Goal: Information Seeking & Learning: Learn about a topic

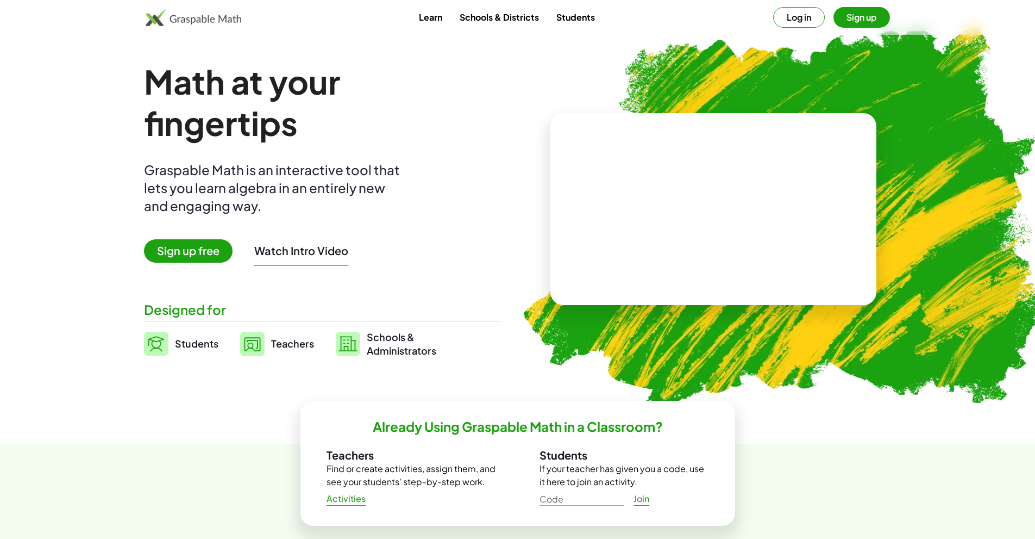
click at [197, 248] on span "Sign up free" at bounding box center [188, 250] width 89 height 23
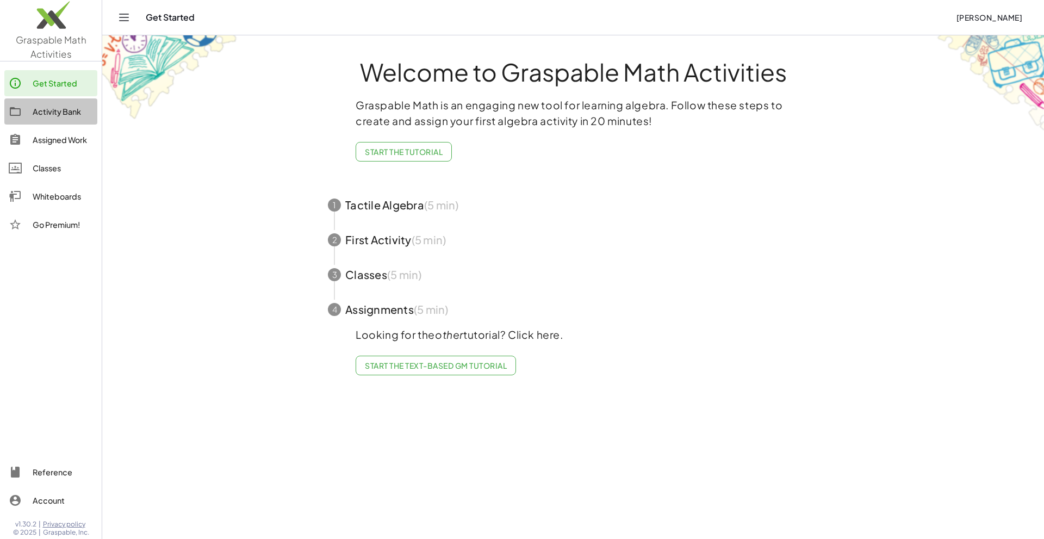
click at [44, 108] on div "Activity Bank" at bounding box center [63, 111] width 60 height 13
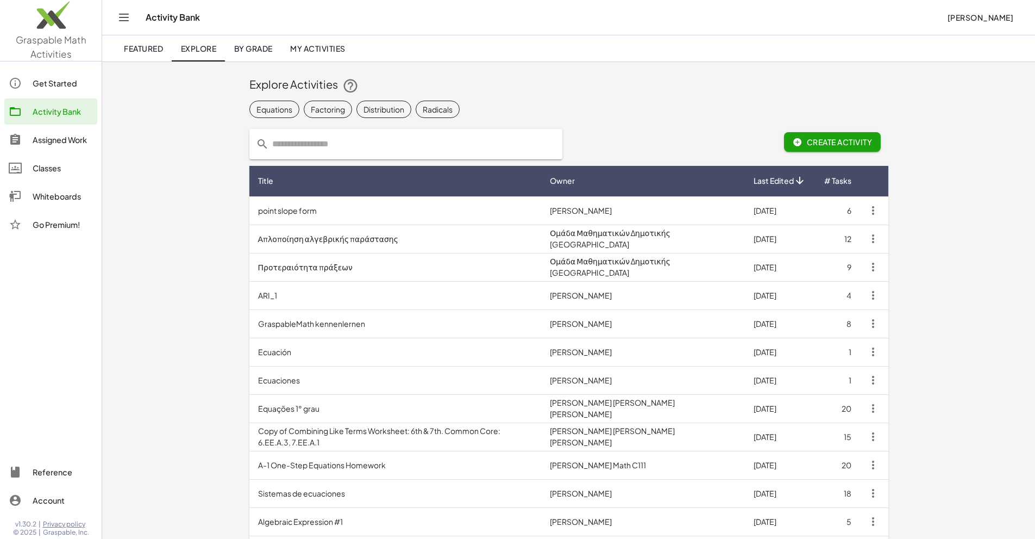
click at [263, 51] on span "By Grade" at bounding box center [253, 48] width 39 height 10
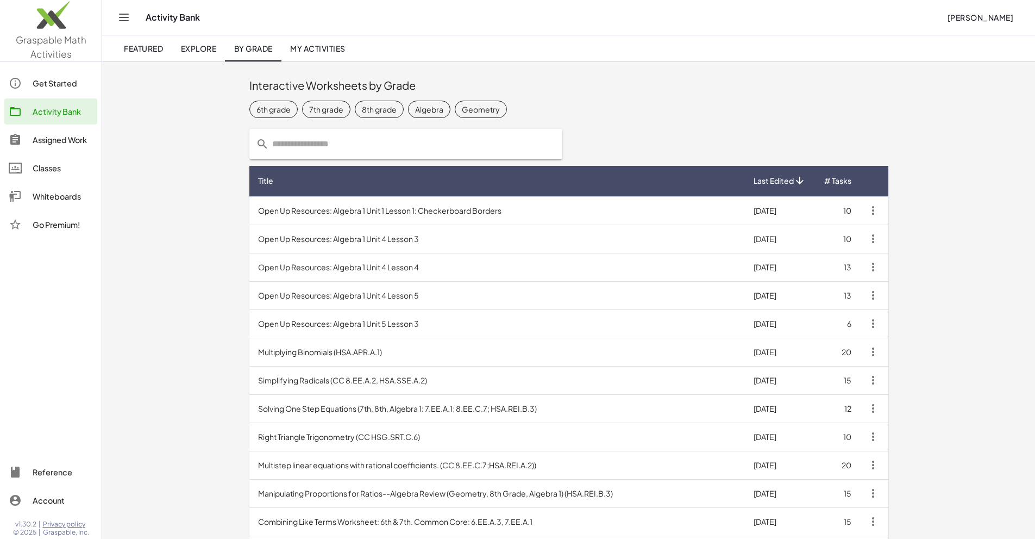
click at [37, 78] on div "Get Started" at bounding box center [63, 83] width 60 height 13
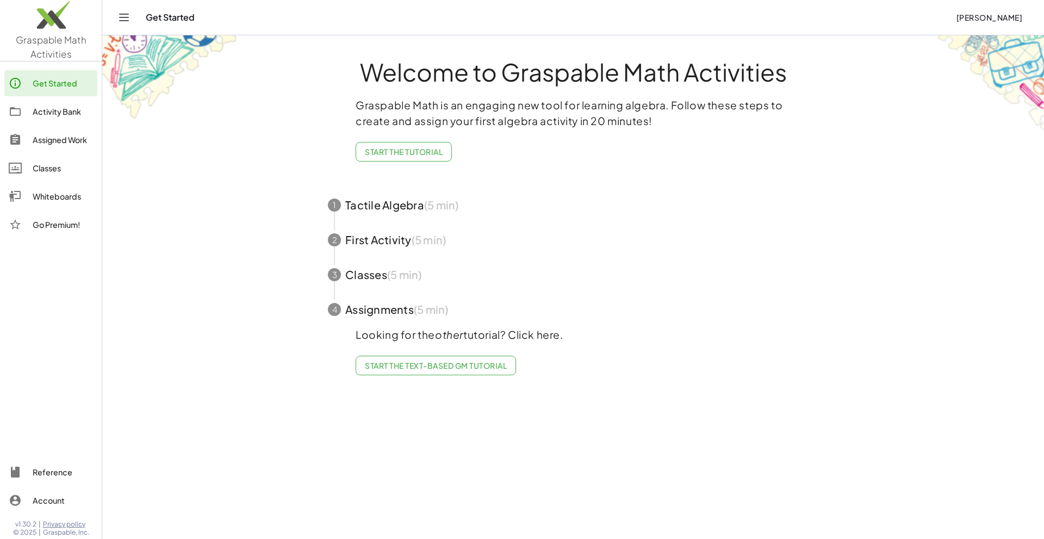
click at [149, 18] on div "Get Started" at bounding box center [546, 17] width 801 height 11
click at [125, 14] on icon "Toggle navigation" at bounding box center [124, 17] width 9 height 7
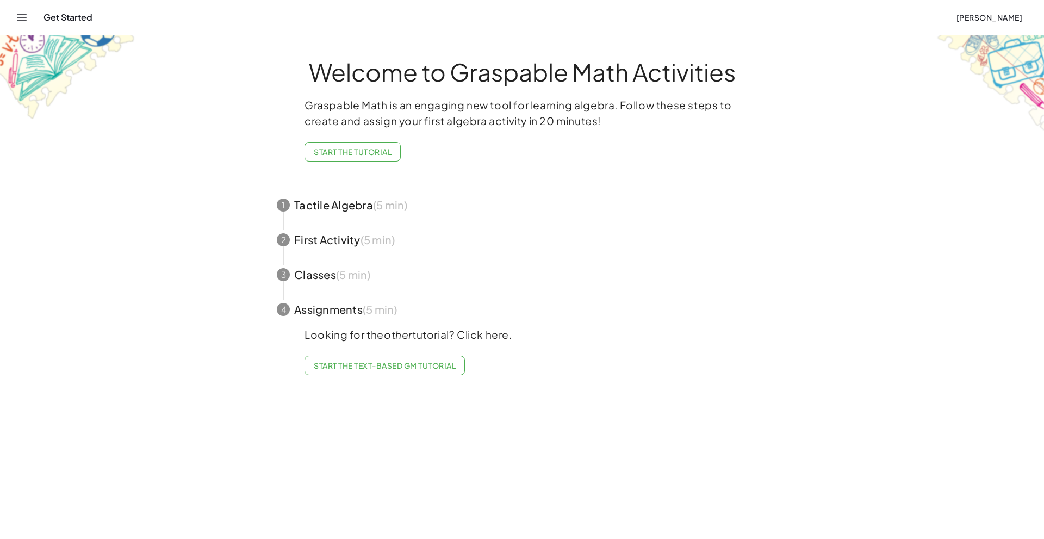
click at [348, 156] on span "Start the Tutorial" at bounding box center [353, 152] width 78 height 10
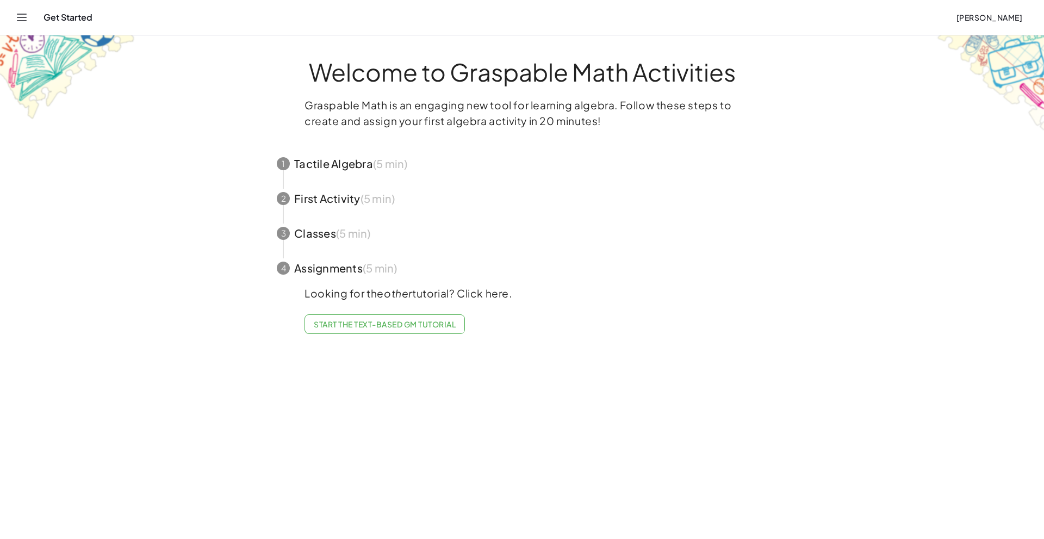
click at [328, 165] on span "button" at bounding box center [522, 163] width 516 height 35
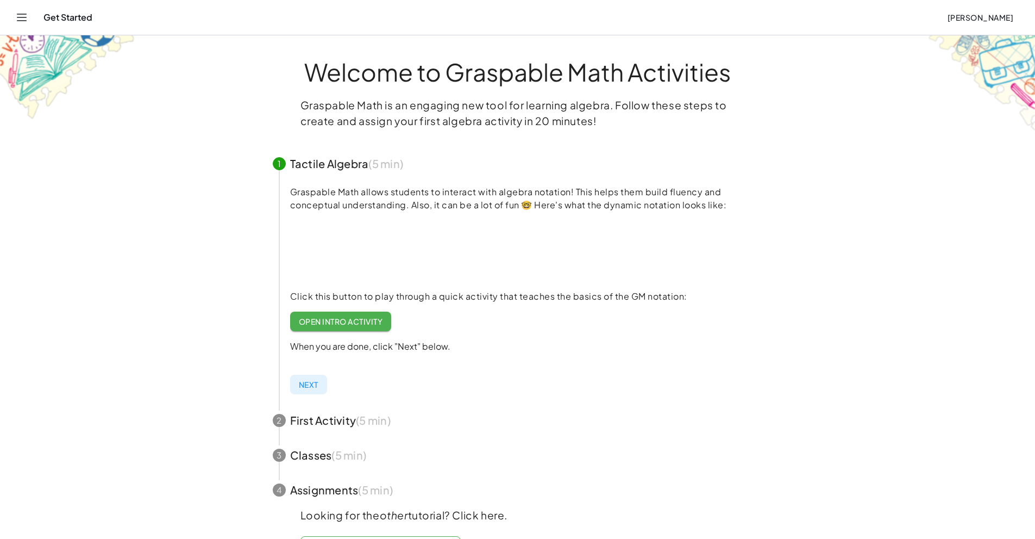
click at [303, 382] on span "Next" at bounding box center [309, 384] width 20 height 10
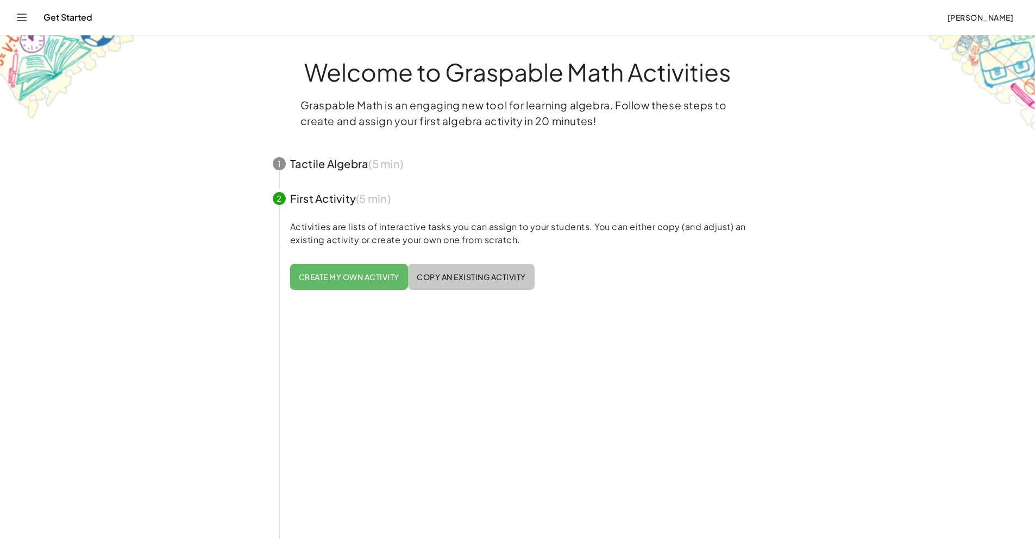
click at [454, 284] on button "Copy an existing activity" at bounding box center [471, 277] width 127 height 26
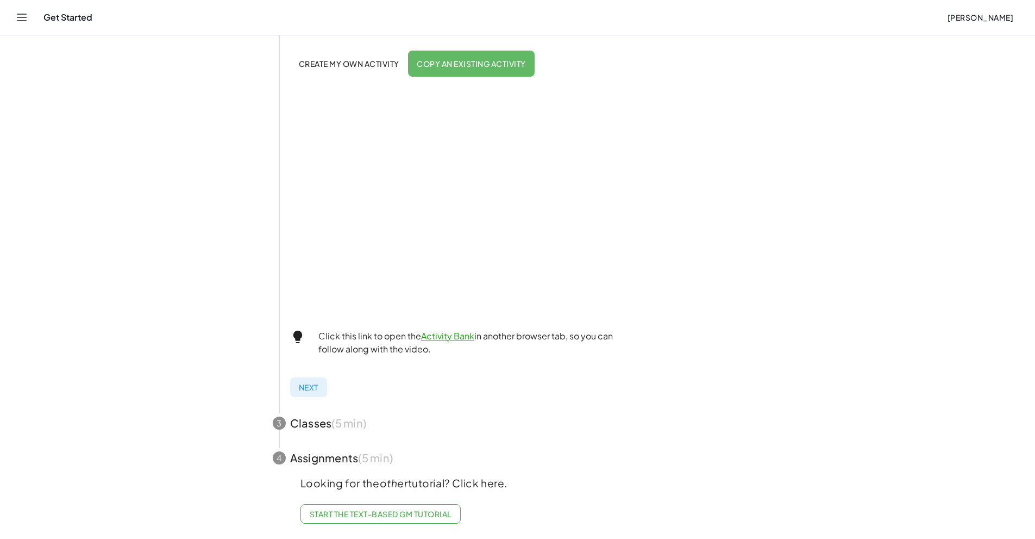
click at [304, 382] on span "Next" at bounding box center [309, 387] width 20 height 10
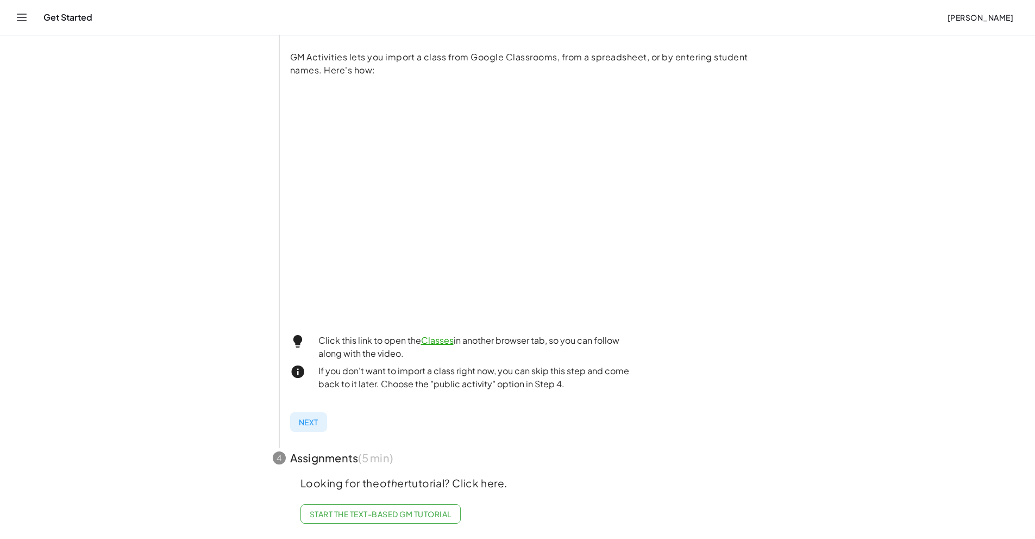
scroll to position [213, 0]
click at [308, 417] on span "Next" at bounding box center [309, 422] width 20 height 10
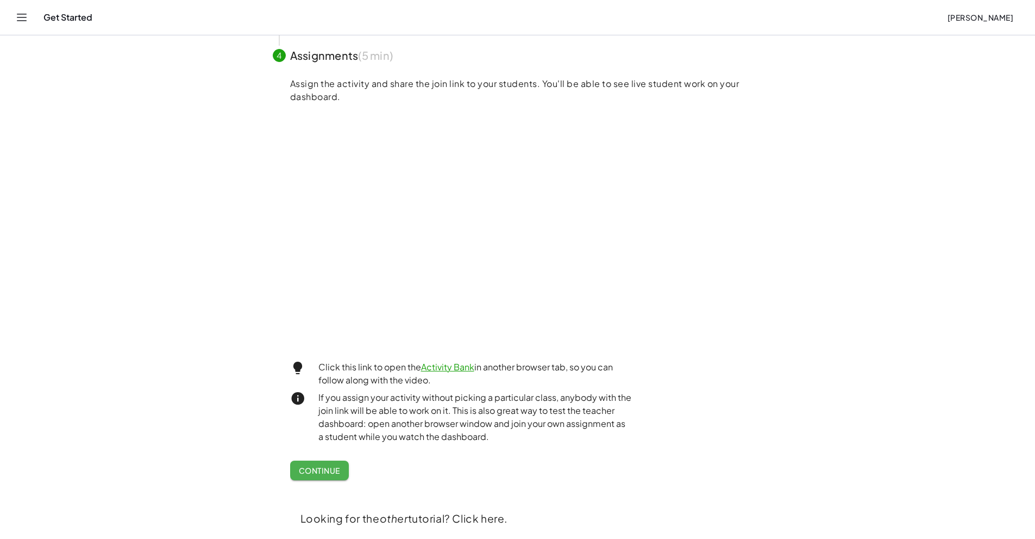
scroll to position [254, 0]
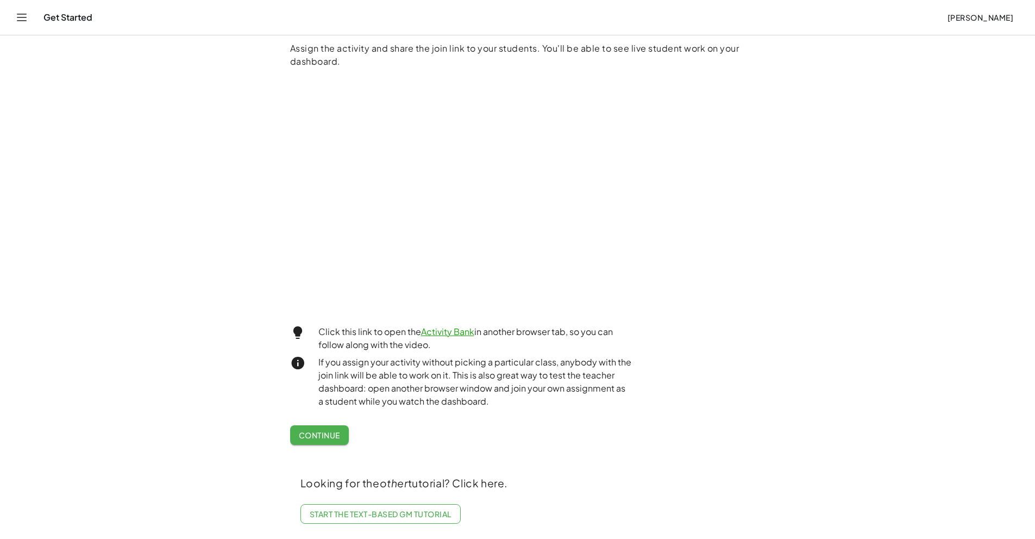
click at [318, 425] on button "Continue" at bounding box center [319, 435] width 59 height 20
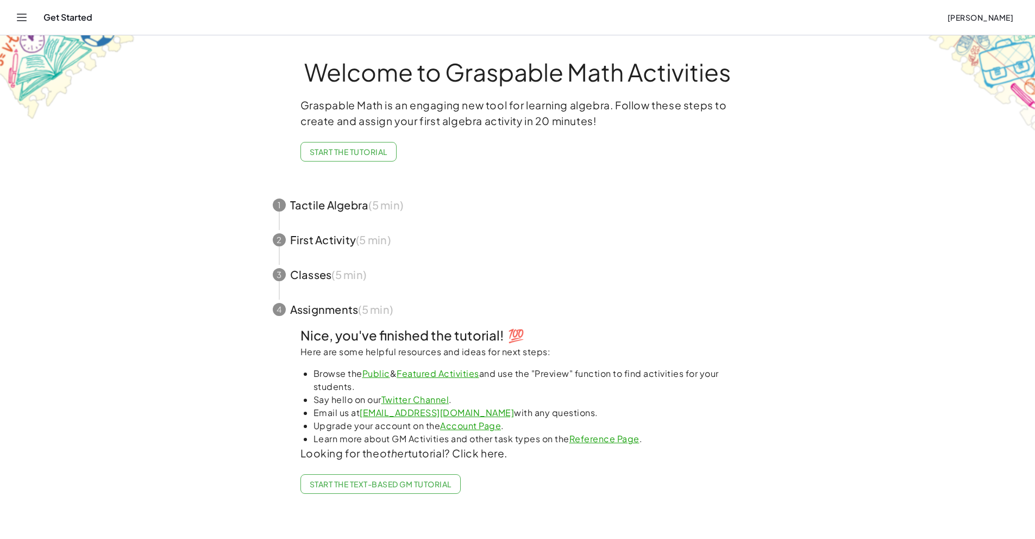
scroll to position [0, 0]
click at [325, 482] on span "Start the Text-based GM Tutorial" at bounding box center [385, 484] width 142 height 10
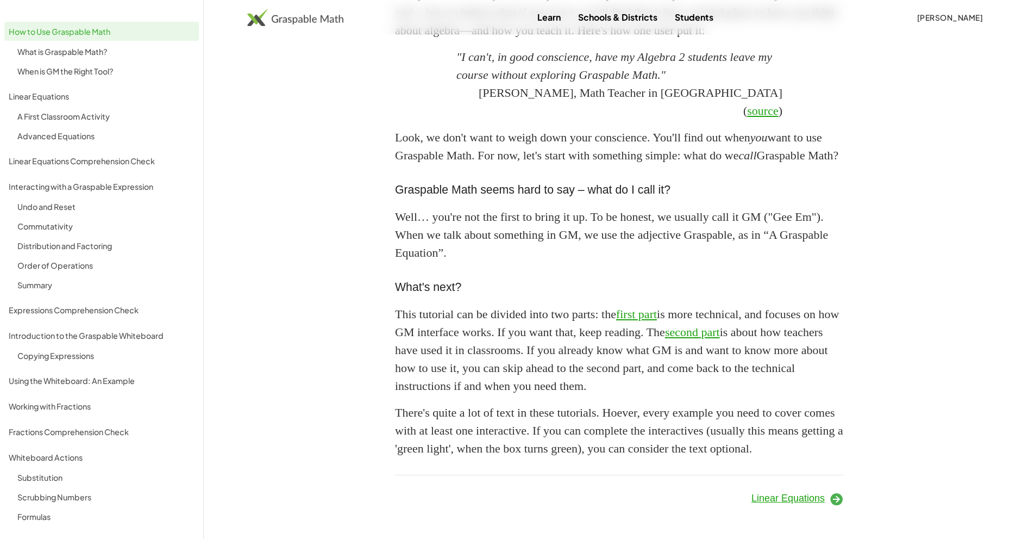
scroll to position [857, 0]
click at [794, 499] on span "Linear Equations" at bounding box center [788, 497] width 73 height 11
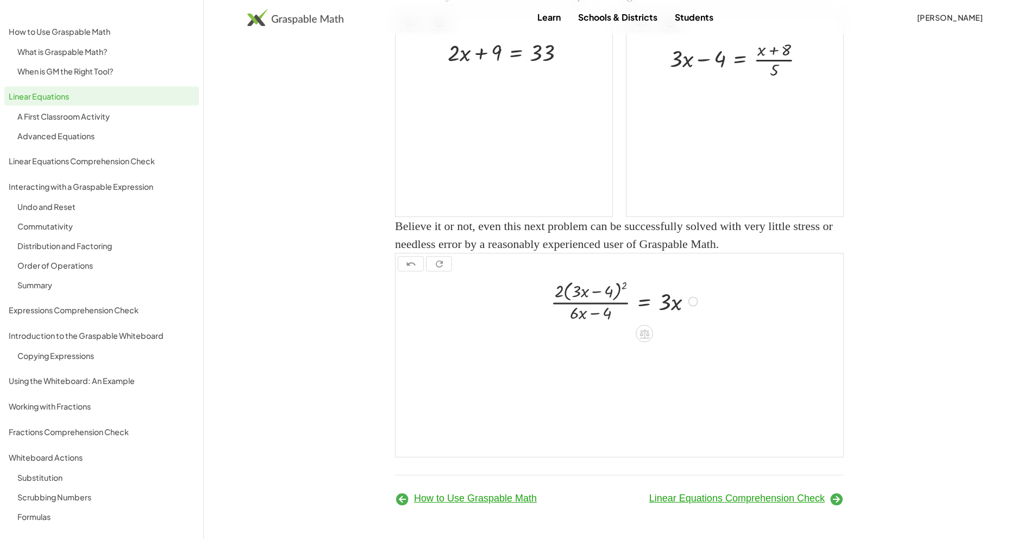
scroll to position [1266, 0]
click at [700, 500] on span "Linear Equations Comprehension Check" at bounding box center [738, 497] width 176 height 11
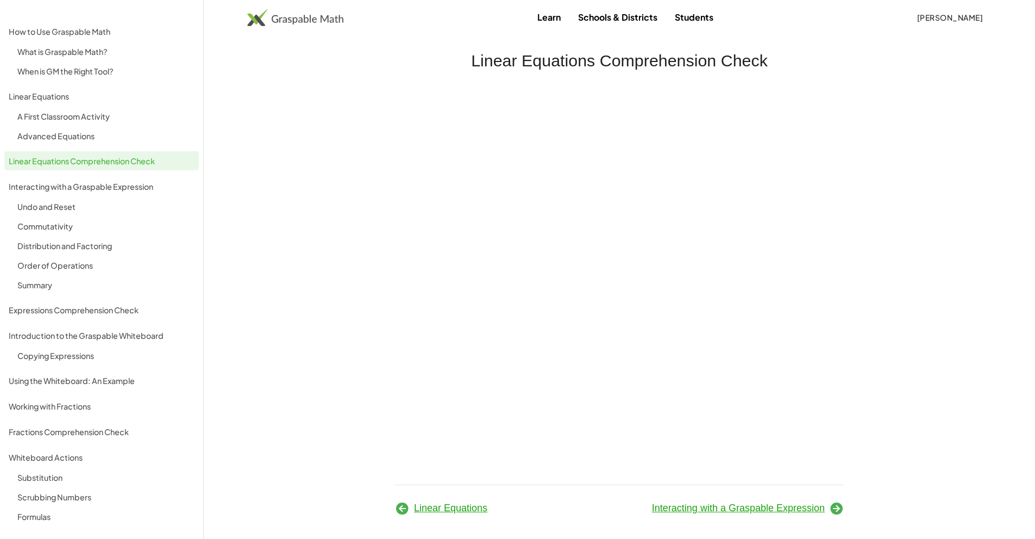
click at [703, 508] on span "Interacting with a Graspable Expression" at bounding box center [738, 507] width 173 height 11
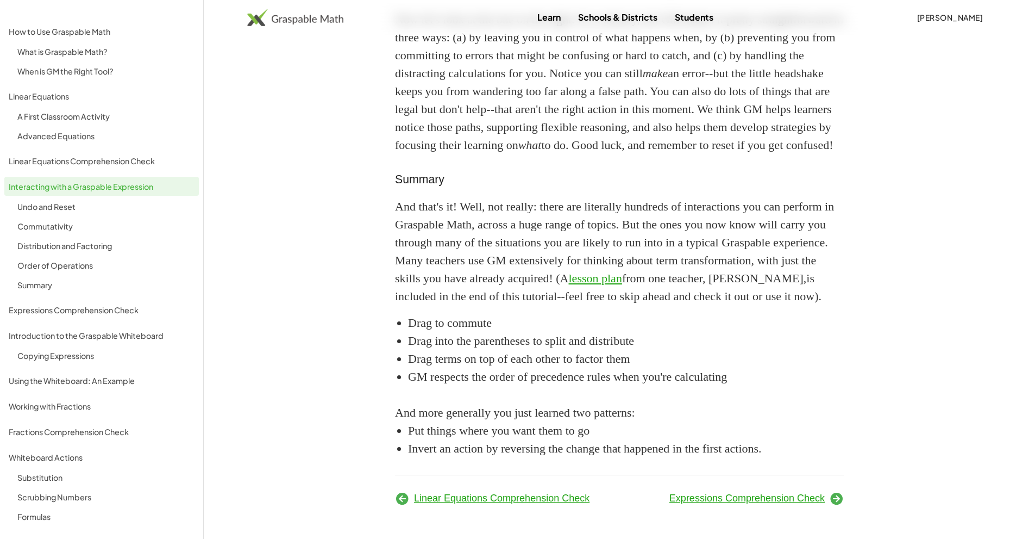
click at [701, 502] on span "Expressions Comprehension Check" at bounding box center [747, 497] width 155 height 11
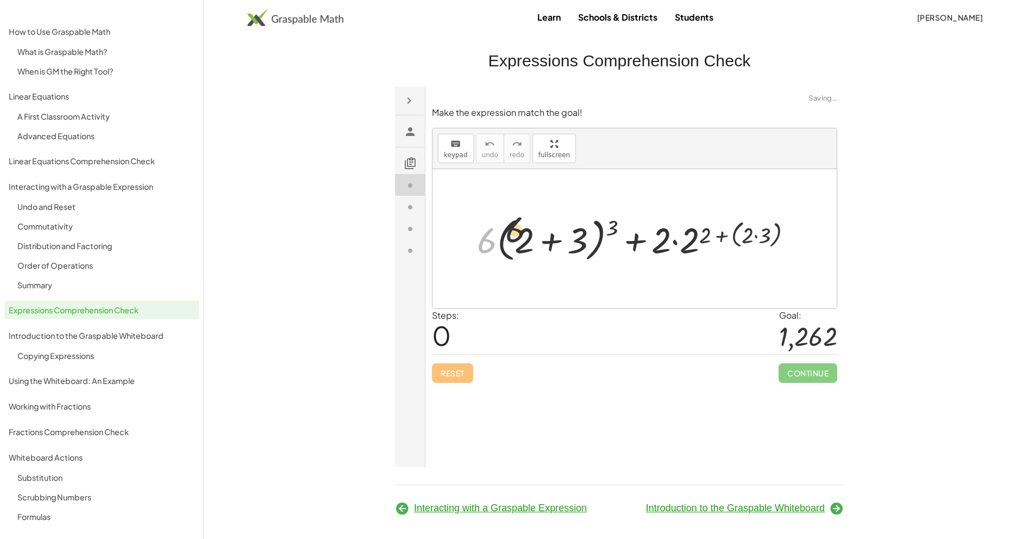
drag, startPoint x: 484, startPoint y: 243, endPoint x: 623, endPoint y: 242, distance: 139.1
click at [623, 242] on div at bounding box center [639, 238] width 335 height 52
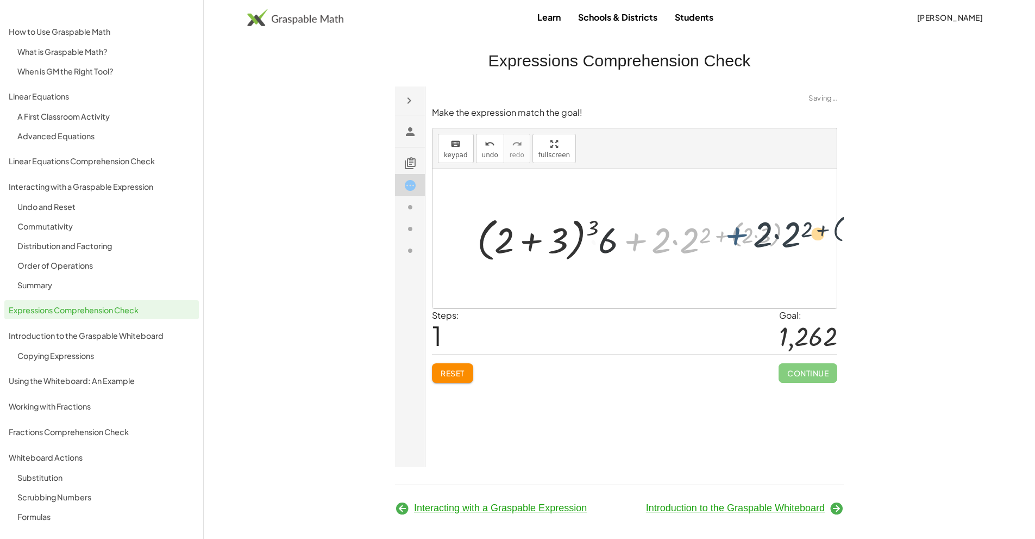
drag, startPoint x: 622, startPoint y: 241, endPoint x: 732, endPoint y: 235, distance: 110.0
click at [732, 235] on div at bounding box center [639, 238] width 335 height 52
drag, startPoint x: 691, startPoint y: 233, endPoint x: 552, endPoint y: 226, distance: 139.9
click at [552, 226] on div at bounding box center [639, 238] width 335 height 52
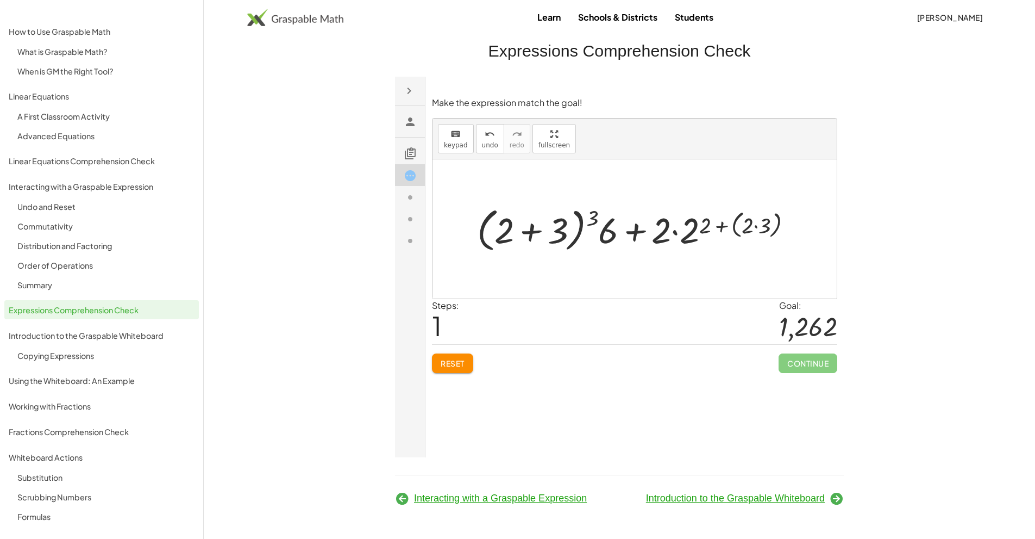
click at [689, 492] on span "Introduction to the Graspable Whiteboard" at bounding box center [735, 497] width 179 height 11
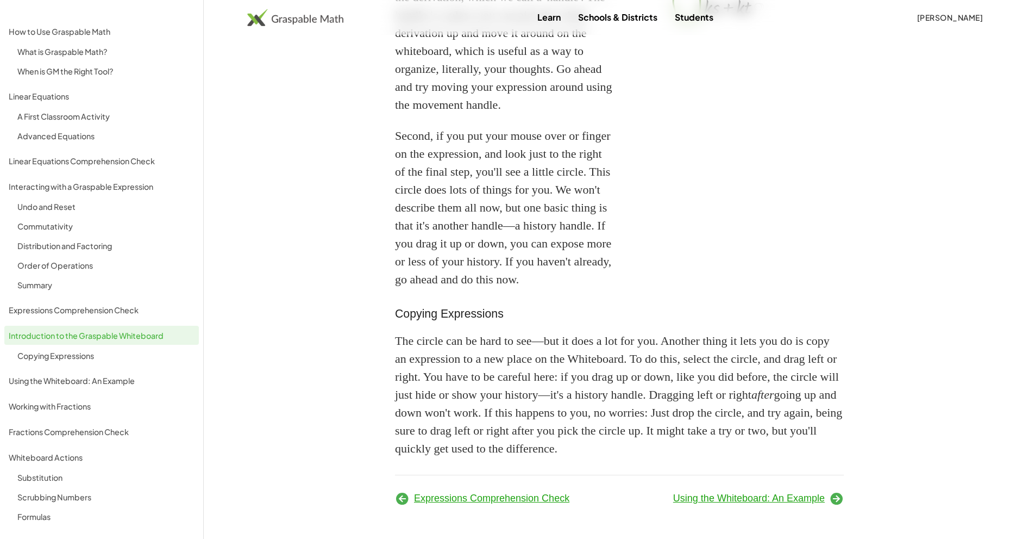
scroll to position [855, 0]
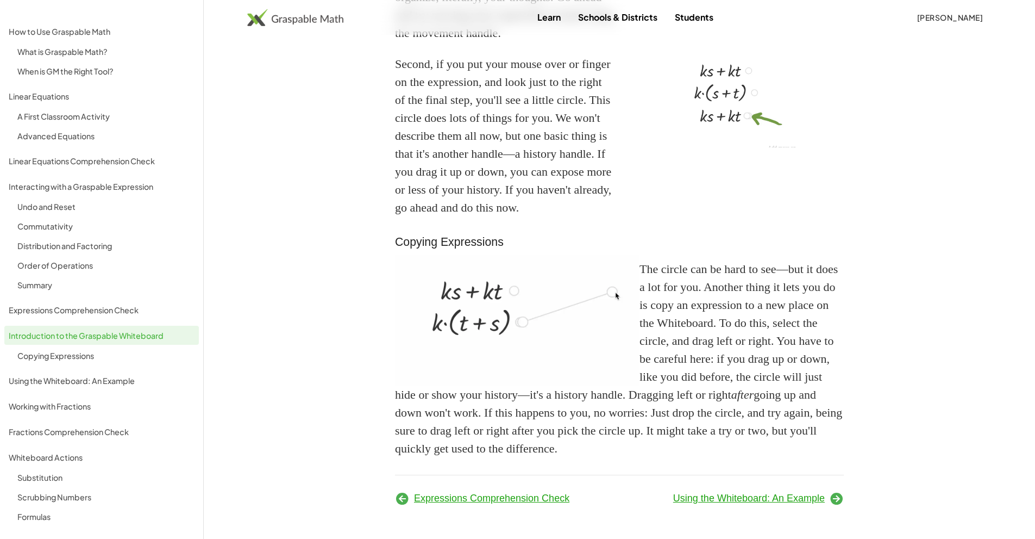
click at [693, 495] on span "Using the Whiteboard: An Example" at bounding box center [749, 497] width 152 height 11
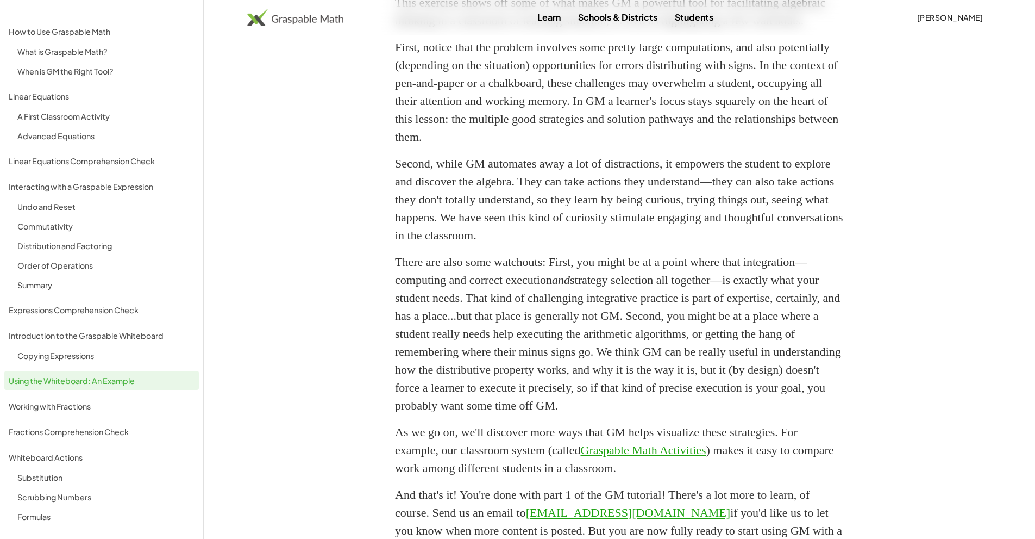
scroll to position [1562, 0]
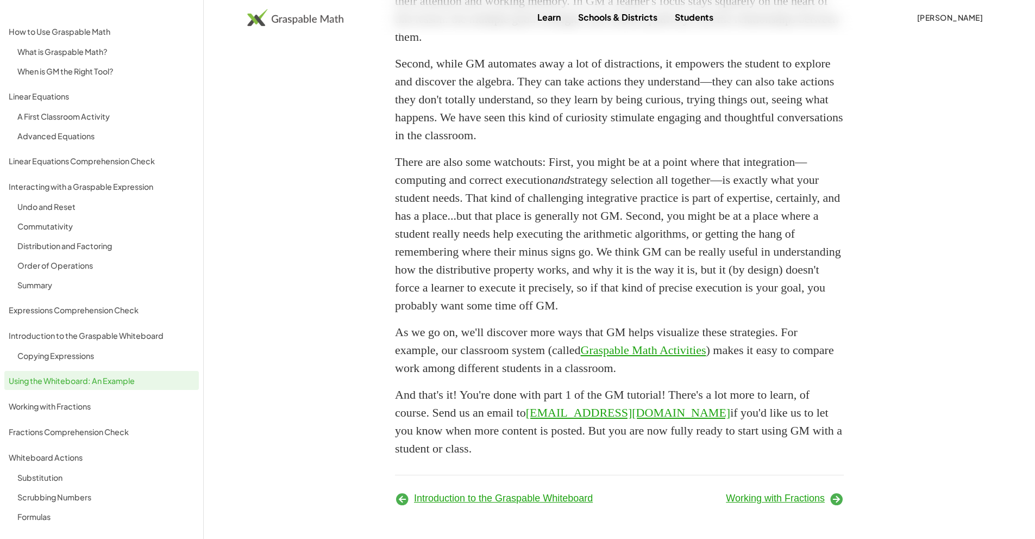
click at [743, 497] on span "Working with Fractions" at bounding box center [775, 497] width 99 height 11
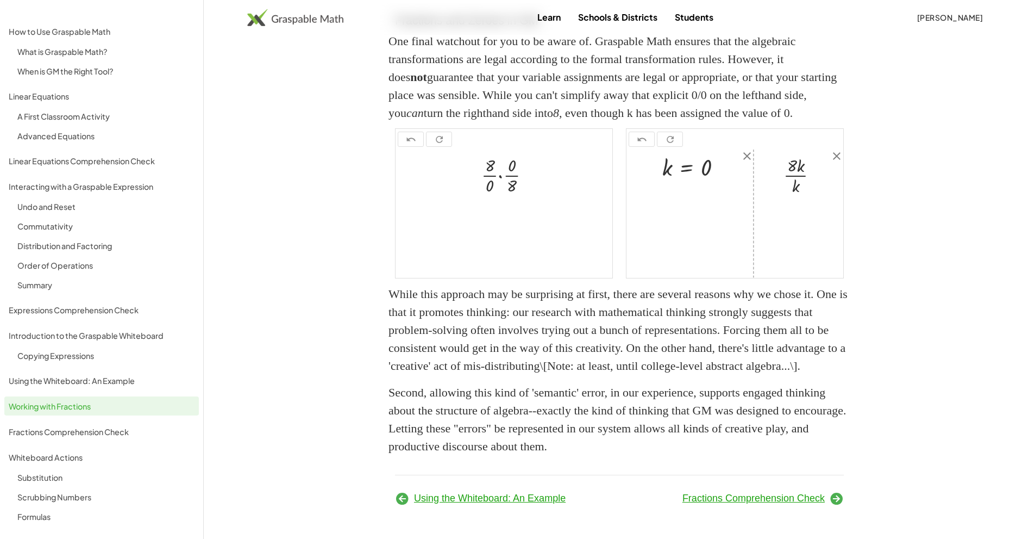
scroll to position [2582, 0]
click at [744, 491] on div "Fractions Comprehension Check" at bounding box center [735, 497] width 231 height 31
click at [755, 503] on span "Fractions Comprehension Check" at bounding box center [754, 497] width 142 height 11
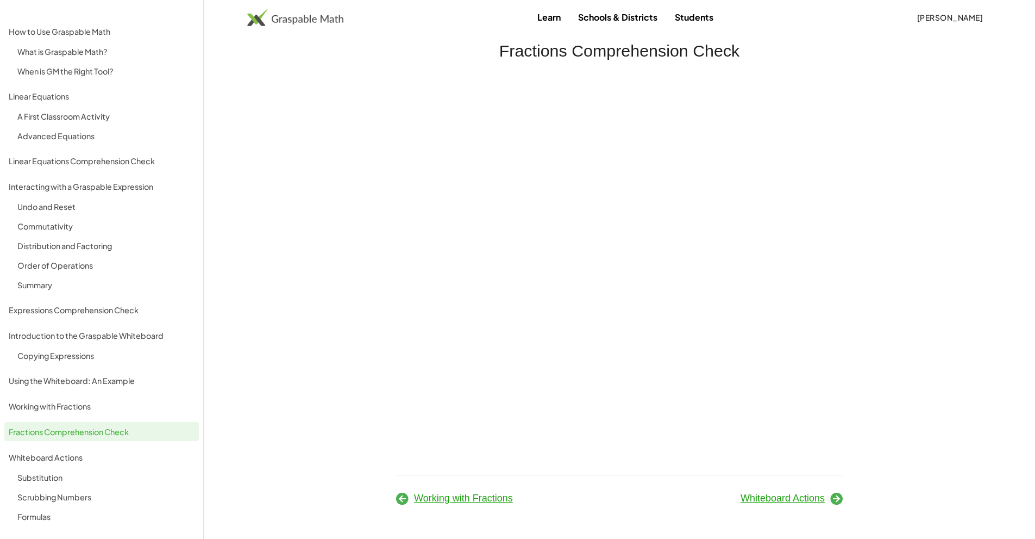
scroll to position [6, 0]
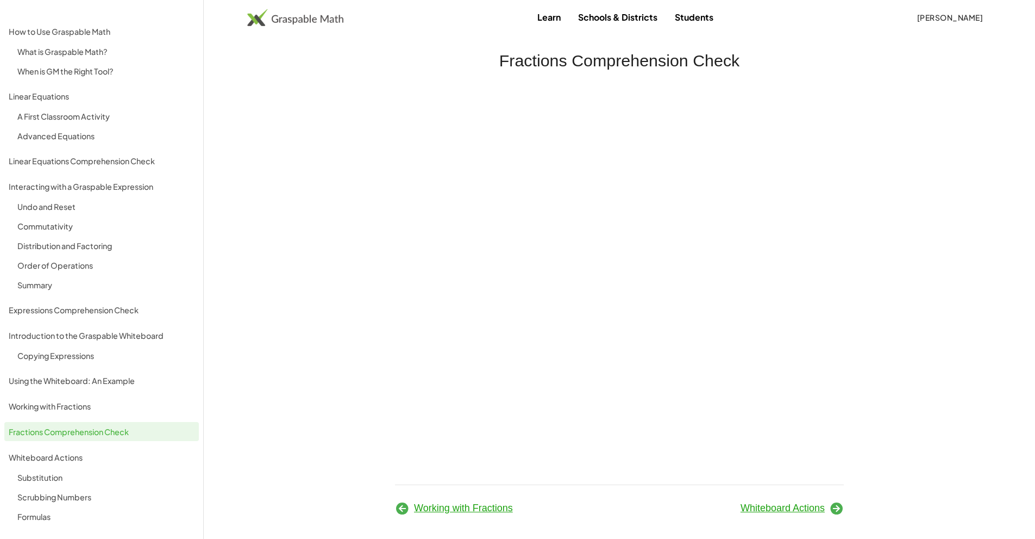
click at [755, 503] on span "Whiteboard Actions" at bounding box center [783, 507] width 84 height 11
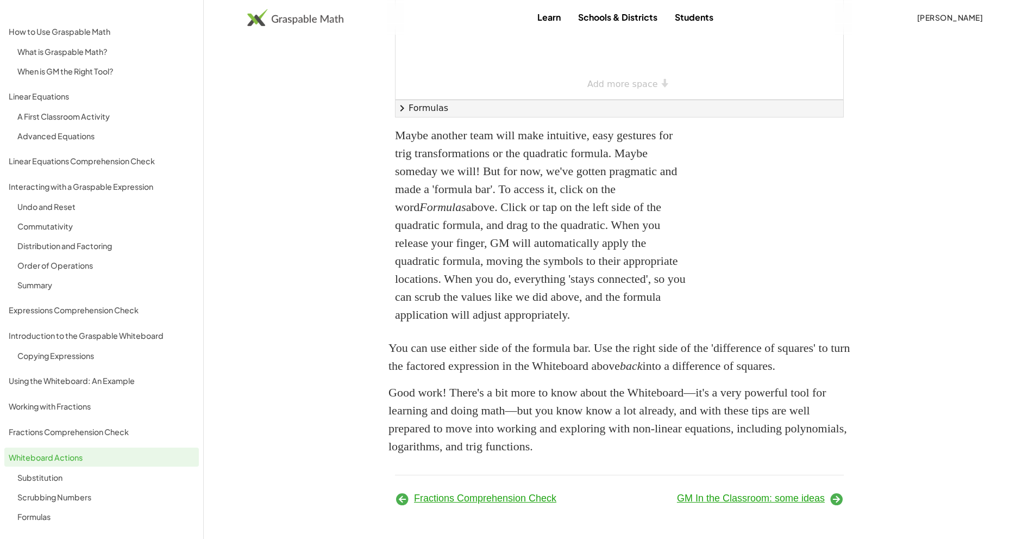
scroll to position [2487, 0]
click at [840, 495] on icon at bounding box center [836, 498] width 15 height 15
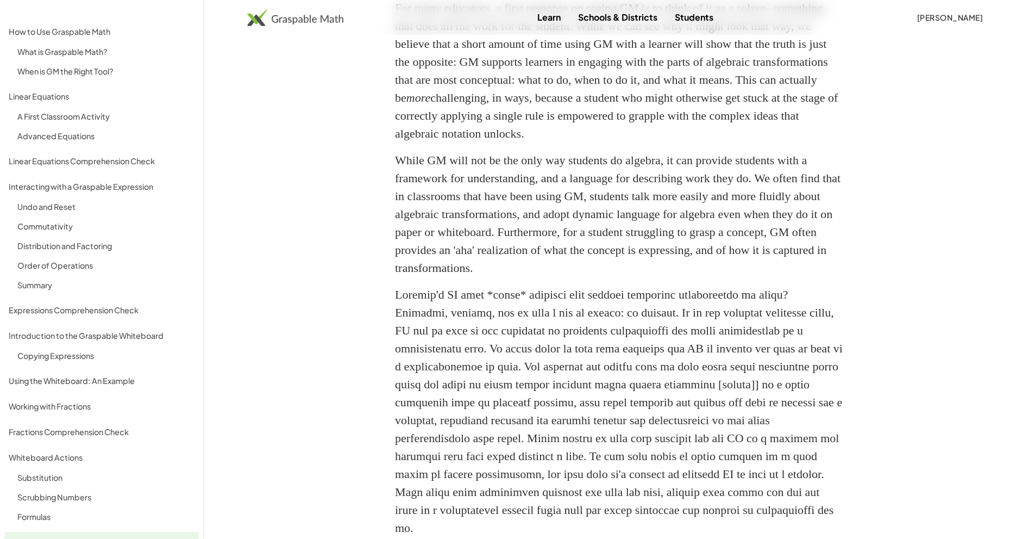
scroll to position [689, 0]
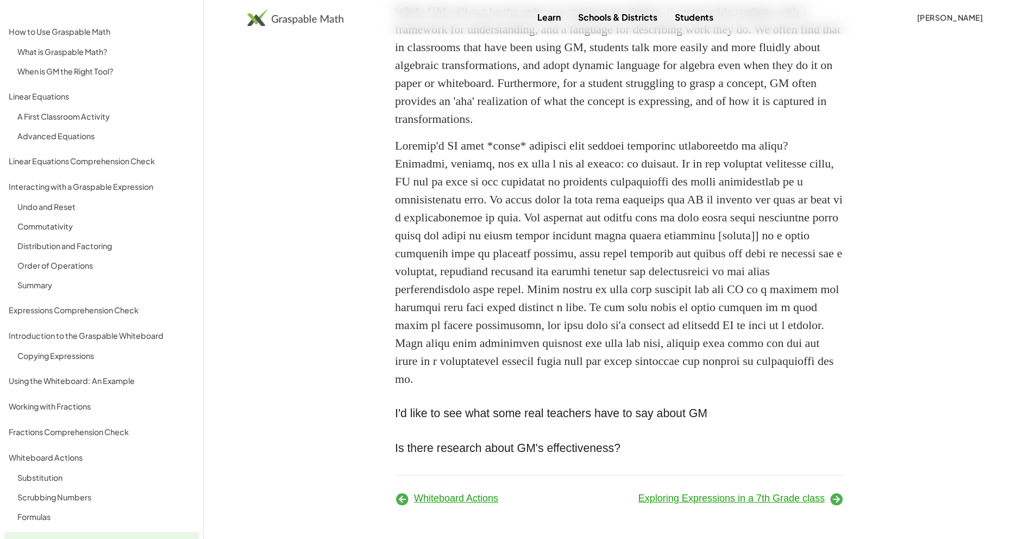
click at [764, 498] on span "Exploring Expressions in a 7th Grade class" at bounding box center [732, 497] width 186 height 11
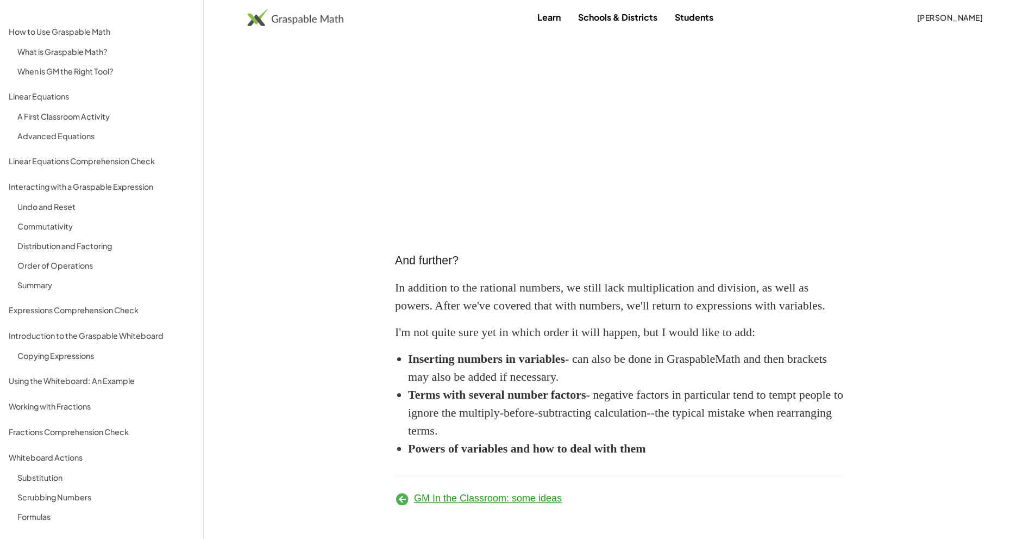
scroll to position [4214, 0]
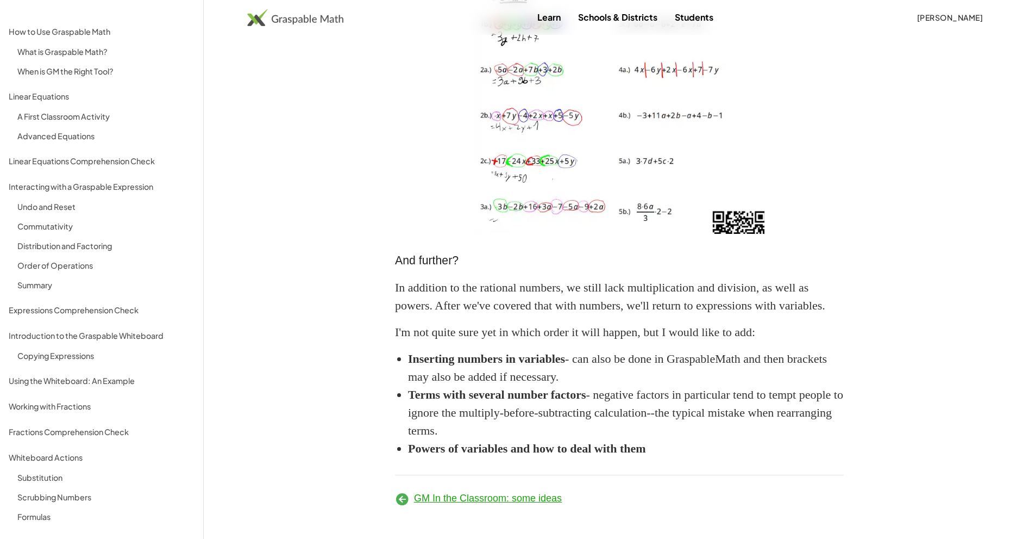
click at [507, 501] on span "GM In the Classroom: some ideas" at bounding box center [488, 497] width 148 height 11
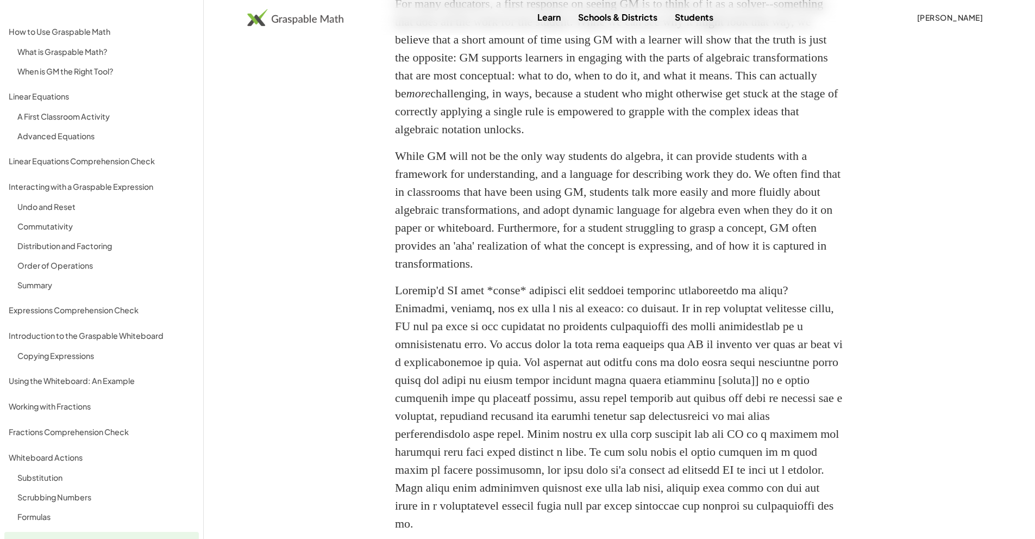
scroll to position [689, 0]
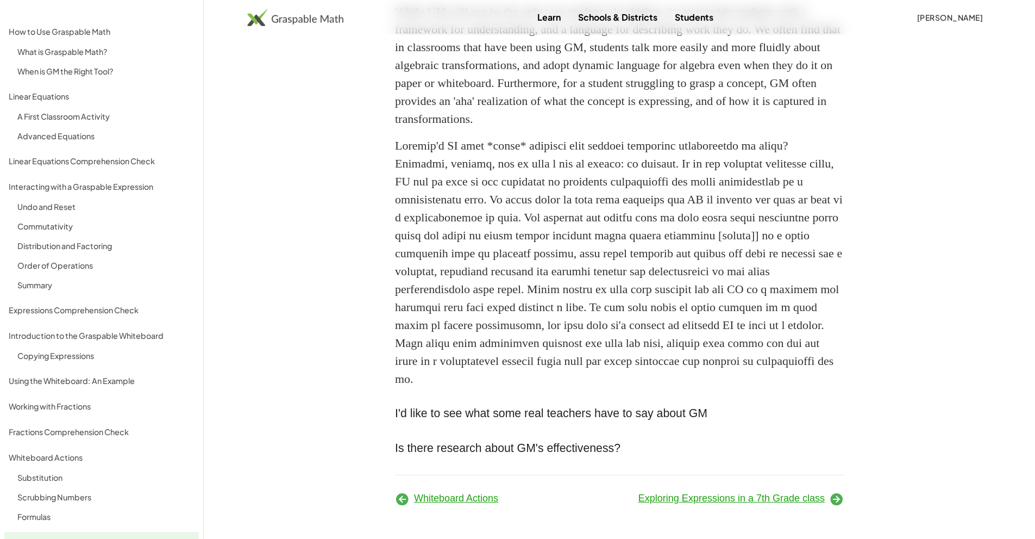
click at [467, 497] on span "Whiteboard Actions" at bounding box center [456, 497] width 84 height 11
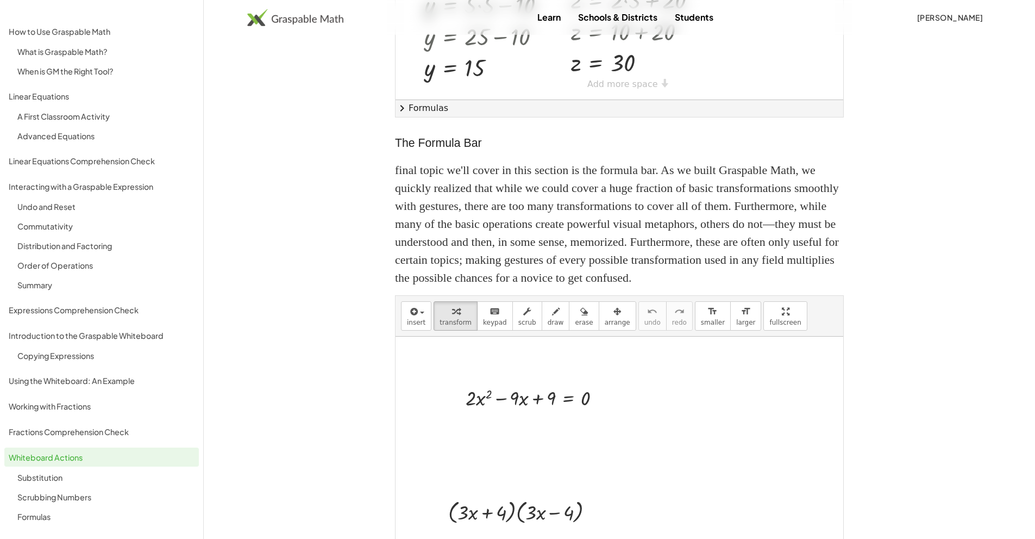
scroll to position [1661, 0]
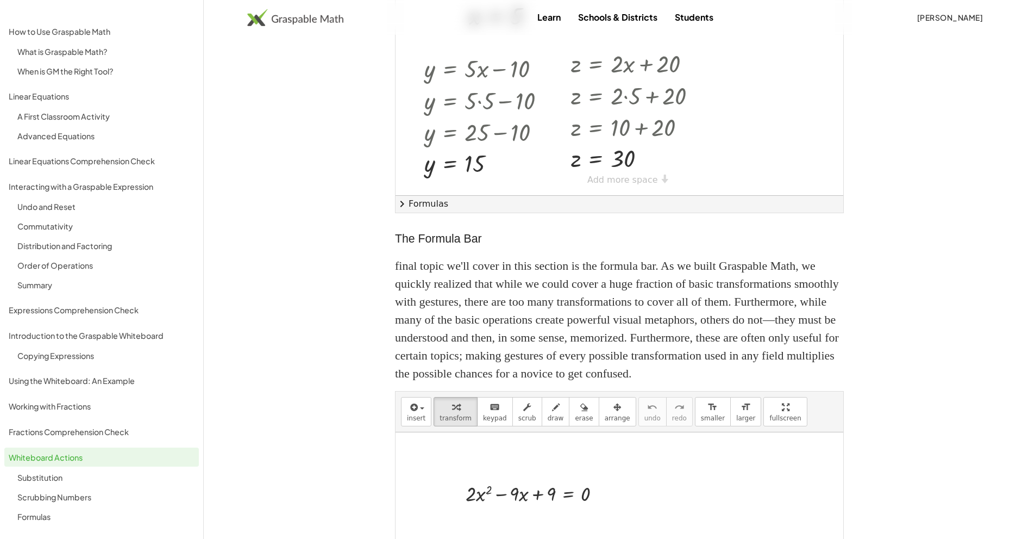
click at [301, 4] on div "Learn Schools & Districts Students [PERSON_NAME]" at bounding box center [620, 17] width 832 height 35
click at [293, 24] on img at bounding box center [295, 17] width 96 height 17
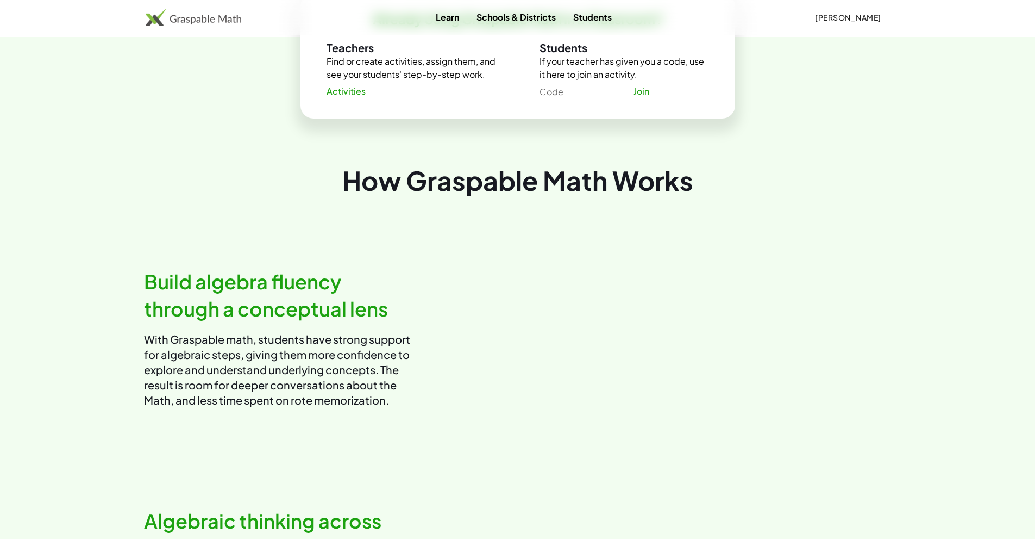
scroll to position [406, 0]
click at [684, 313] on video at bounding box center [709, 338] width 365 height 183
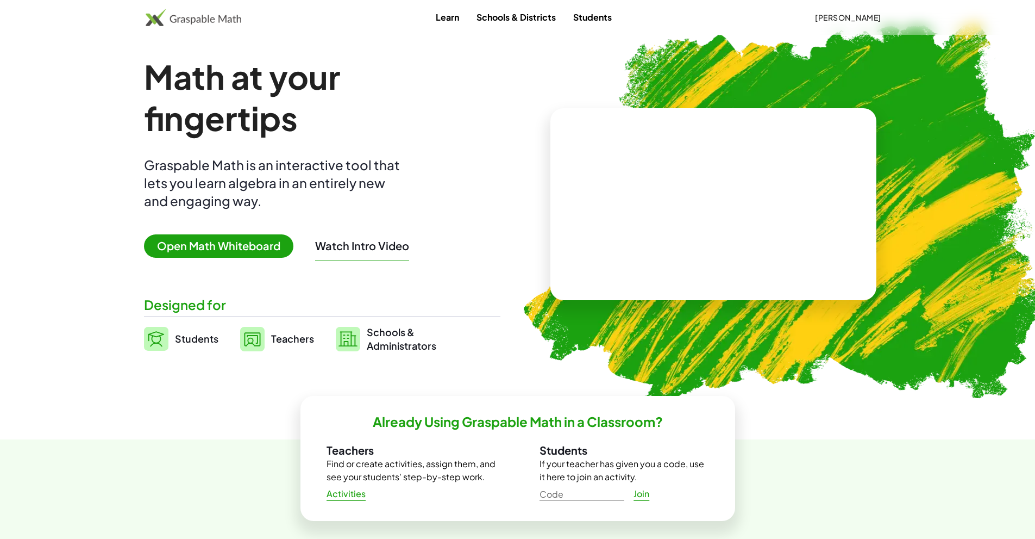
scroll to position [5, 0]
click at [332, 494] on span "Activities" at bounding box center [347, 493] width 40 height 11
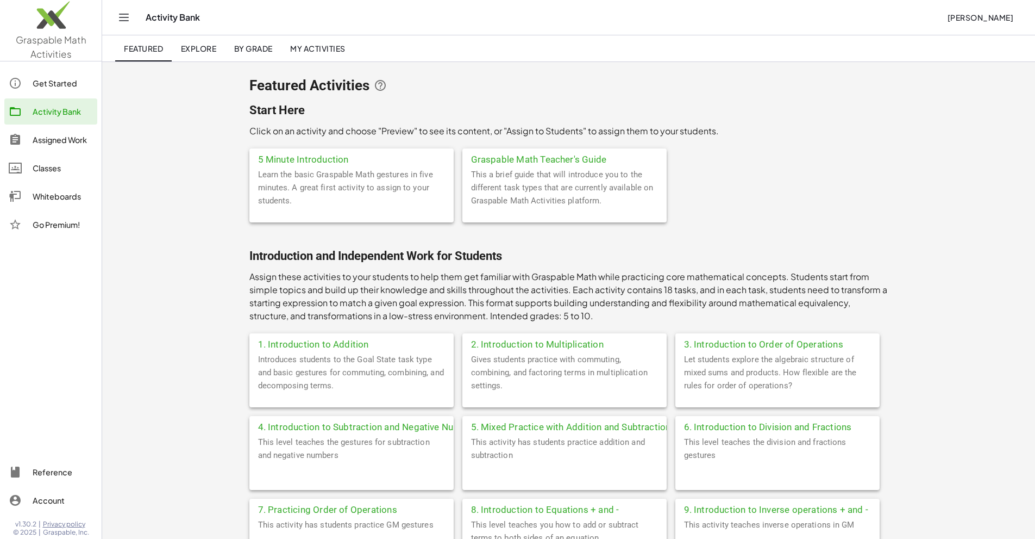
click at [64, 185] on link "Whiteboards" at bounding box center [50, 196] width 93 height 26
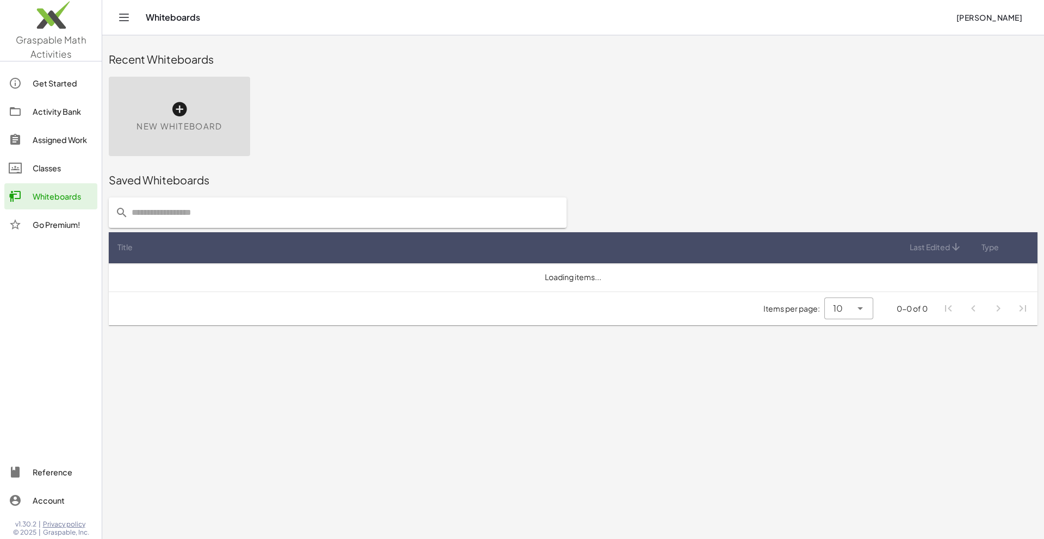
click at [168, 112] on div "New Whiteboard" at bounding box center [179, 116] width 141 height 79
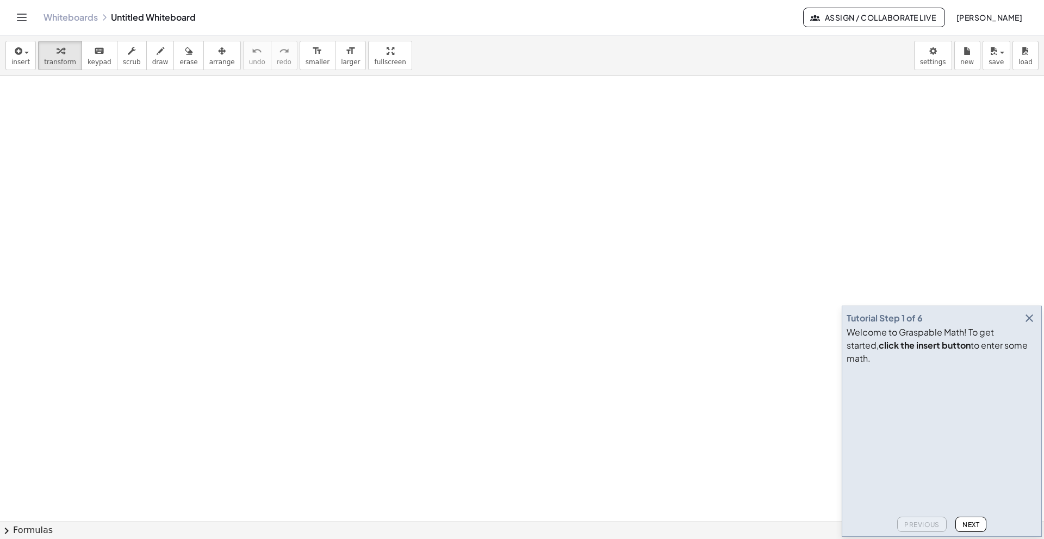
click at [1027, 324] on icon "button" at bounding box center [1028, 317] width 13 height 13
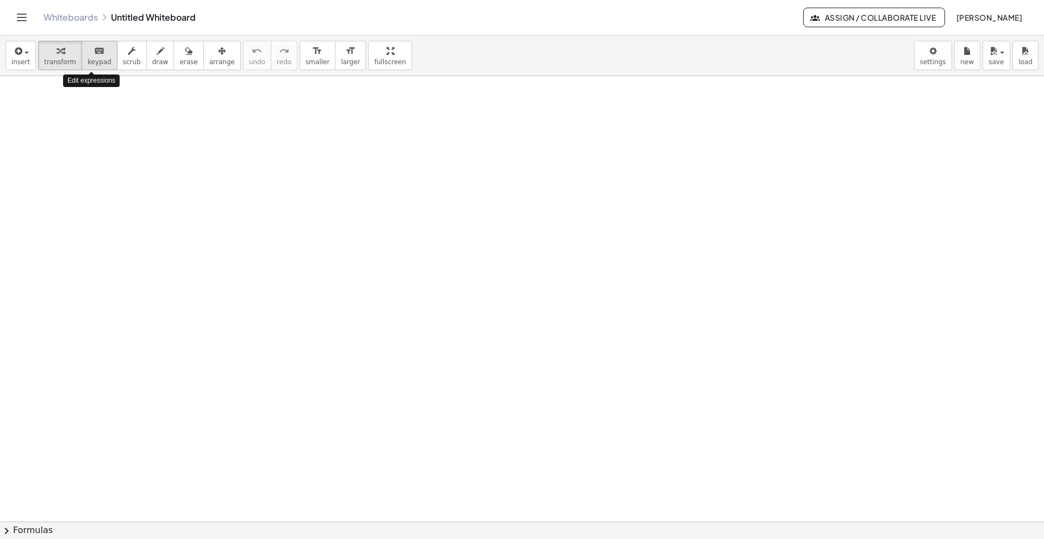
click at [97, 55] on div "keyboard" at bounding box center [100, 50] width 24 height 13
click at [341, 51] on div "format_size" at bounding box center [350, 50] width 19 height 13
click at [331, 201] on div at bounding box center [522, 521] width 1044 height 890
click at [121, 130] on div at bounding box center [522, 521] width 1044 height 890
click at [88, 60] on span "keypad" at bounding box center [100, 62] width 24 height 8
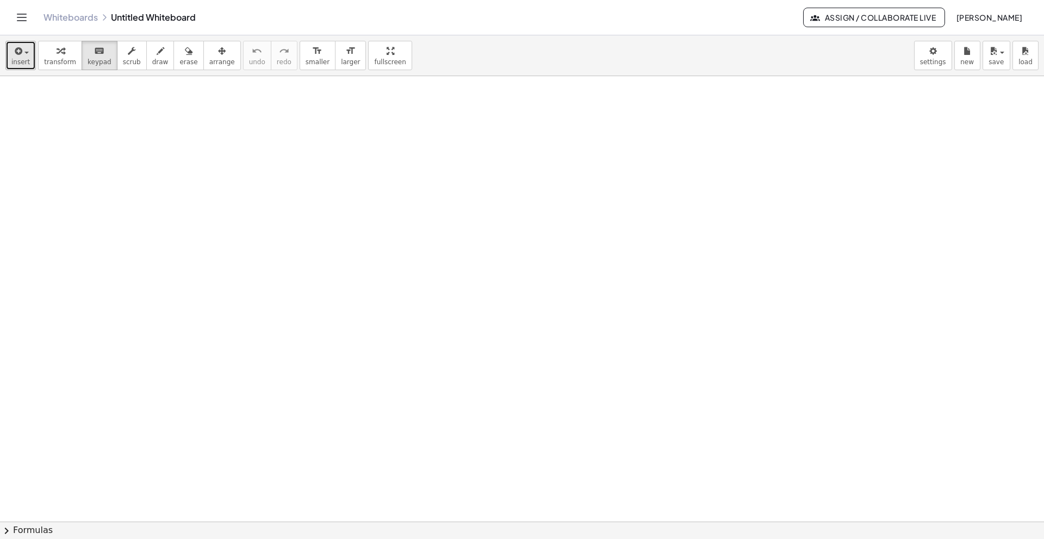
click at [23, 58] on span "insert" at bounding box center [20, 62] width 18 height 8
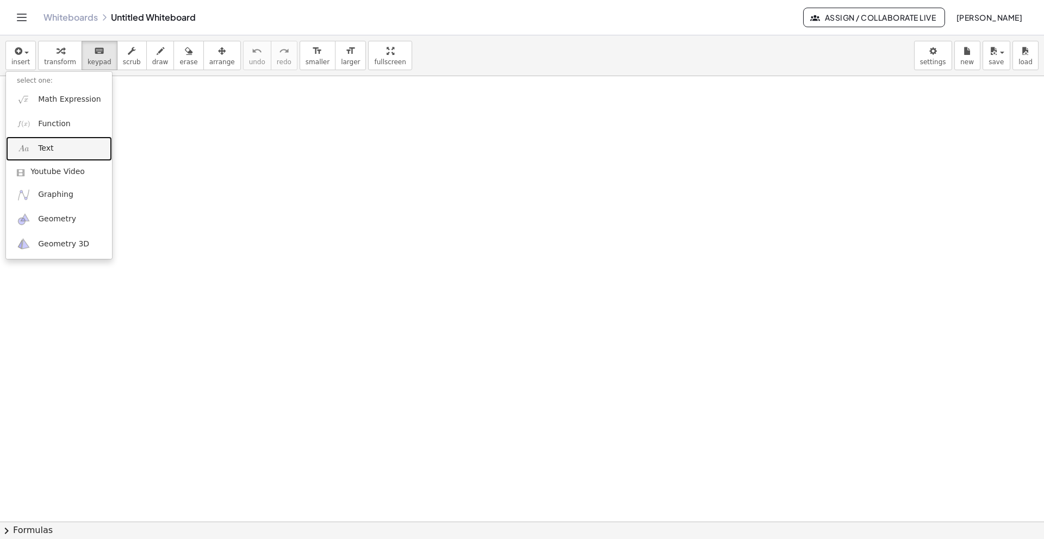
click at [43, 148] on span "Text" at bounding box center [45, 148] width 15 height 11
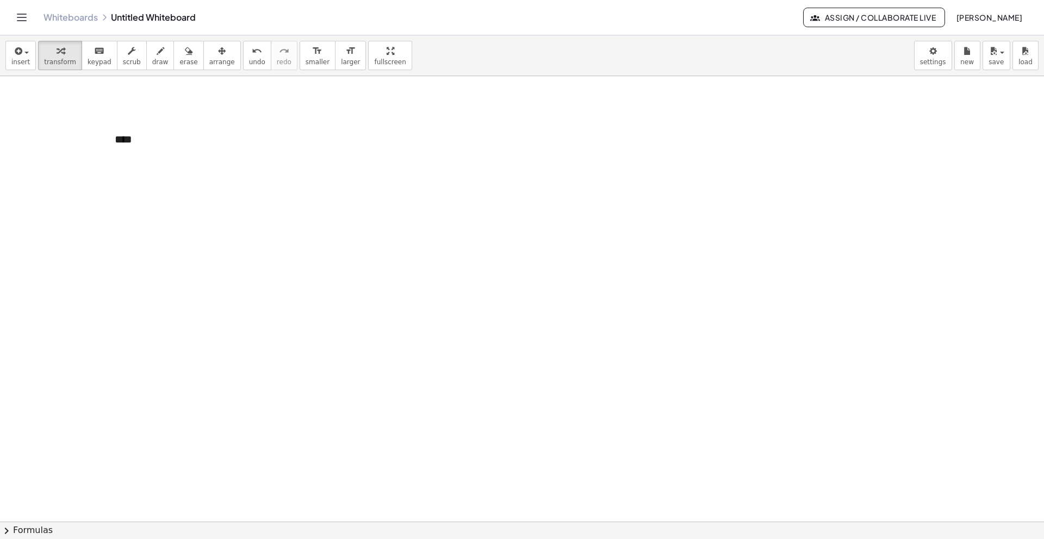
click at [253, 212] on div at bounding box center [522, 521] width 1044 height 890
click at [122, 140] on div "****" at bounding box center [185, 147] width 163 height 53
click at [151, 139] on div "****" at bounding box center [185, 147] width 163 height 53
click at [8, 52] on button "insert" at bounding box center [20, 55] width 30 height 29
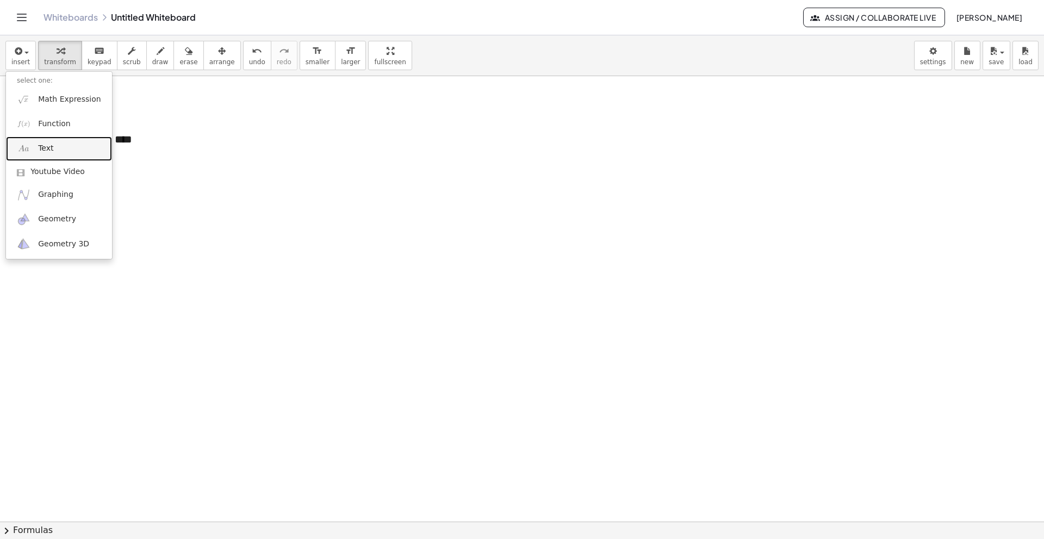
click at [46, 136] on link "Text" at bounding box center [59, 148] width 106 height 24
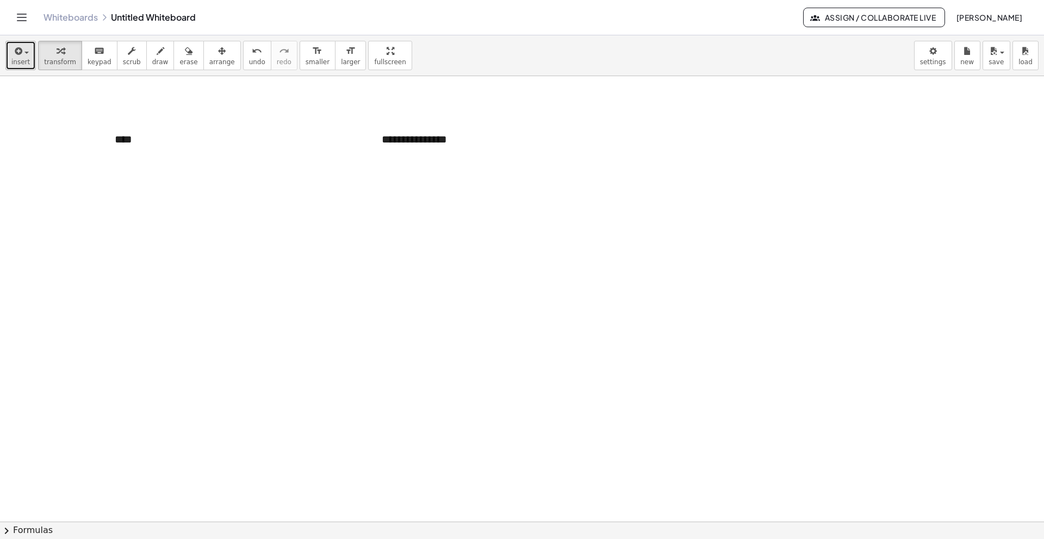
click at [13, 46] on icon "button" at bounding box center [18, 51] width 10 height 13
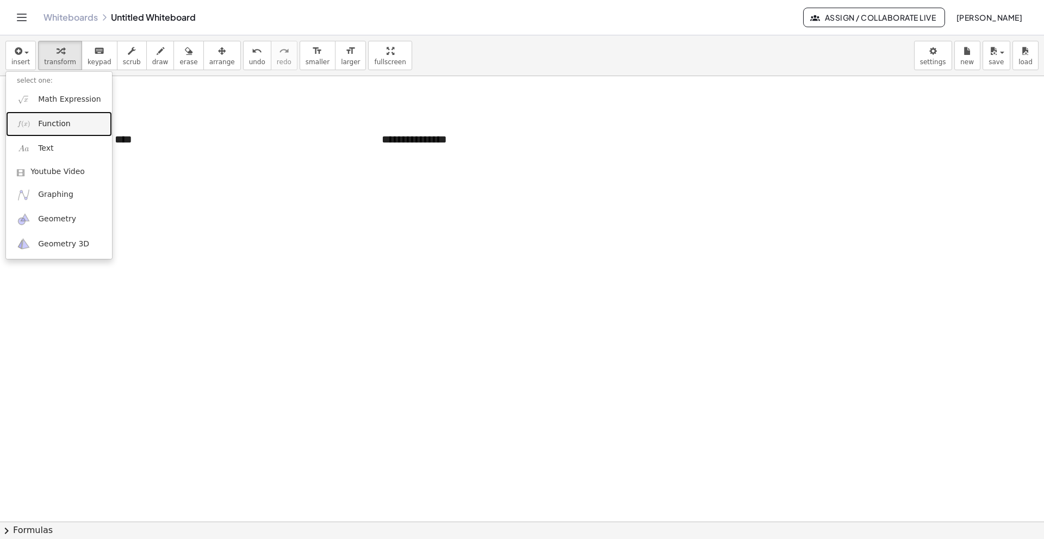
click at [51, 122] on span "Function" at bounding box center [54, 123] width 33 height 11
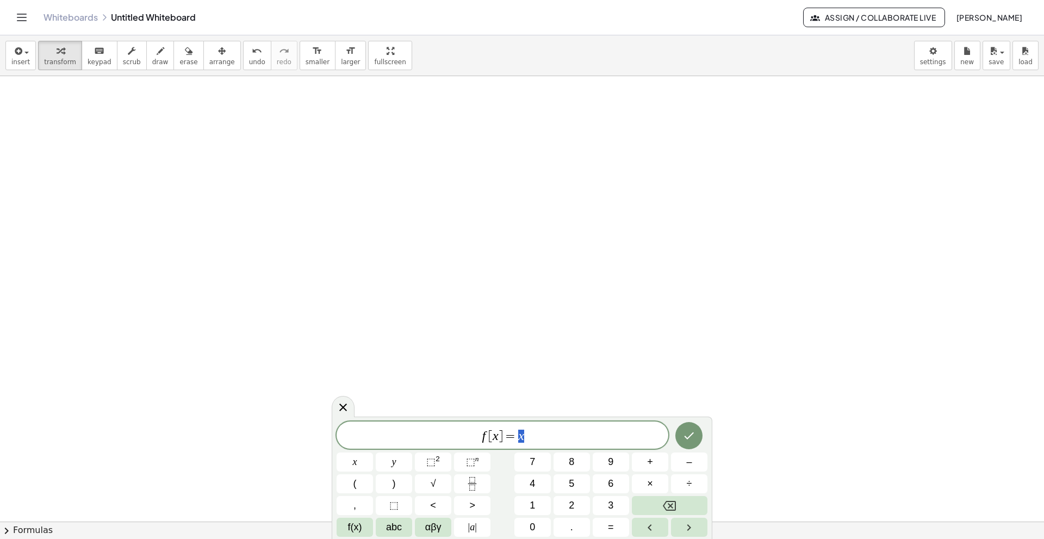
scroll to position [202, 0]
drag, startPoint x: 538, startPoint y: 437, endPoint x: 471, endPoint y: 439, distance: 66.3
click at [471, 439] on span "f [ x ] = x" at bounding box center [502, 435] width 332 height 15
click at [574, 484] on span "5" at bounding box center [571, 483] width 5 height 15
click at [353, 524] on span "f(x)" at bounding box center [355, 527] width 14 height 15
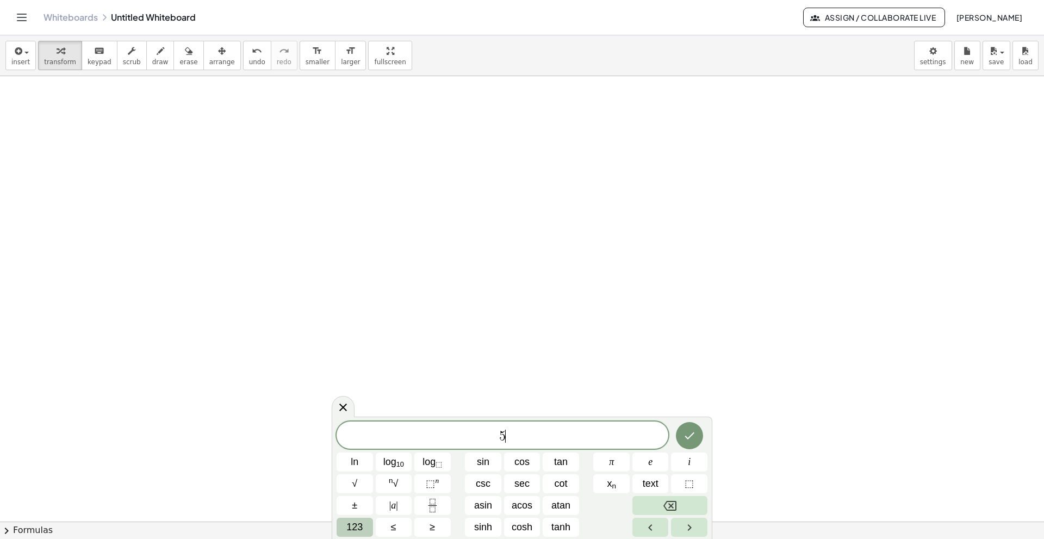
click at [349, 521] on span "123" at bounding box center [354, 527] width 16 height 15
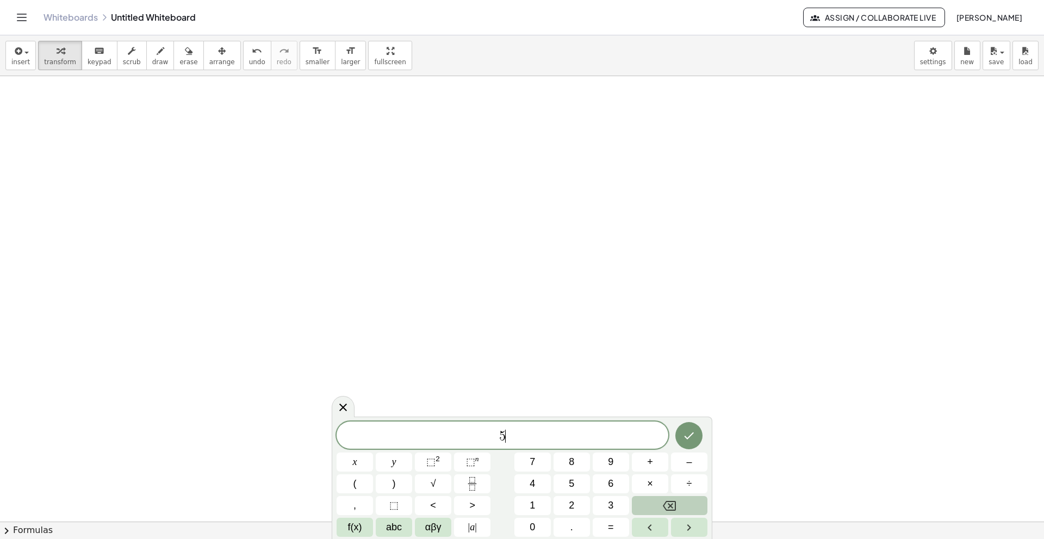
click at [349, 521] on span "f(x)" at bounding box center [355, 527] width 14 height 15
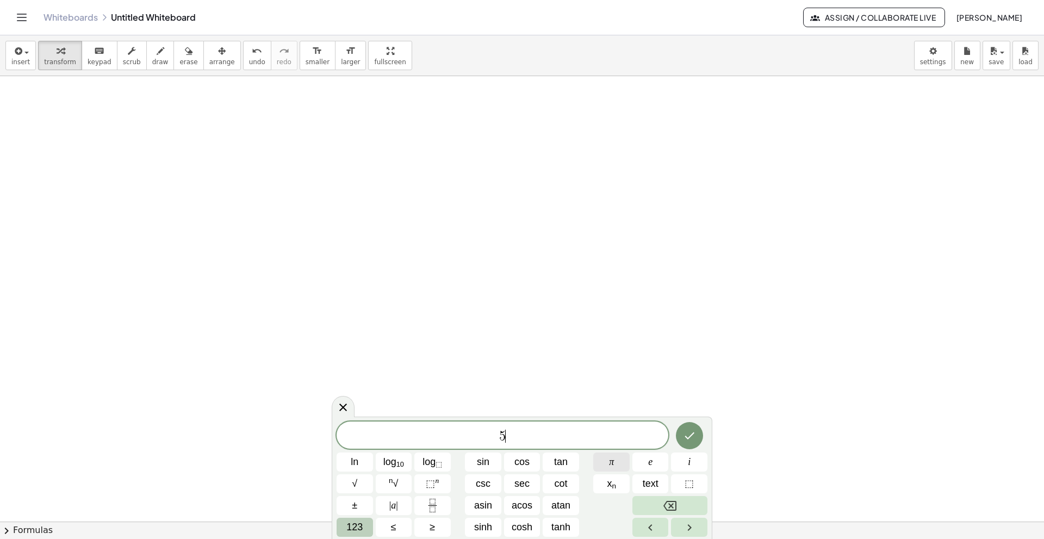
click at [620, 467] on button "π" at bounding box center [611, 461] width 36 height 19
click at [347, 508] on button "±" at bounding box center [354, 505] width 36 height 19
click at [349, 523] on span "123" at bounding box center [354, 527] width 16 height 15
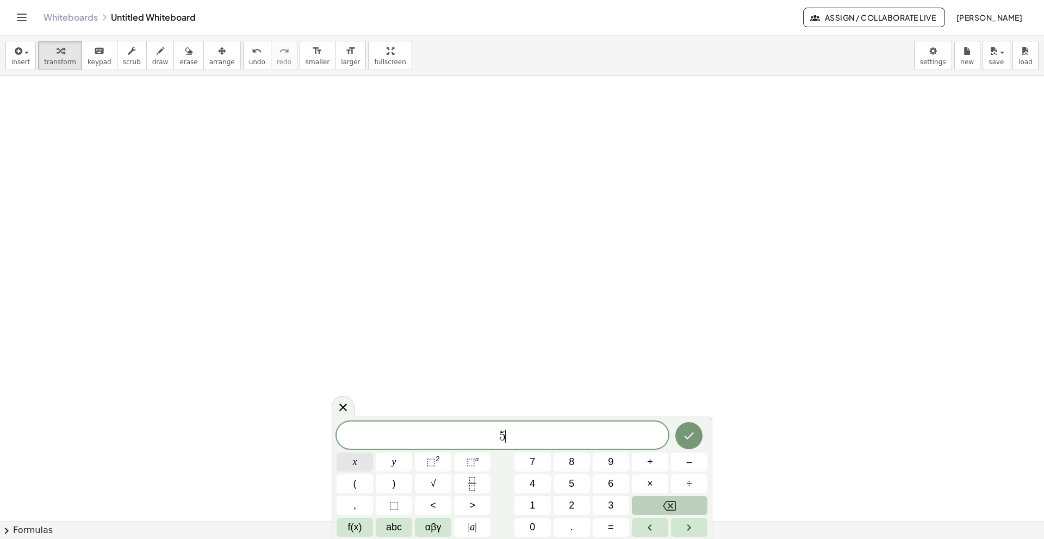
click at [353, 460] on span "x" at bounding box center [355, 461] width 4 height 15
click at [647, 462] on span "+" at bounding box center [650, 461] width 6 height 15
click at [610, 505] on span "3" at bounding box center [610, 505] width 5 height 15
click at [384, 463] on button "y" at bounding box center [394, 461] width 36 height 19
click at [613, 529] on span "=" at bounding box center [611, 527] width 6 height 15
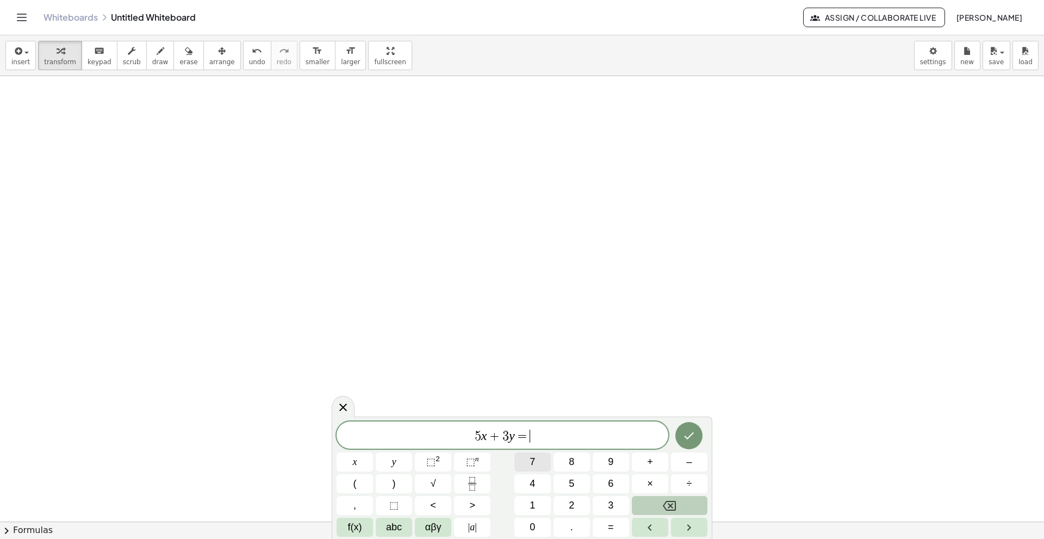
click at [536, 465] on button "7" at bounding box center [532, 461] width 36 height 19
click at [610, 459] on span "9" at bounding box center [610, 461] width 5 height 15
click at [684, 433] on icon "Done" at bounding box center [688, 435] width 13 height 13
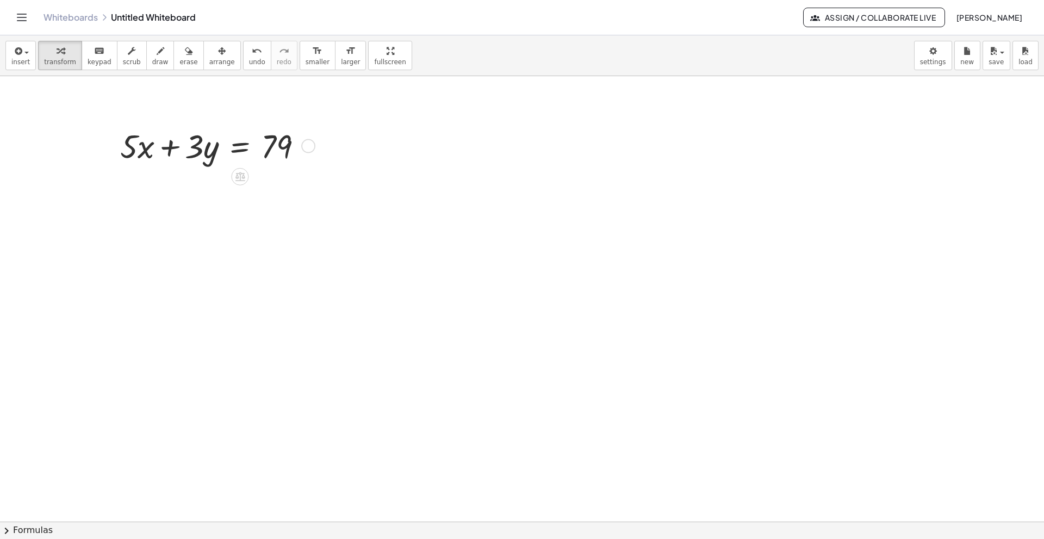
click at [230, 157] on div at bounding box center [216, 144] width 202 height 43
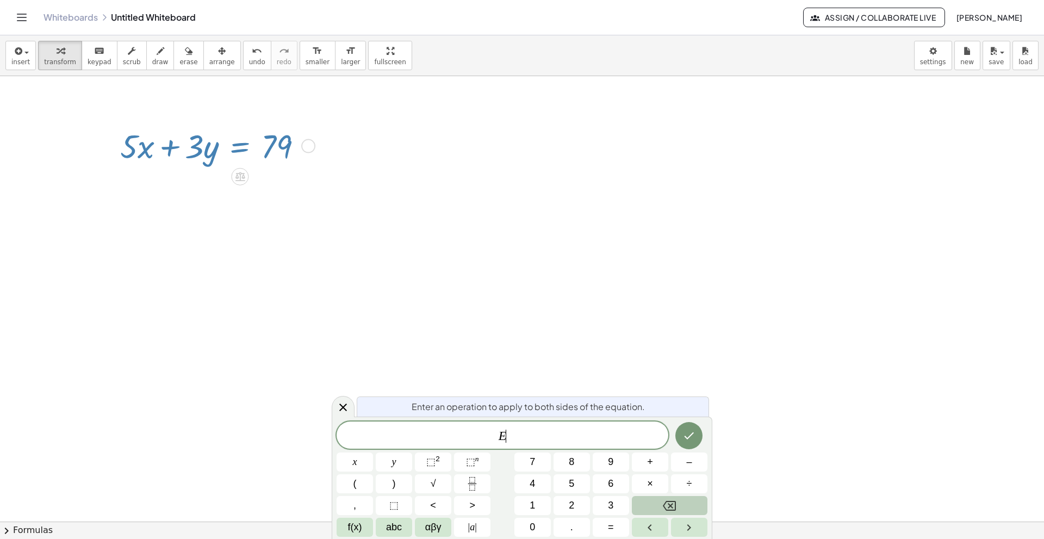
click at [531, 433] on span "E ​" at bounding box center [502, 435] width 332 height 15
click at [604, 525] on button "=" at bounding box center [610, 526] width 36 height 19
click at [571, 483] on span "5" at bounding box center [571, 483] width 5 height 15
click at [648, 480] on span "×" at bounding box center [650, 483] width 6 height 15
click at [358, 468] on button "x" at bounding box center [354, 461] width 36 height 19
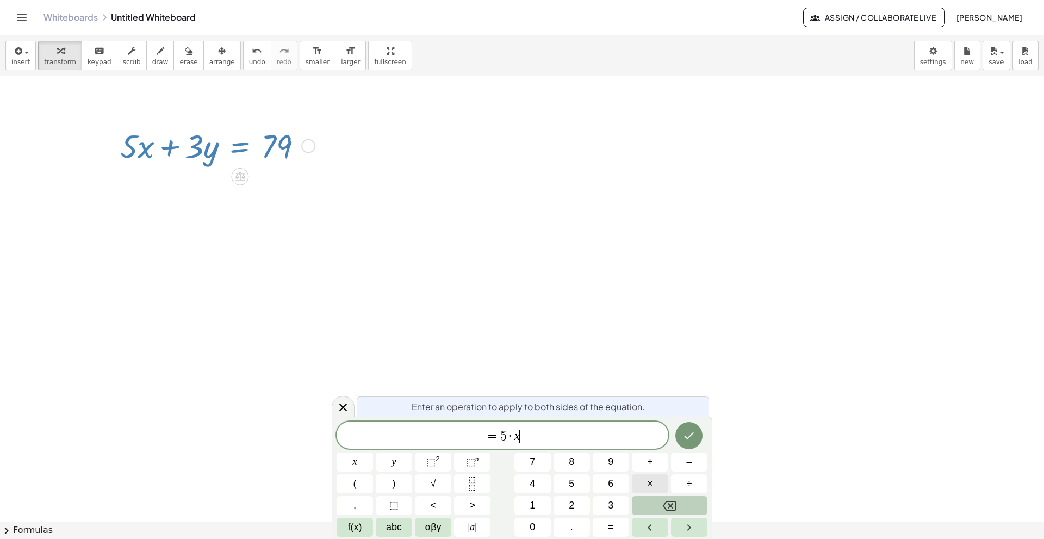
click at [650, 488] on span "×" at bounding box center [650, 483] width 6 height 15
click at [668, 504] on icon "Backspace" at bounding box center [669, 505] width 13 height 13
click at [661, 470] on button "+" at bounding box center [650, 461] width 36 height 19
click at [608, 499] on span "3" at bounding box center [610, 505] width 5 height 15
click at [647, 477] on span "×" at bounding box center [650, 483] width 6 height 15
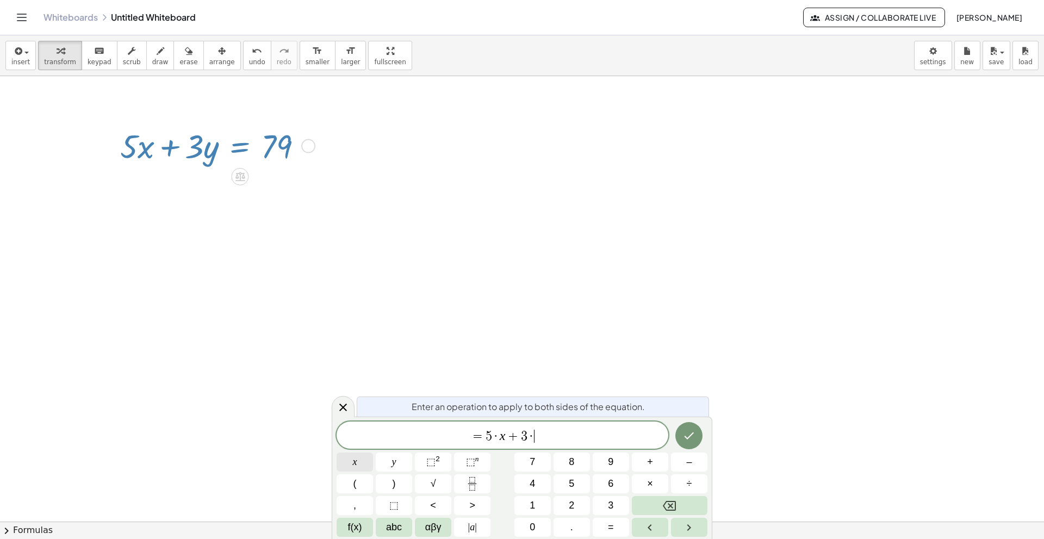
click at [353, 460] on span "x" at bounding box center [355, 461] width 4 height 15
click at [619, 525] on button "=" at bounding box center [610, 526] width 36 height 19
click at [519, 462] on button "7" at bounding box center [532, 461] width 36 height 19
click at [607, 465] on button "9" at bounding box center [610, 461] width 36 height 19
click at [467, 438] on span "=" at bounding box center [461, 435] width 16 height 13
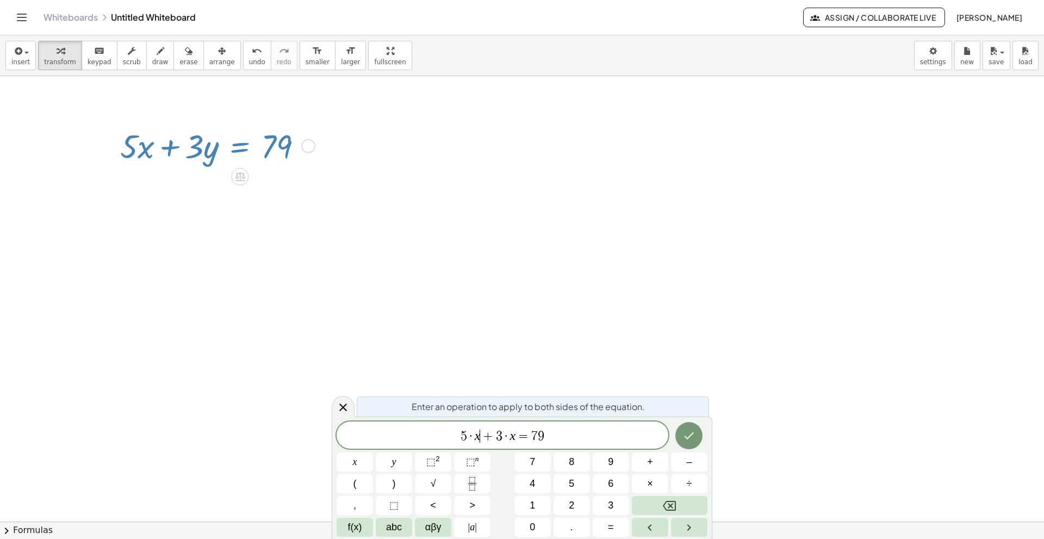
click at [481, 430] on span "+" at bounding box center [488, 435] width 16 height 13
click at [397, 483] on button ")" at bounding box center [394, 483] width 36 height 19
click at [502, 432] on span "( 5 · x ) ​ + 3 · x = 7 9" at bounding box center [502, 435] width 332 height 18
click at [361, 482] on button "(" at bounding box center [354, 483] width 36 height 19
click at [555, 430] on span ")" at bounding box center [554, 435] width 7 height 16
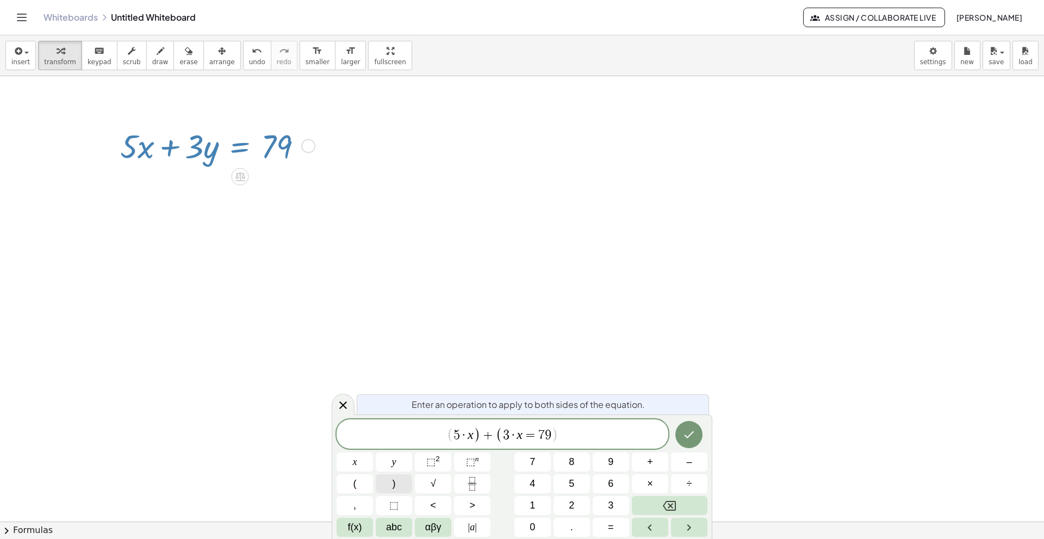
click at [392, 480] on span ")" at bounding box center [393, 483] width 3 height 15
click at [450, 427] on span "(" at bounding box center [450, 435] width 7 height 16
click at [357, 488] on button "(" at bounding box center [354, 483] width 36 height 19
click at [558, 435] on span "( ​ 5 · x ) + ( 3 · x = 7 9 )" at bounding box center [502, 435] width 332 height 18
click at [525, 432] on span "=" at bounding box center [530, 434] width 16 height 13
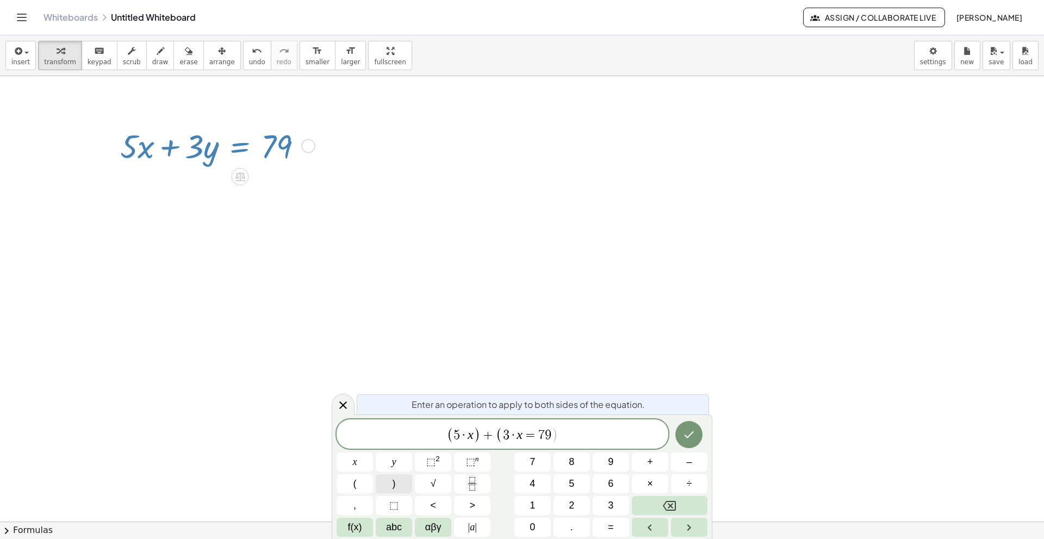
click at [398, 484] on button ")" at bounding box center [394, 483] width 36 height 19
click at [684, 430] on icon "Done" at bounding box center [688, 434] width 13 height 13
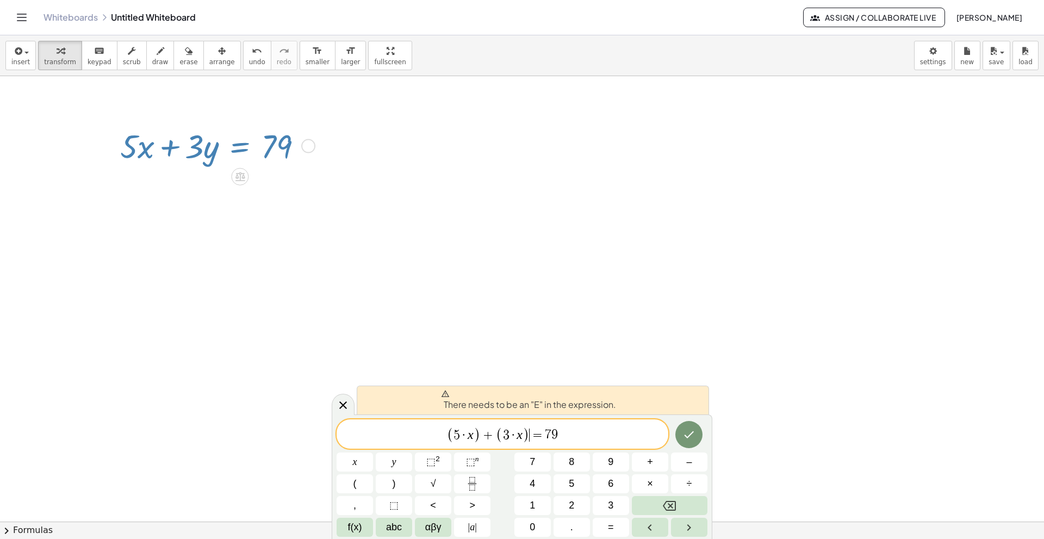
click at [450, 436] on span "(" at bounding box center [450, 435] width 7 height 16
click at [384, 519] on button "abc" at bounding box center [394, 526] width 36 height 19
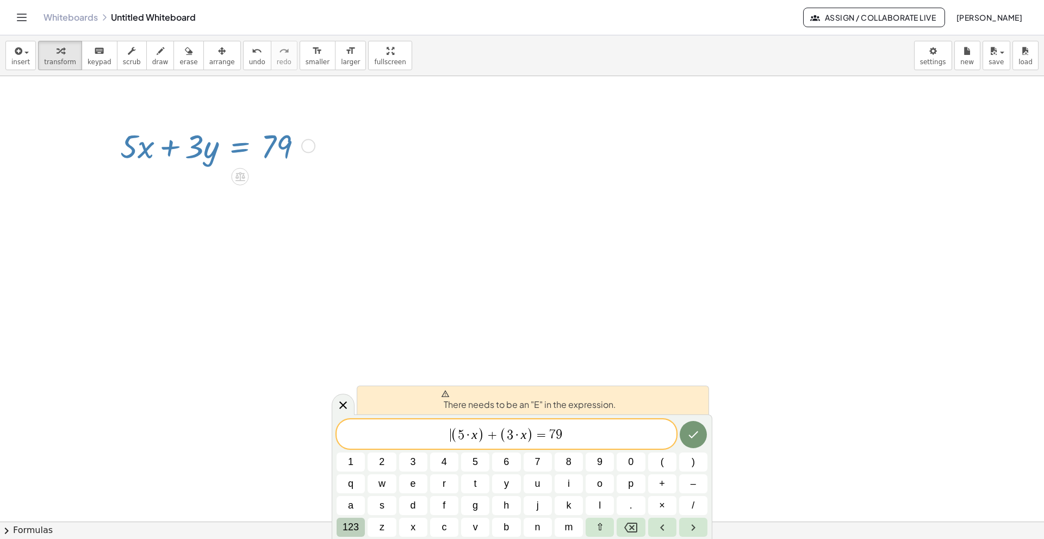
click at [347, 526] on span "123" at bounding box center [350, 527] width 16 height 15
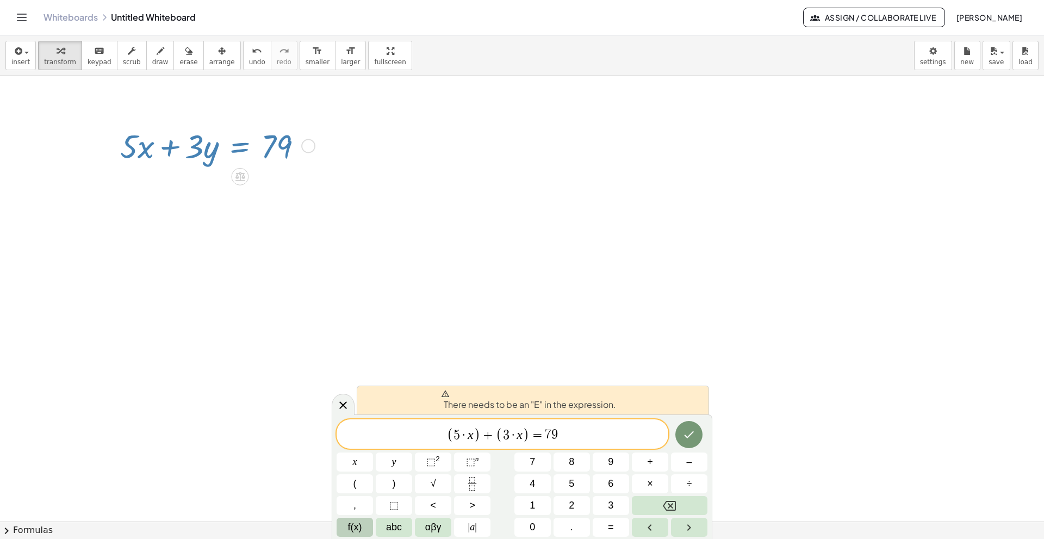
click at [346, 529] on button "f(x)" at bounding box center [354, 526] width 36 height 19
click at [353, 529] on span "123" at bounding box center [354, 527] width 16 height 15
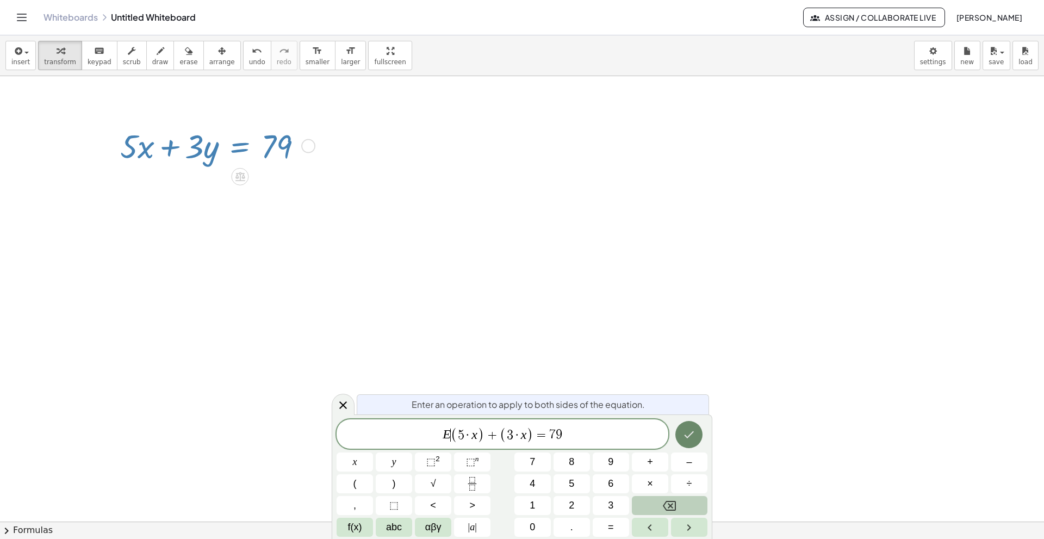
click at [682, 438] on button "Done" at bounding box center [688, 434] width 27 height 27
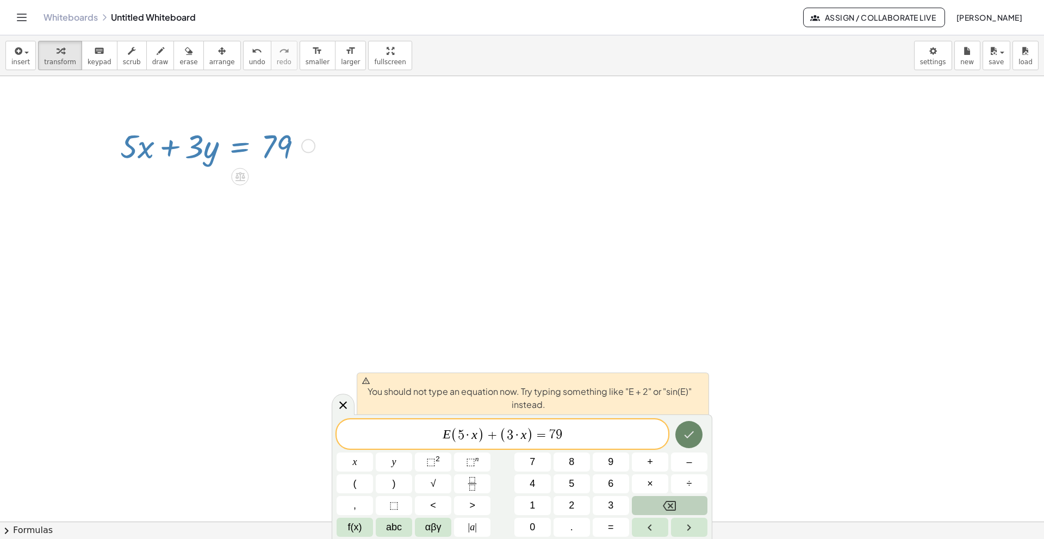
click at [677, 432] on button "Done" at bounding box center [688, 434] width 27 height 27
click at [373, 452] on div at bounding box center [354, 461] width 36 height 19
drag, startPoint x: 572, startPoint y: 444, endPoint x: 394, endPoint y: 470, distance: 180.7
click at [394, 470] on div "**********" at bounding box center [521, 477] width 371 height 117
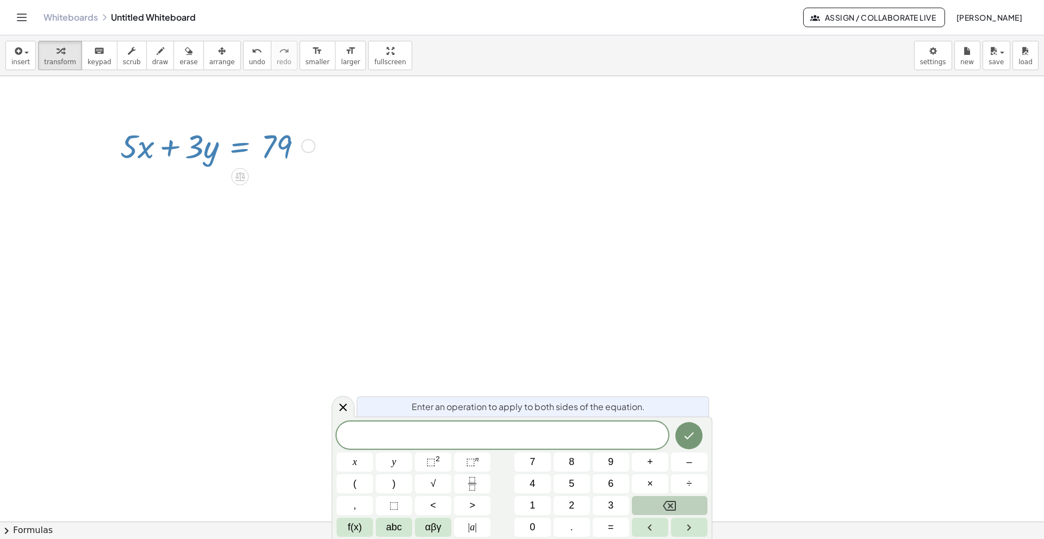
click at [306, 145] on div at bounding box center [308, 146] width 14 height 14
click at [386, 230] on div at bounding box center [522, 319] width 1044 height 890
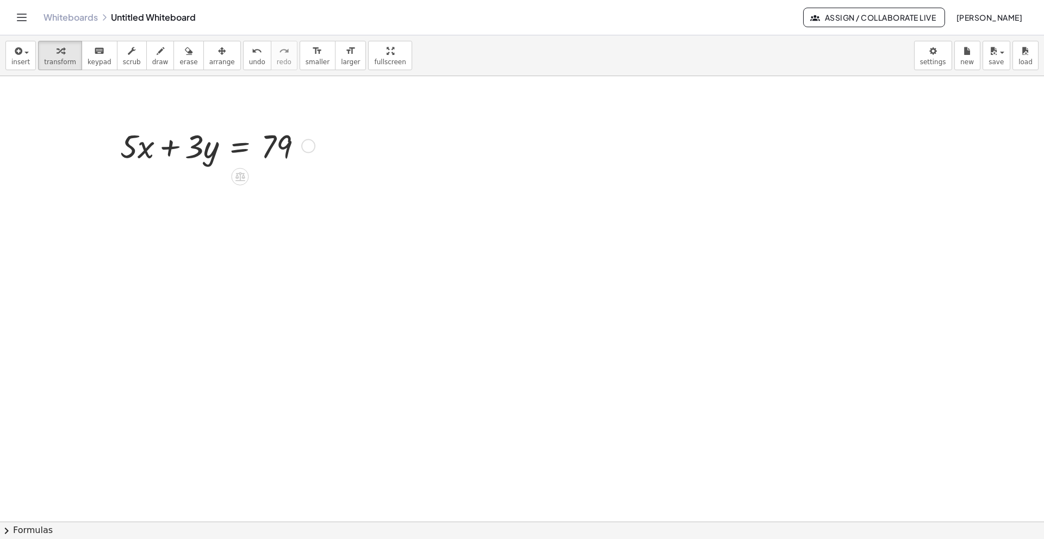
click at [199, 149] on div at bounding box center [216, 144] width 202 height 43
click at [302, 147] on div "Fix a mistake Transform line Copy line as LaTeX Copy derivation as LaTeX Expand…" at bounding box center [308, 146] width 14 height 14
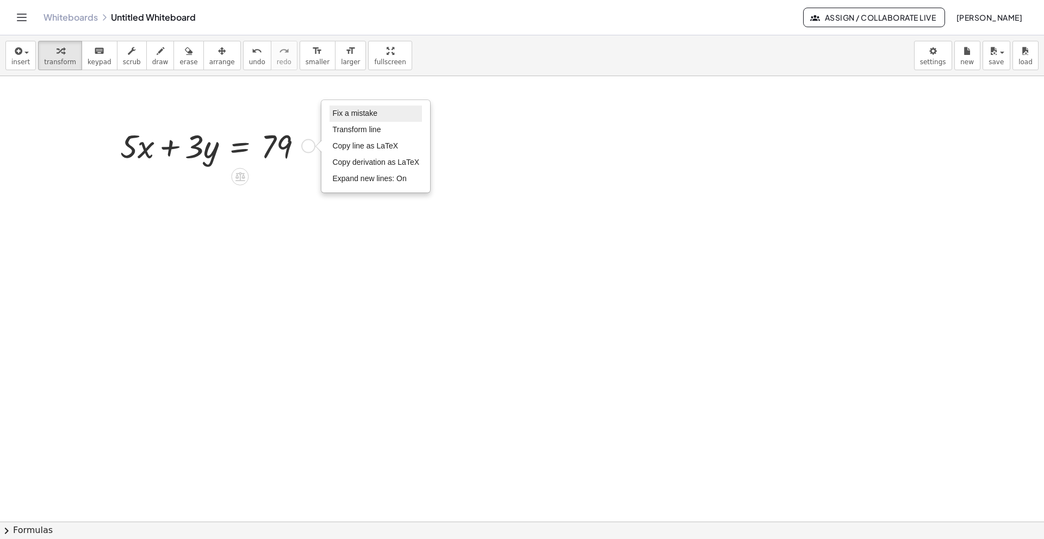
click at [345, 113] on span "Fix a mistake" at bounding box center [354, 113] width 45 height 9
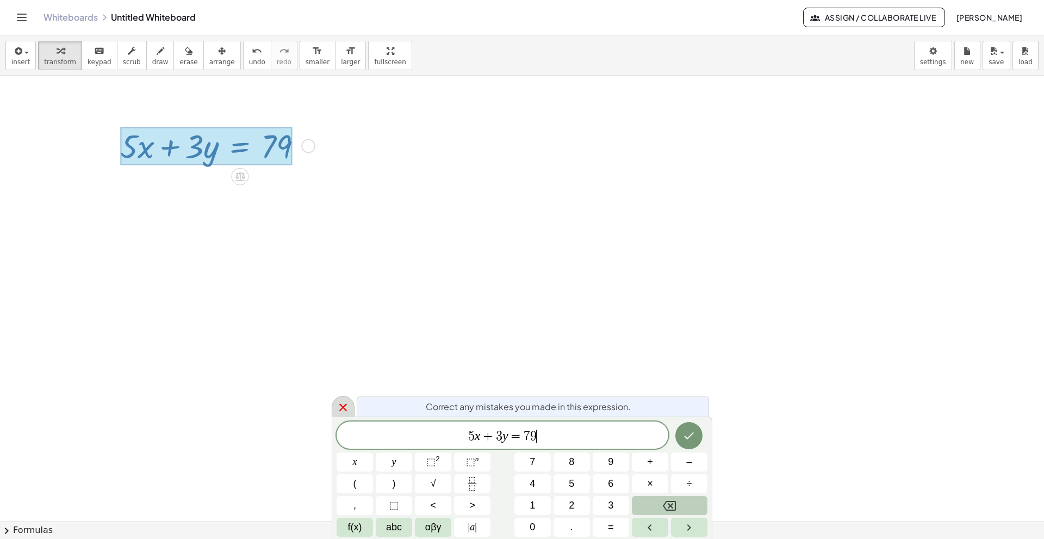
click at [347, 398] on div at bounding box center [343, 406] width 23 height 21
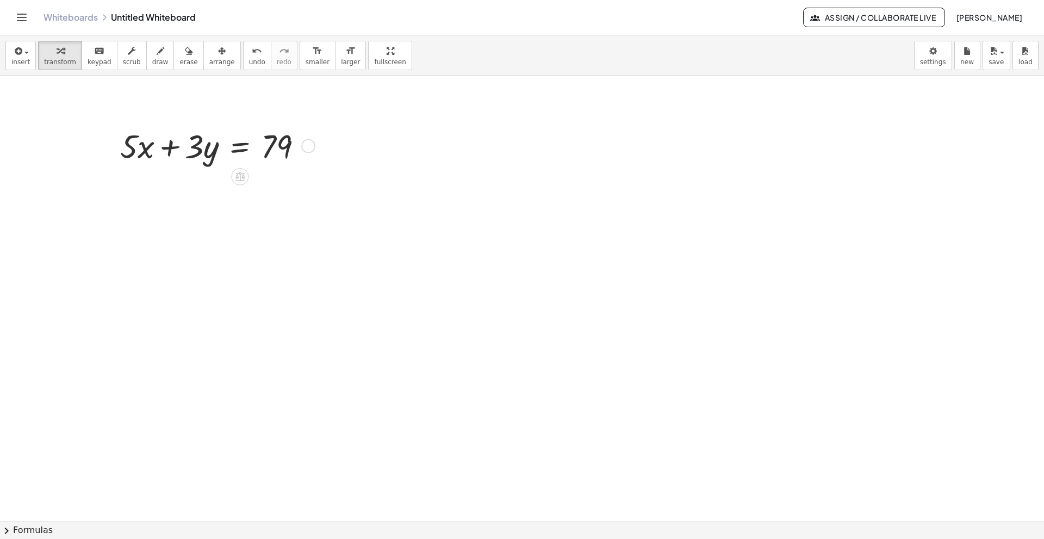
click at [210, 148] on div at bounding box center [216, 144] width 202 height 43
click at [240, 173] on icon at bounding box center [240, 176] width 10 height 9
click at [255, 180] on div "÷" at bounding box center [261, 176] width 17 height 17
click at [255, 180] on div "+ · 5 · x + · 3 · y = 79 · ( ) · ⬚ · · ⬚ Fix a mistake Transform line Copy line…" at bounding box center [221, 145] width 209 height 70
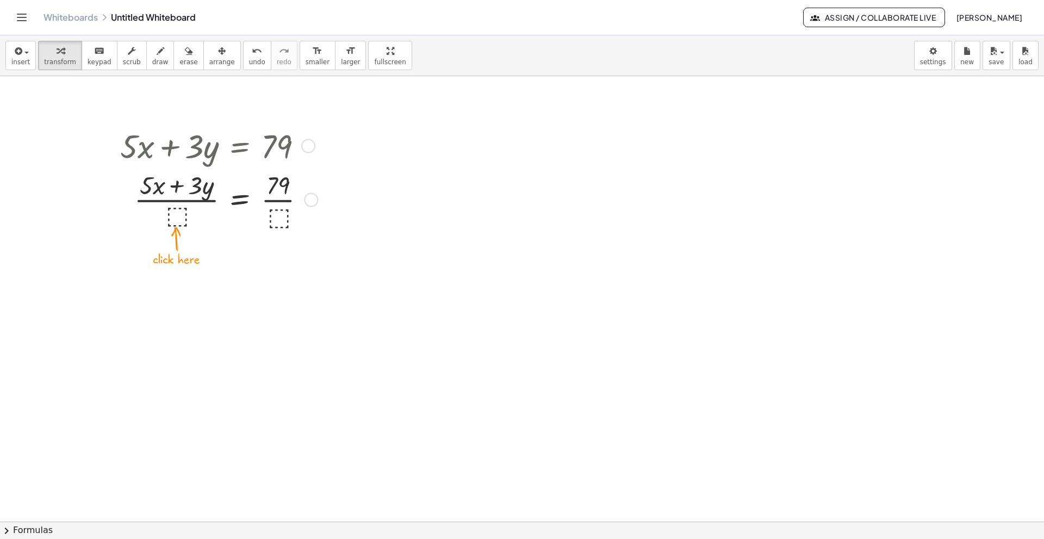
click at [166, 210] on div at bounding box center [217, 199] width 205 height 64
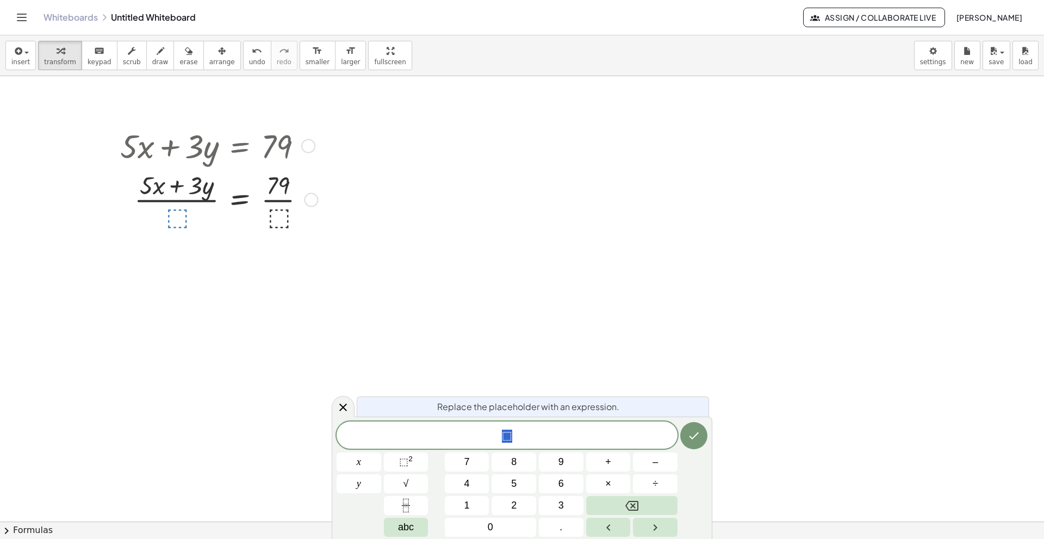
click at [175, 218] on div at bounding box center [217, 199] width 205 height 64
click at [250, 297] on div at bounding box center [522, 319] width 1044 height 890
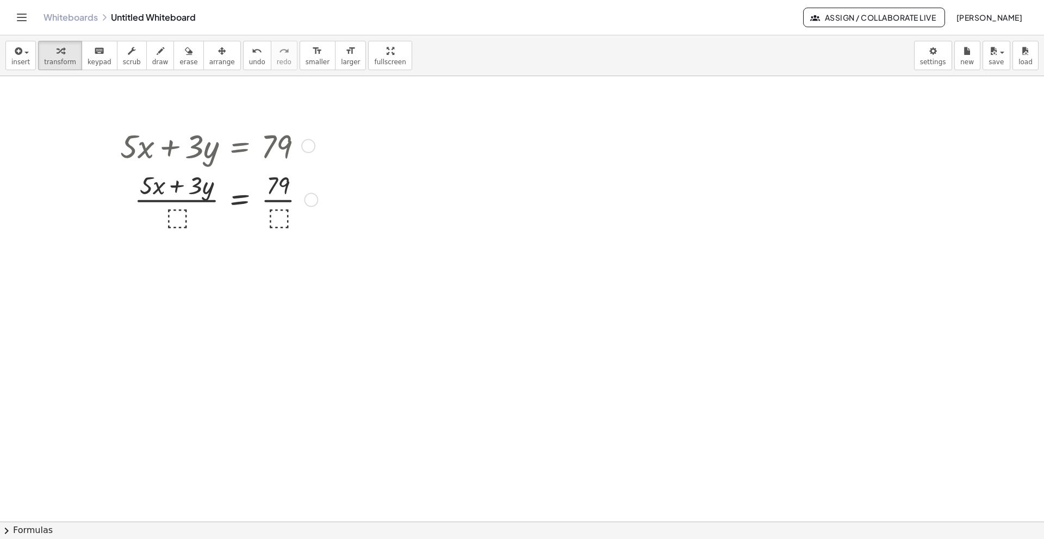
click at [157, 185] on div at bounding box center [217, 199] width 205 height 64
click at [305, 147] on div at bounding box center [308, 146] width 14 height 14
click at [305, 202] on div "Fix a mistake Transform line Copy line as LaTeX Copy derivation as LaTeX Expand…" at bounding box center [311, 199] width 14 height 14
click at [53, 60] on span "transform" at bounding box center [60, 62] width 32 height 8
click at [94, 56] on icon "keyboard" at bounding box center [99, 51] width 10 height 13
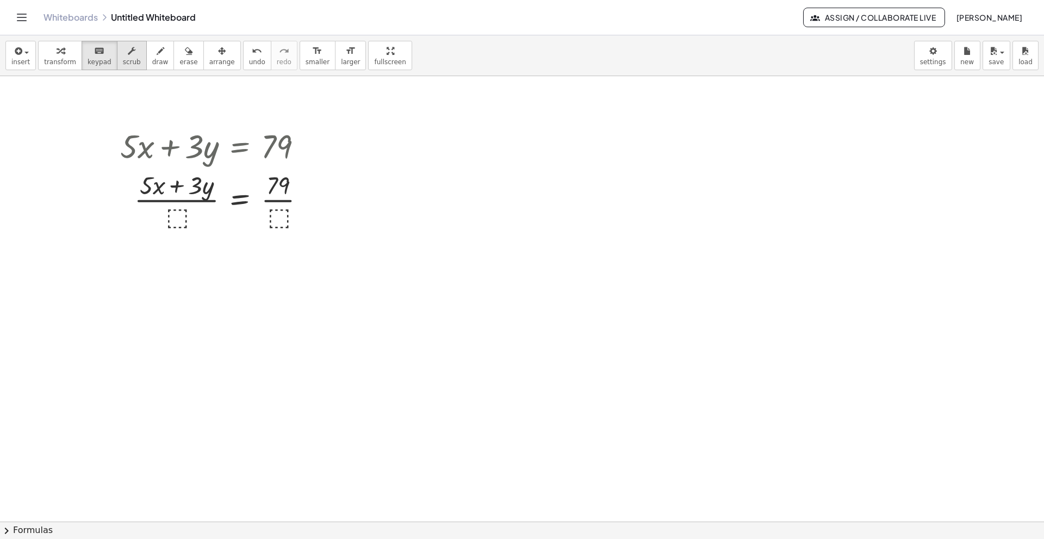
click at [128, 53] on icon "button" at bounding box center [132, 51] width 8 height 13
click at [235, 197] on div at bounding box center [217, 199] width 205 height 64
drag, startPoint x: 193, startPoint y: 192, endPoint x: 267, endPoint y: 238, distance: 87.1
click at [267, 238] on div "**********" at bounding box center [522, 319] width 1044 height 890
click at [305, 263] on div at bounding box center [522, 319] width 1044 height 890
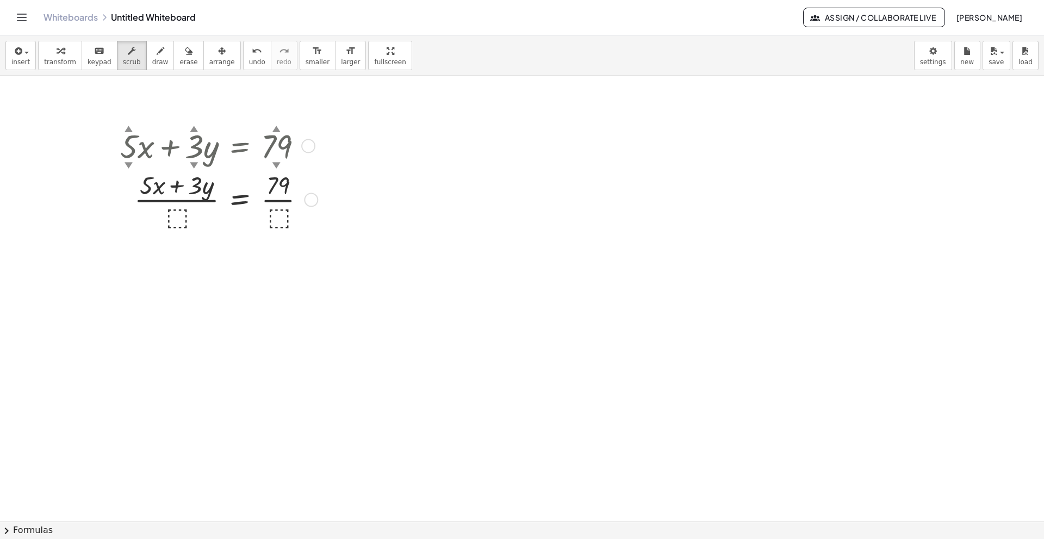
click at [255, 159] on div at bounding box center [217, 144] width 205 height 43
click at [316, 326] on div at bounding box center [522, 319] width 1044 height 890
click at [157, 53] on icon "button" at bounding box center [161, 51] width 8 height 13
drag, startPoint x: 188, startPoint y: 279, endPoint x: 167, endPoint y: 304, distance: 32.1
click at [167, 304] on div at bounding box center [522, 319] width 1044 height 890
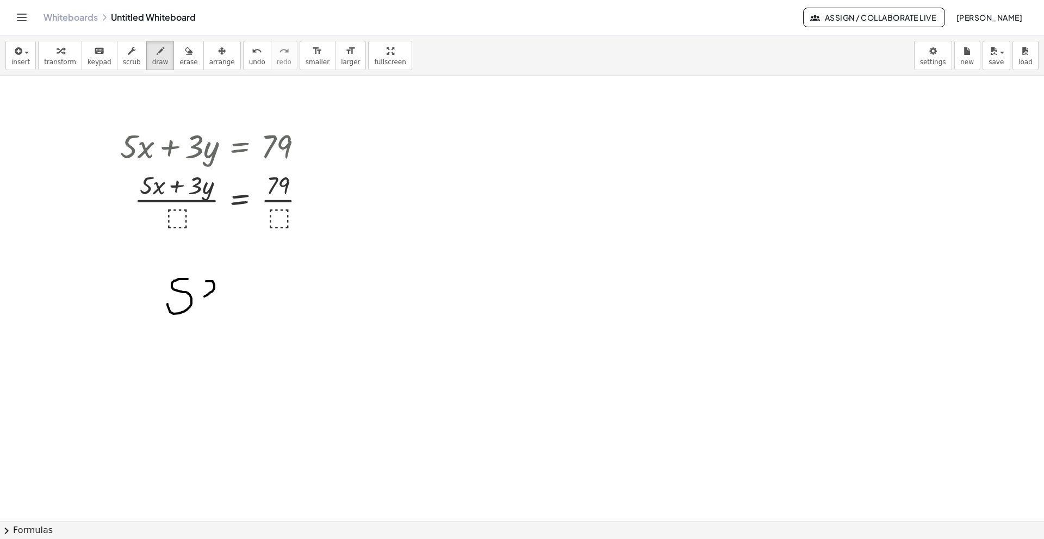
drag, startPoint x: 206, startPoint y: 281, endPoint x: 204, endPoint y: 296, distance: 15.4
click at [204, 296] on div at bounding box center [522, 319] width 1044 height 890
drag, startPoint x: 222, startPoint y: 281, endPoint x: 235, endPoint y: 295, distance: 18.5
click at [235, 295] on div at bounding box center [522, 319] width 1044 height 890
click at [199, 284] on div at bounding box center [522, 319] width 1044 height 890
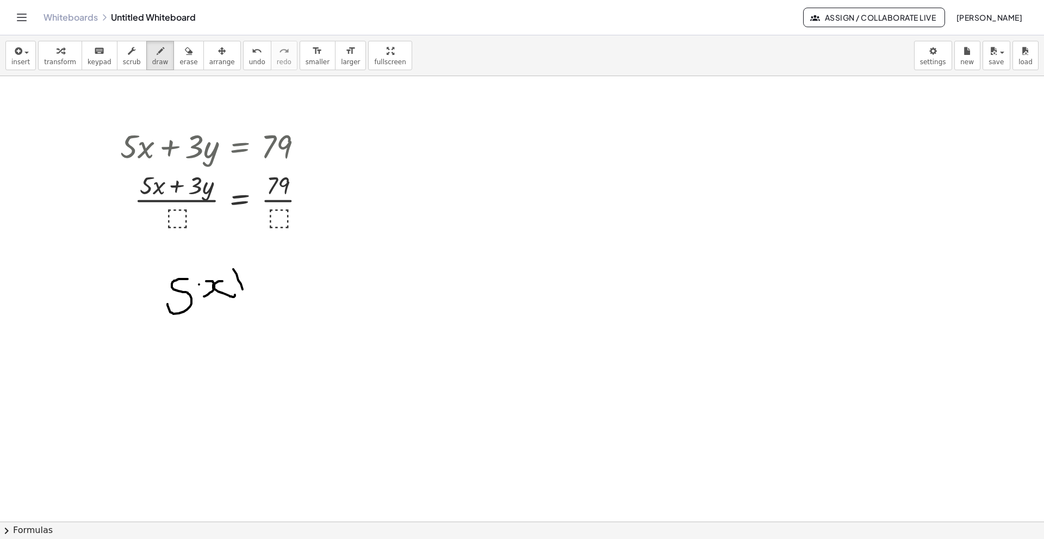
drag, startPoint x: 233, startPoint y: 269, endPoint x: 222, endPoint y: 320, distance: 51.7
click at [222, 320] on div at bounding box center [522, 319] width 1044 height 890
drag, startPoint x: 166, startPoint y: 260, endPoint x: 167, endPoint y: 321, distance: 61.4
click at [167, 321] on div at bounding box center [522, 319] width 1044 height 890
drag, startPoint x: 261, startPoint y: 279, endPoint x: 261, endPoint y: 310, distance: 31.0
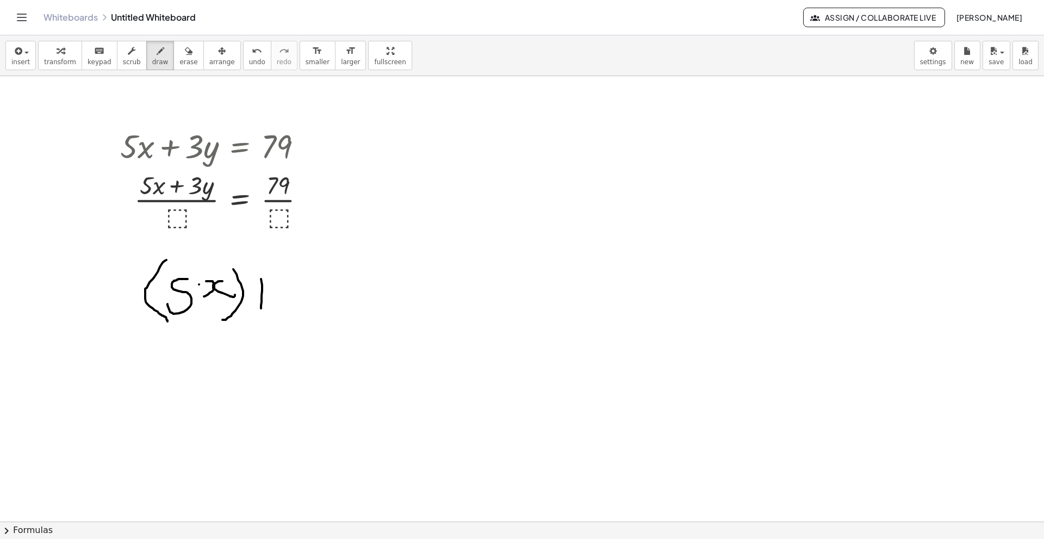
click at [261, 310] on div at bounding box center [522, 319] width 1044 height 890
drag, startPoint x: 279, startPoint y: 290, endPoint x: 251, endPoint y: 302, distance: 30.2
click at [251, 302] on div at bounding box center [522, 319] width 1044 height 890
drag, startPoint x: 301, startPoint y: 281, endPoint x: 296, endPoint y: 328, distance: 47.5
click at [296, 328] on div at bounding box center [522, 319] width 1044 height 890
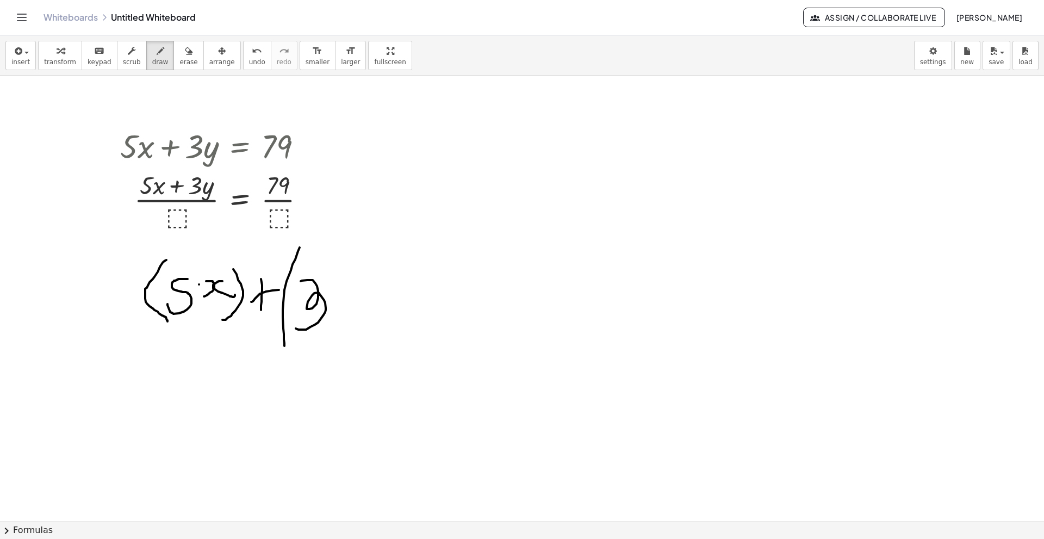
drag, startPoint x: 299, startPoint y: 247, endPoint x: 294, endPoint y: 356, distance: 108.9
click at [294, 356] on div at bounding box center [522, 319] width 1044 height 890
click at [342, 302] on div at bounding box center [522, 319] width 1044 height 890
drag, startPoint x: 348, startPoint y: 289, endPoint x: 357, endPoint y: 312, distance: 24.4
click at [357, 312] on div at bounding box center [522, 319] width 1044 height 890
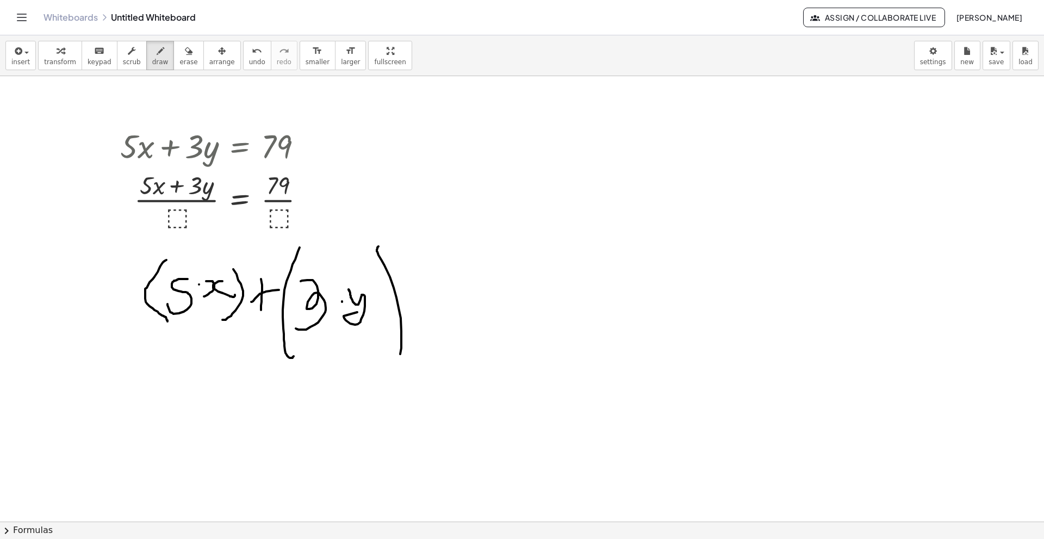
drag, startPoint x: 377, startPoint y: 247, endPoint x: 384, endPoint y: 354, distance: 106.8
click at [384, 354] on div at bounding box center [522, 319] width 1044 height 890
click at [428, 297] on div at bounding box center [522, 319] width 1044 height 890
drag, startPoint x: 440, startPoint y: 311, endPoint x: 420, endPoint y: 304, distance: 21.3
click at [436, 309] on div at bounding box center [522, 319] width 1044 height 890
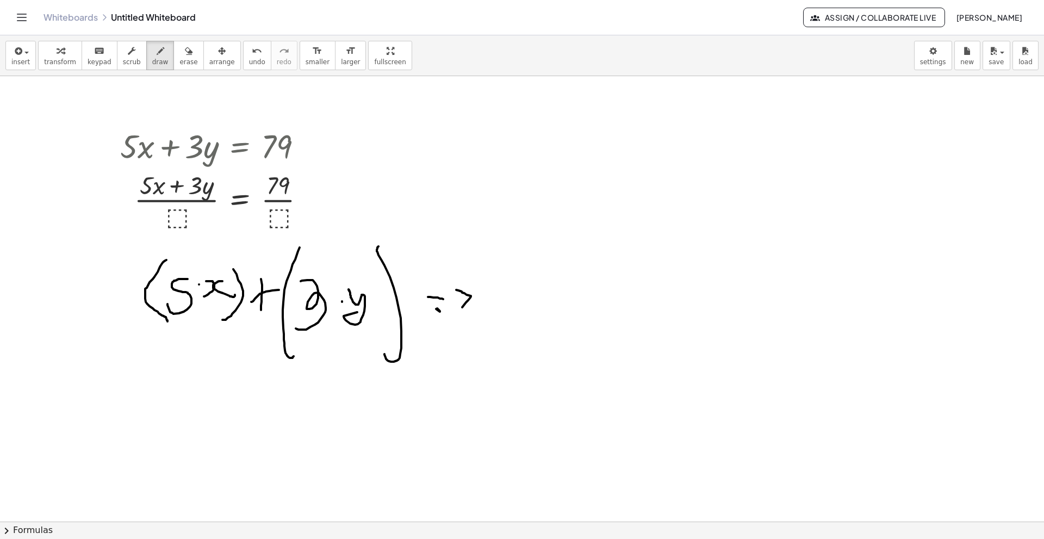
drag, startPoint x: 456, startPoint y: 290, endPoint x: 455, endPoint y: 317, distance: 27.2
click at [457, 315] on div at bounding box center [522, 319] width 1044 height 890
drag, startPoint x: 479, startPoint y: 299, endPoint x: 481, endPoint y: 311, distance: 12.1
click at [482, 309] on div at bounding box center [522, 319] width 1044 height 890
drag, startPoint x: 490, startPoint y: 348, endPoint x: 355, endPoint y: 339, distance: 135.6
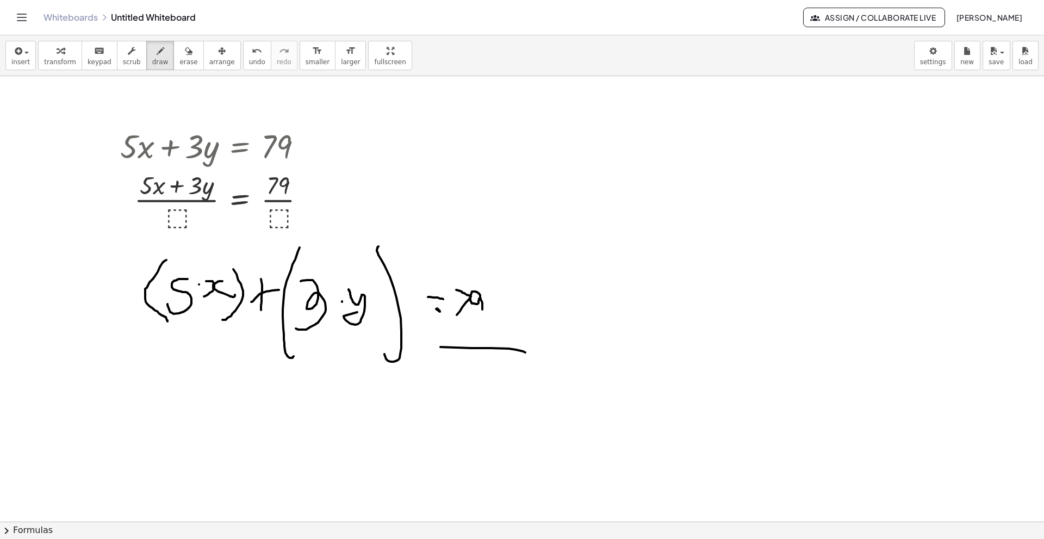
click at [352, 341] on div at bounding box center [522, 319] width 1044 height 890
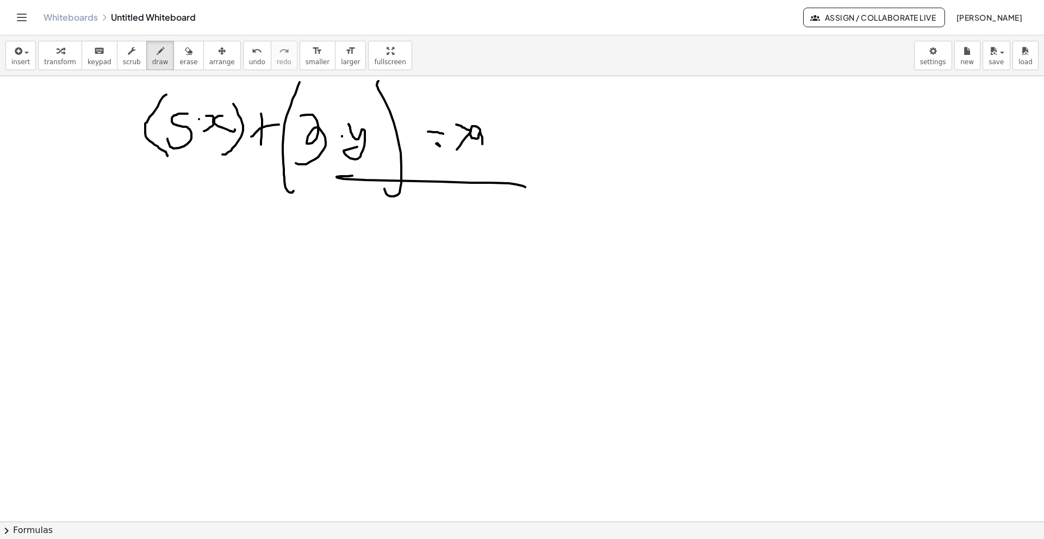
scroll to position [367, 0]
drag, startPoint x: 321, startPoint y: 246, endPoint x: 317, endPoint y: 252, distance: 7.8
click at [309, 246] on div at bounding box center [522, 154] width 1044 height 890
drag, startPoint x: 321, startPoint y: 257, endPoint x: 308, endPoint y: 255, distance: 12.5
click at [308, 255] on div at bounding box center [522, 154] width 1044 height 890
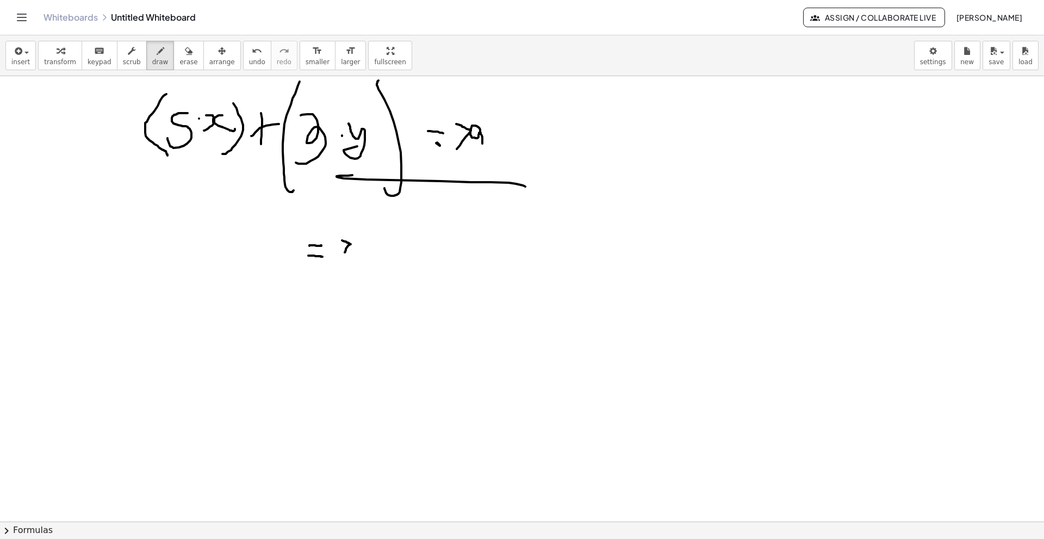
drag, startPoint x: 342, startPoint y: 240, endPoint x: 343, endPoint y: 254, distance: 13.6
click at [343, 255] on div at bounding box center [522, 154] width 1044 height 890
drag, startPoint x: 363, startPoint y: 235, endPoint x: 367, endPoint y: 245, distance: 10.7
click at [367, 243] on div at bounding box center [522, 154] width 1044 height 890
drag, startPoint x: 367, startPoint y: 245, endPoint x: 366, endPoint y: 254, distance: 9.3
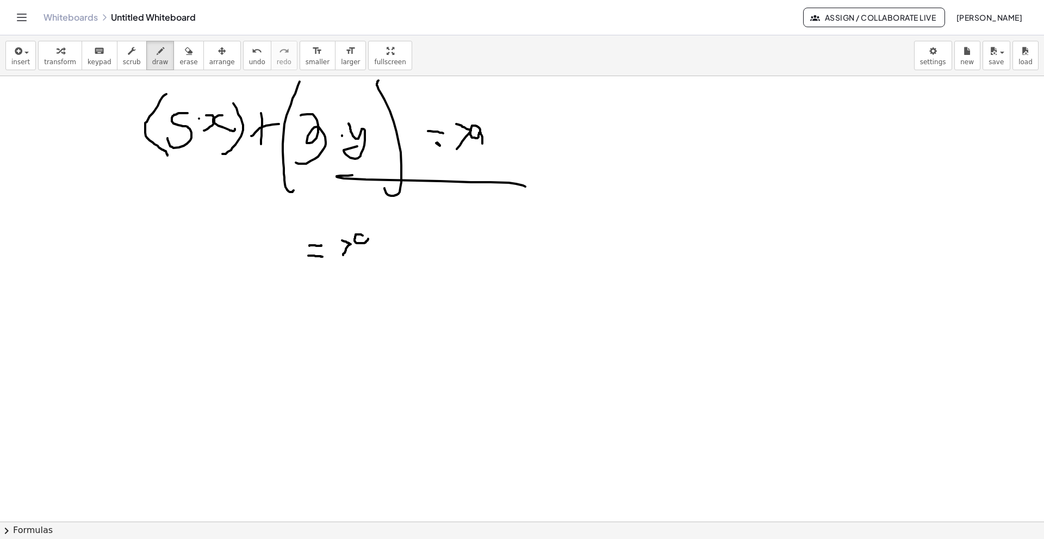
click at [366, 247] on div at bounding box center [522, 154] width 1044 height 890
drag, startPoint x: 368, startPoint y: 244, endPoint x: 364, endPoint y: 258, distance: 14.8
click at [364, 258] on div at bounding box center [522, 154] width 1044 height 890
drag, startPoint x: 374, startPoint y: 264, endPoint x: 329, endPoint y: 267, distance: 44.7
click at [329, 267] on div at bounding box center [522, 154] width 1044 height 890
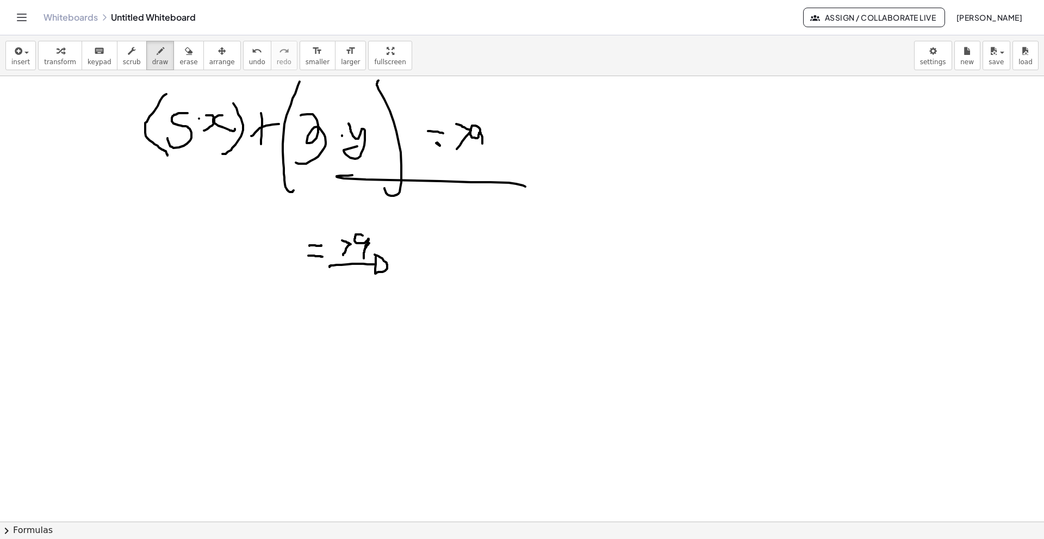
drag, startPoint x: 384, startPoint y: 261, endPoint x: 376, endPoint y: 257, distance: 9.0
click at [376, 257] on div at bounding box center [522, 154] width 1044 height 890
click at [376, 267] on div at bounding box center [522, 154] width 1044 height 890
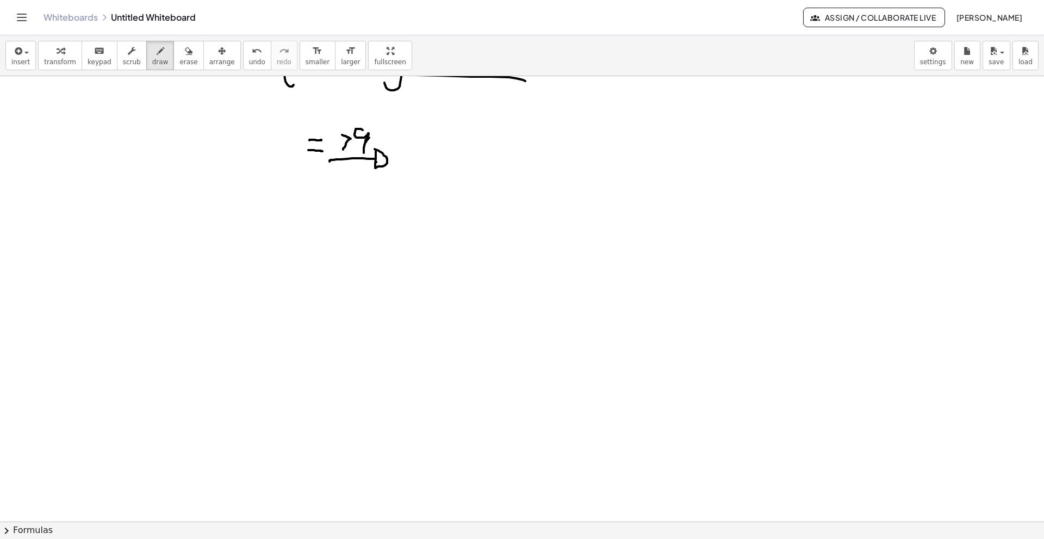
scroll to position [476, 0]
click at [185, 54] on icon "button" at bounding box center [189, 51] width 8 height 13
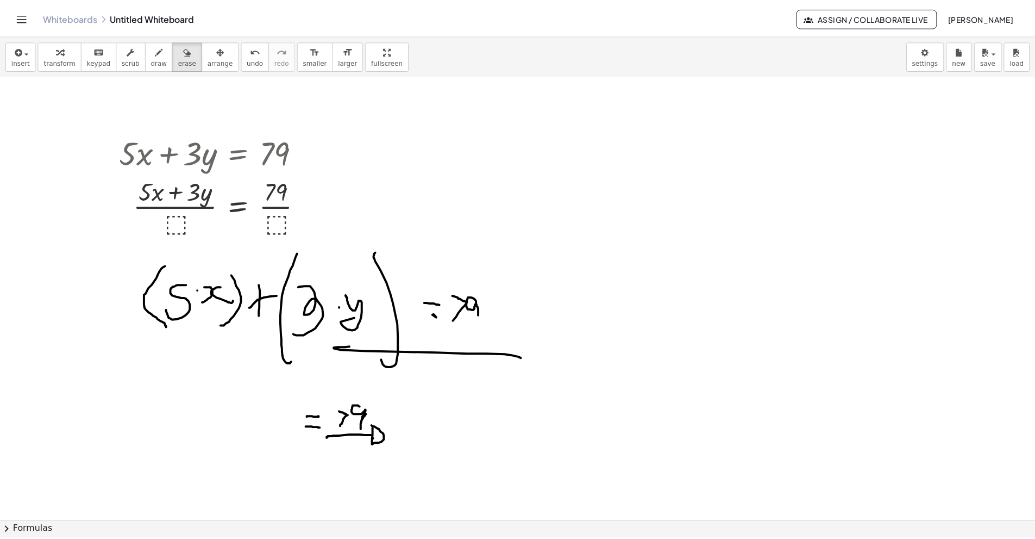
scroll to position [184, 0]
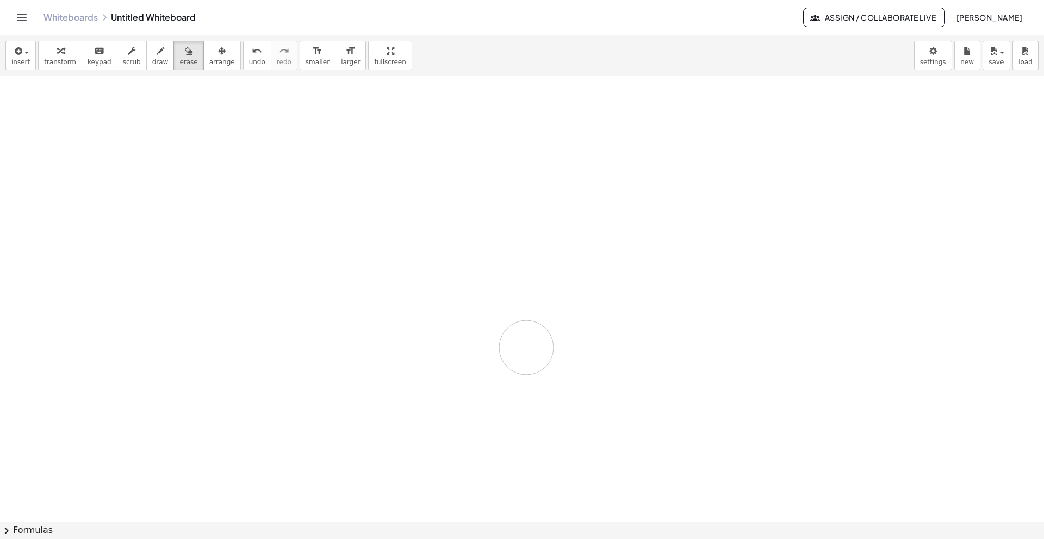
drag, startPoint x: 257, startPoint y: 185, endPoint x: 258, endPoint y: 96, distance: 88.6
drag, startPoint x: 96, startPoint y: 53, endPoint x: 37, endPoint y: 226, distance: 182.7
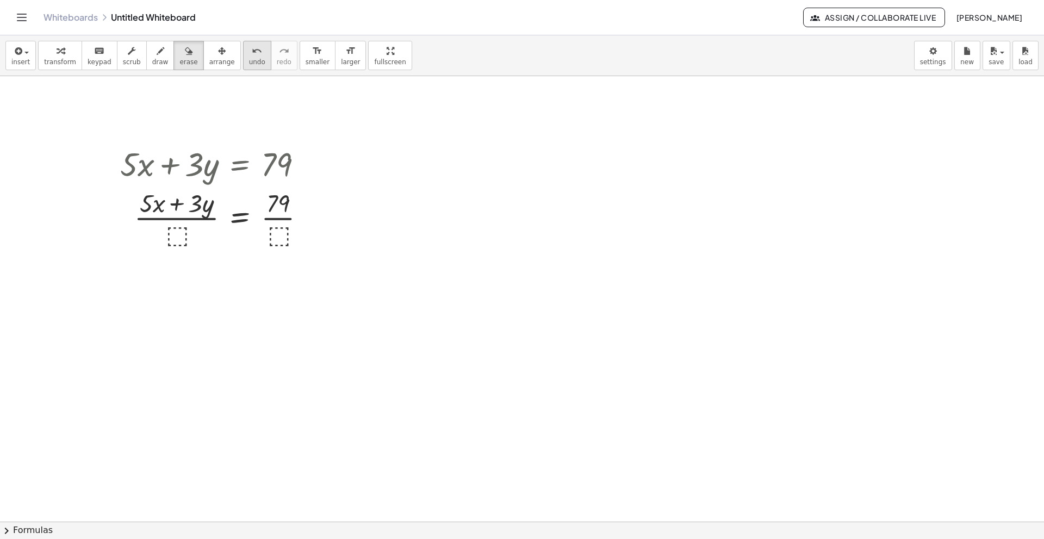
click at [249, 57] on div "undo" at bounding box center [257, 50] width 16 height 13
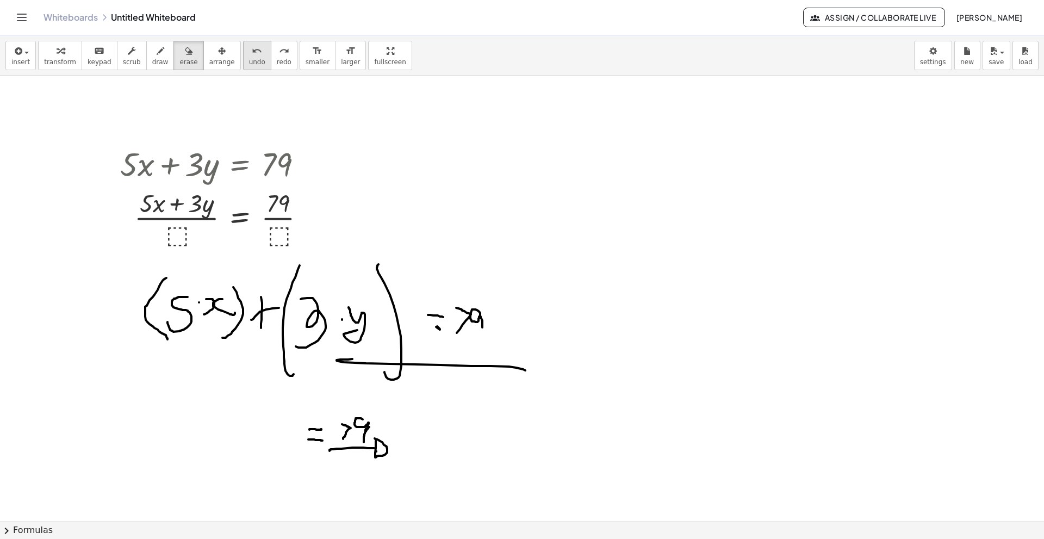
click at [249, 56] on div "undo" at bounding box center [257, 50] width 16 height 13
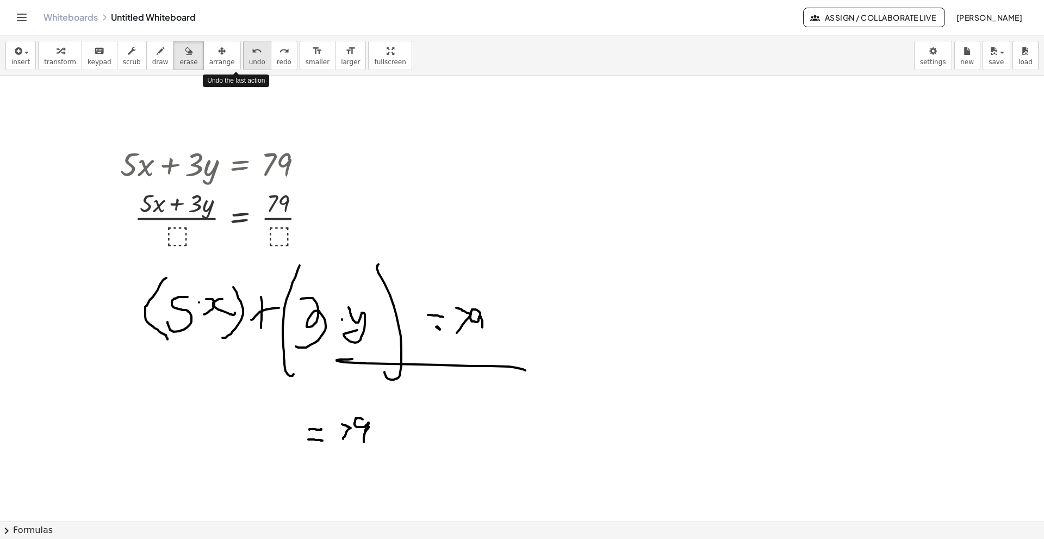
click at [249, 56] on div "undo" at bounding box center [257, 50] width 16 height 13
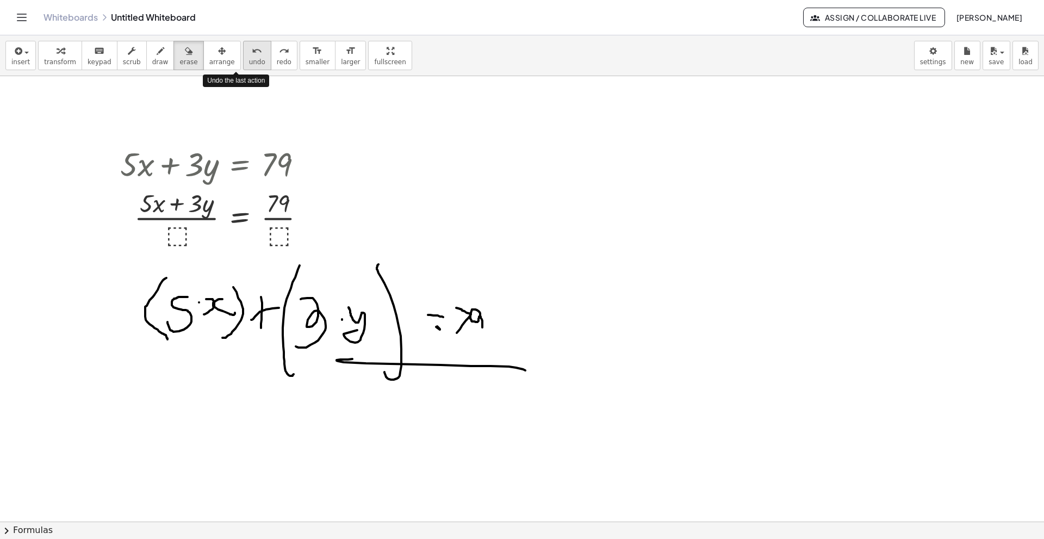
click at [249, 56] on div "undo" at bounding box center [257, 50] width 16 height 13
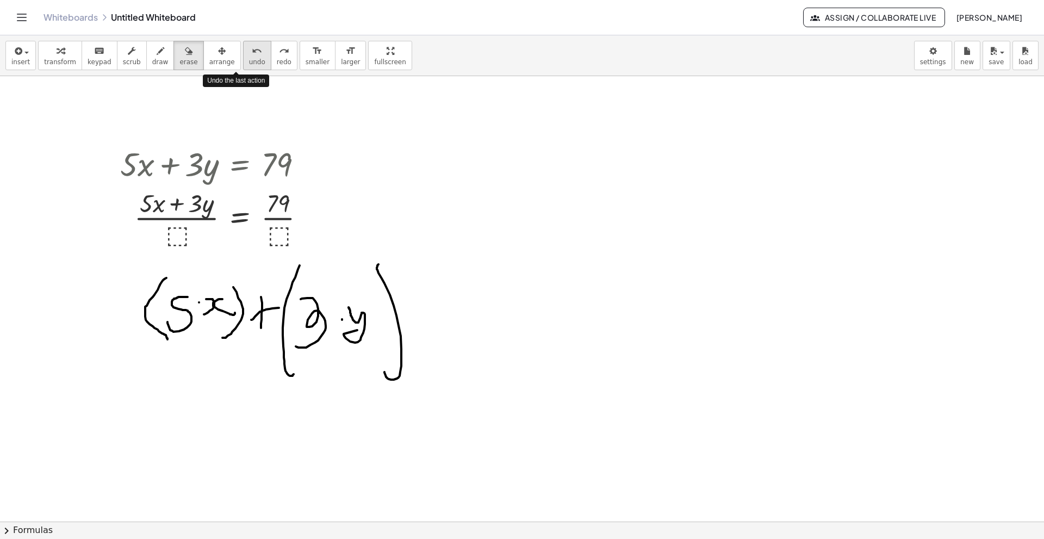
click at [249, 56] on div "undo" at bounding box center [257, 50] width 16 height 13
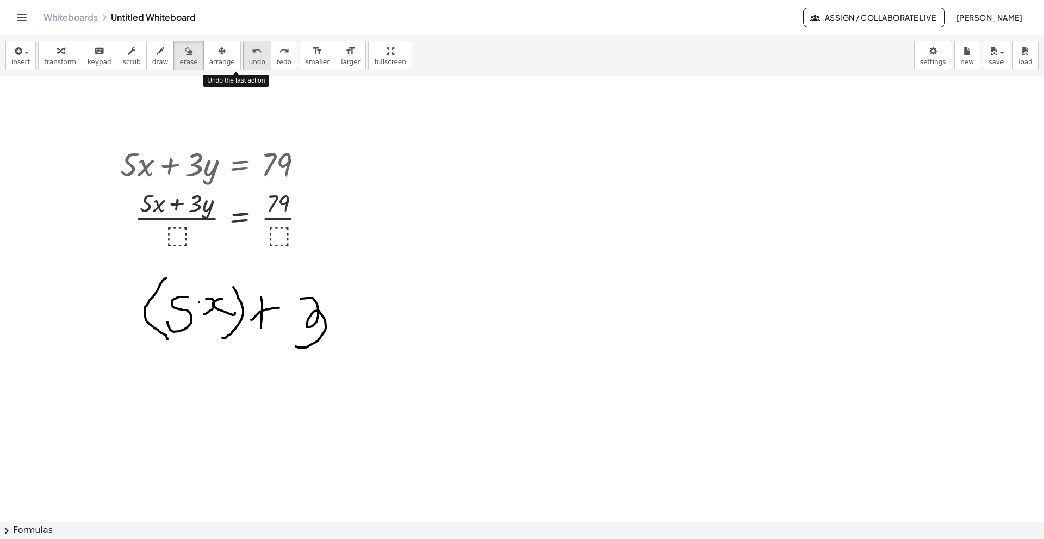
click at [249, 56] on div "undo" at bounding box center [257, 50] width 16 height 13
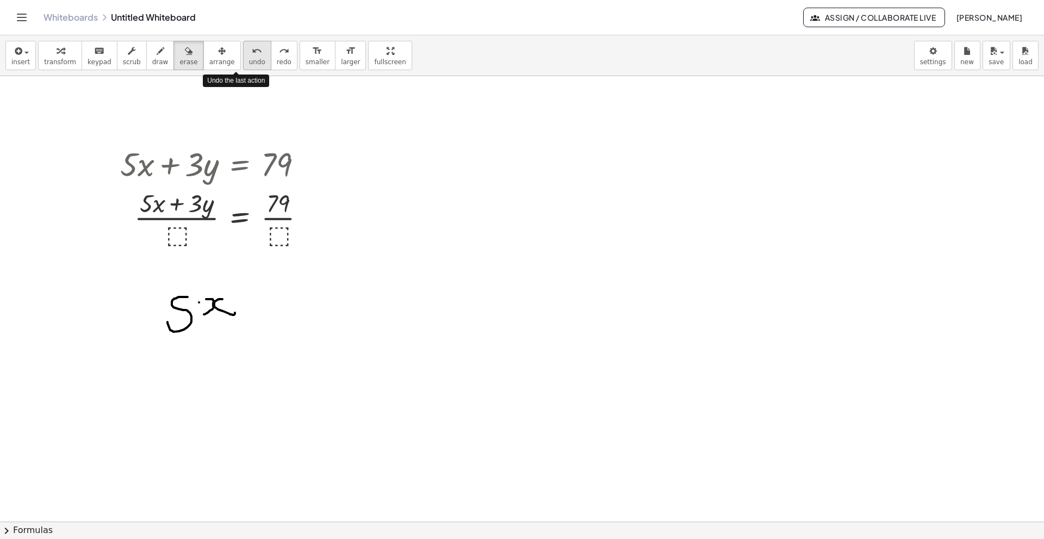
click at [249, 56] on div "undo" at bounding box center [257, 50] width 16 height 13
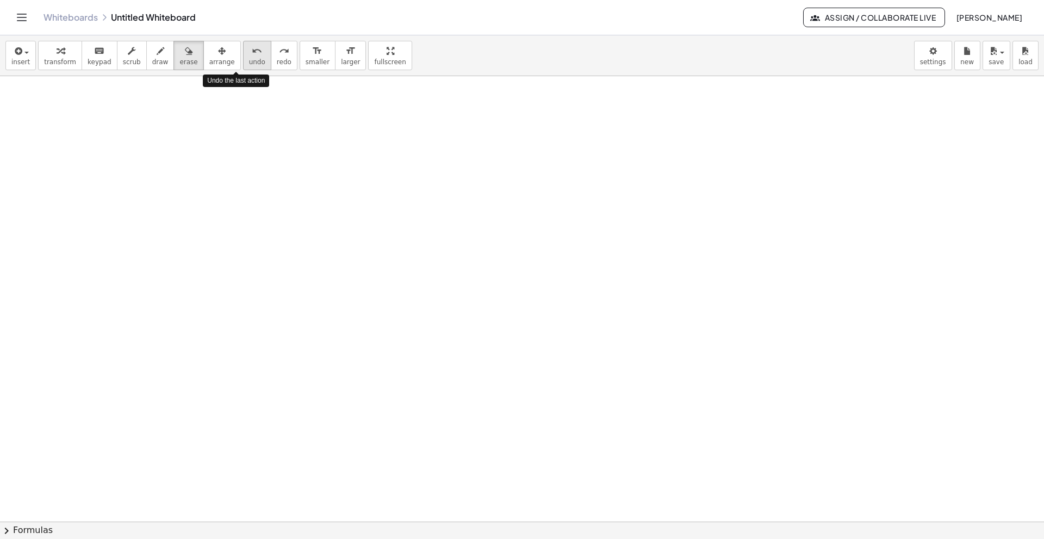
click at [249, 56] on div "undo" at bounding box center [257, 50] width 16 height 13
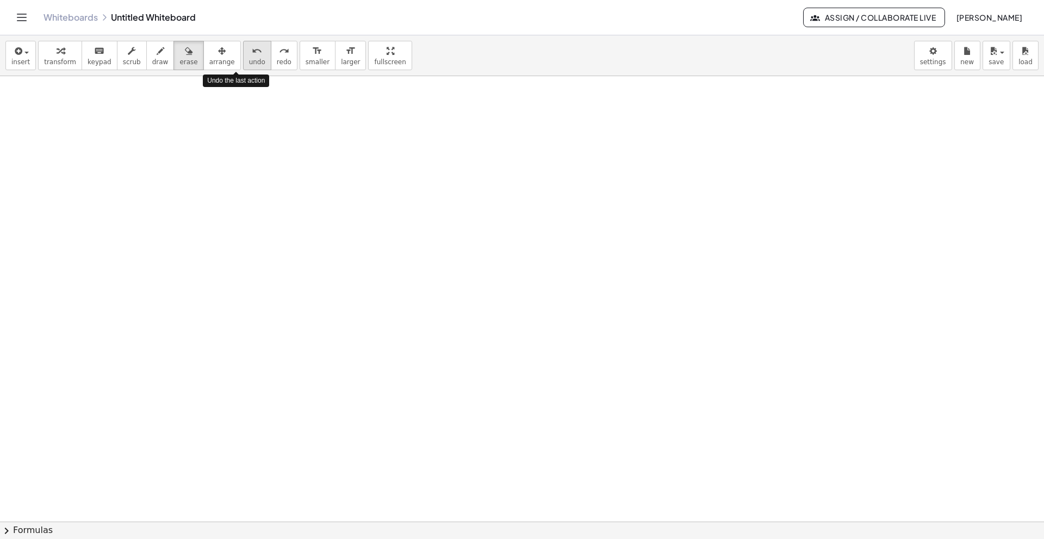
click at [249, 56] on div "undo" at bounding box center [257, 50] width 16 height 13
click at [152, 59] on span "draw" at bounding box center [160, 62] width 16 height 8
click at [94, 51] on icon "keyboard" at bounding box center [99, 51] width 10 height 13
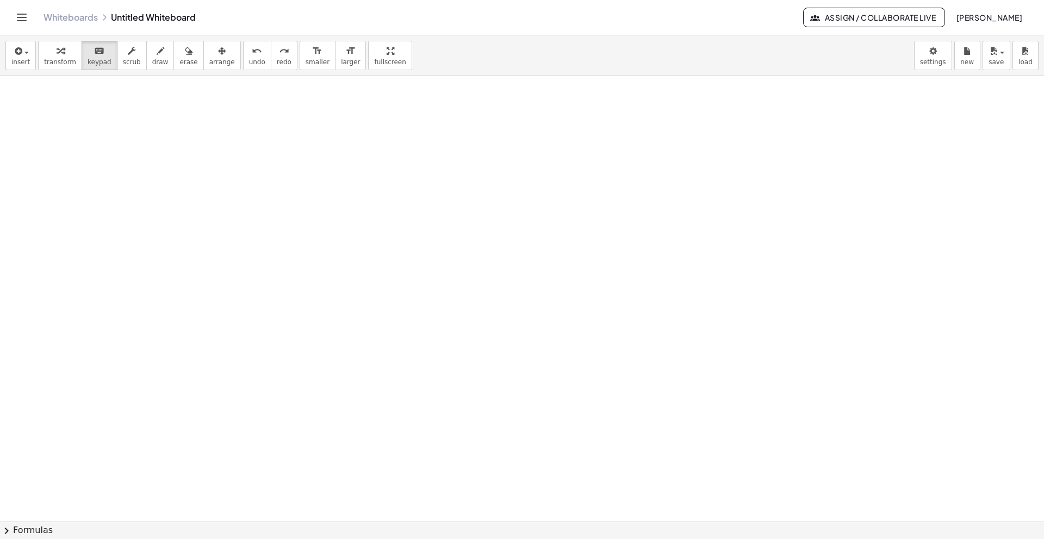
drag, startPoint x: 235, startPoint y: 294, endPoint x: 149, endPoint y: 309, distance: 86.7
click at [24, 66] on button "insert" at bounding box center [20, 55] width 30 height 29
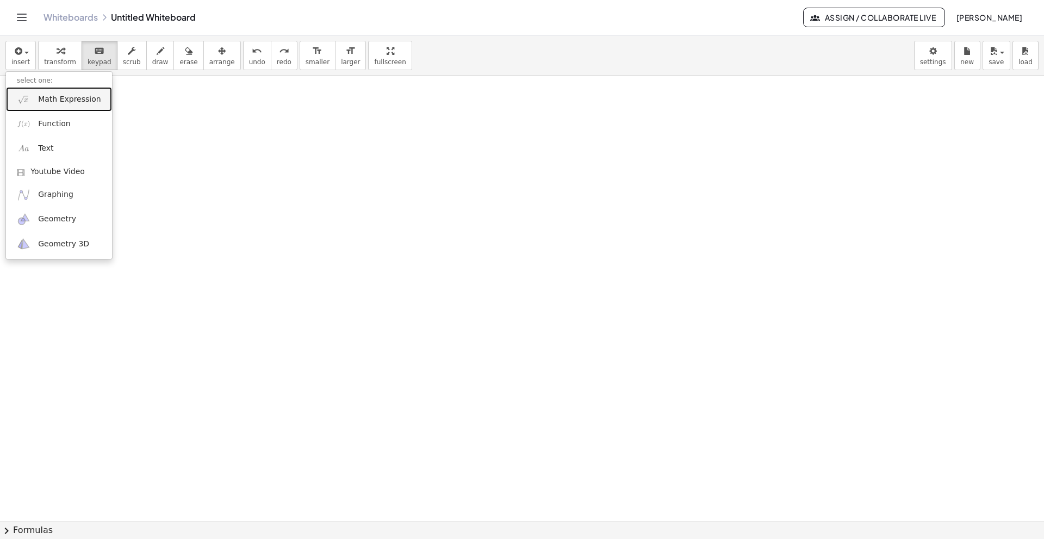
click at [33, 99] on link "Math Expression" at bounding box center [59, 99] width 106 height 24
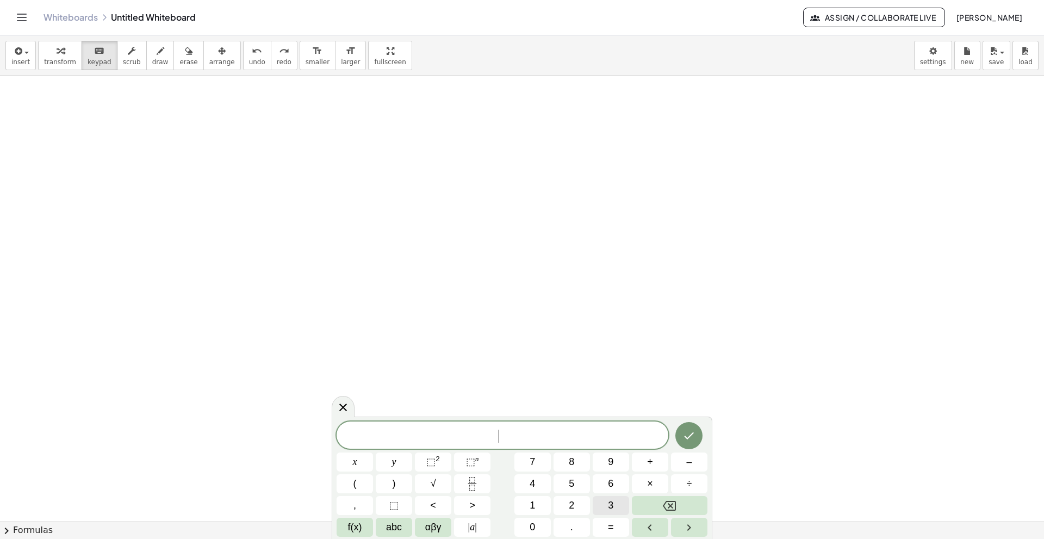
click at [604, 507] on button "3" at bounding box center [610, 505] width 36 height 19
click at [358, 460] on button "x" at bounding box center [354, 461] width 36 height 19
click at [604, 525] on button "=" at bounding box center [610, 526] width 36 height 19
click at [570, 500] on span "2" at bounding box center [571, 505] width 5 height 15
click at [536, 465] on button "7" at bounding box center [532, 461] width 36 height 19
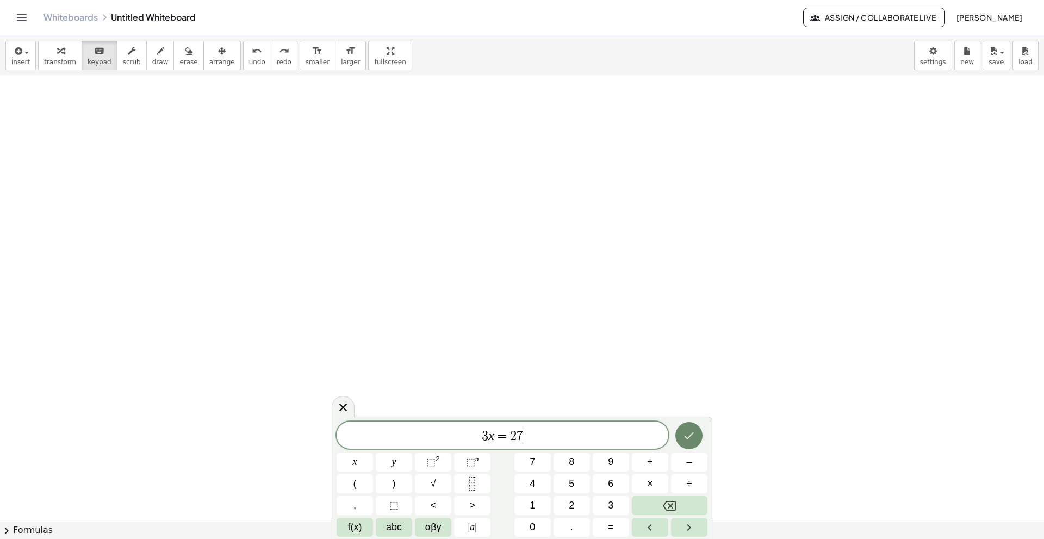
click at [688, 440] on icon "Done" at bounding box center [688, 435] width 13 height 13
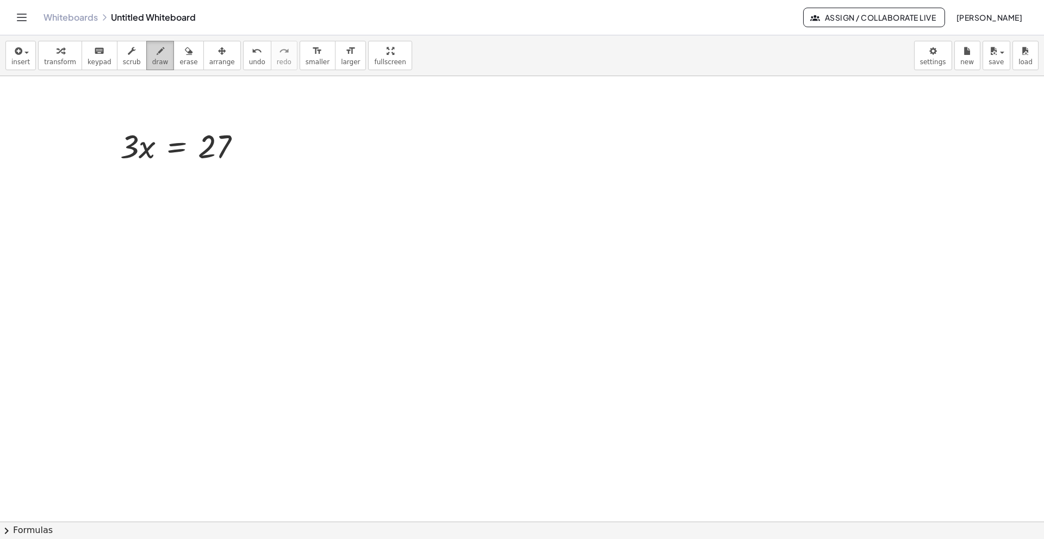
click at [157, 51] on icon "button" at bounding box center [161, 51] width 8 height 13
click at [152, 64] on span "draw" at bounding box center [160, 62] width 16 height 8
drag, startPoint x: 179, startPoint y: 174, endPoint x: 165, endPoint y: 174, distance: 14.7
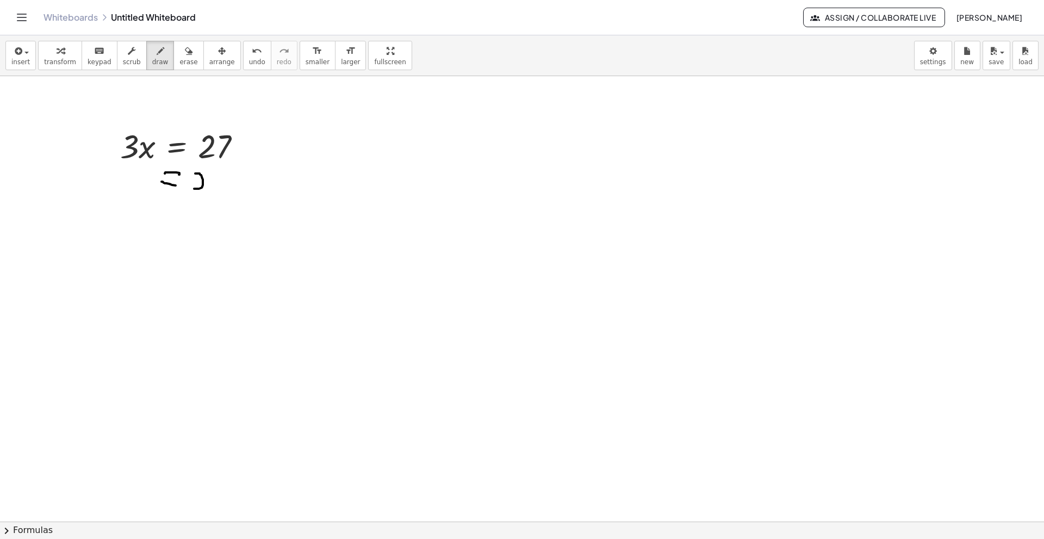
drag, startPoint x: 195, startPoint y: 173, endPoint x: 194, endPoint y: 189, distance: 15.3
drag, startPoint x: 211, startPoint y: 172, endPoint x: 213, endPoint y: 187, distance: 14.8
drag, startPoint x: 83, startPoint y: 180, endPoint x: 96, endPoint y: 190, distance: 17.1
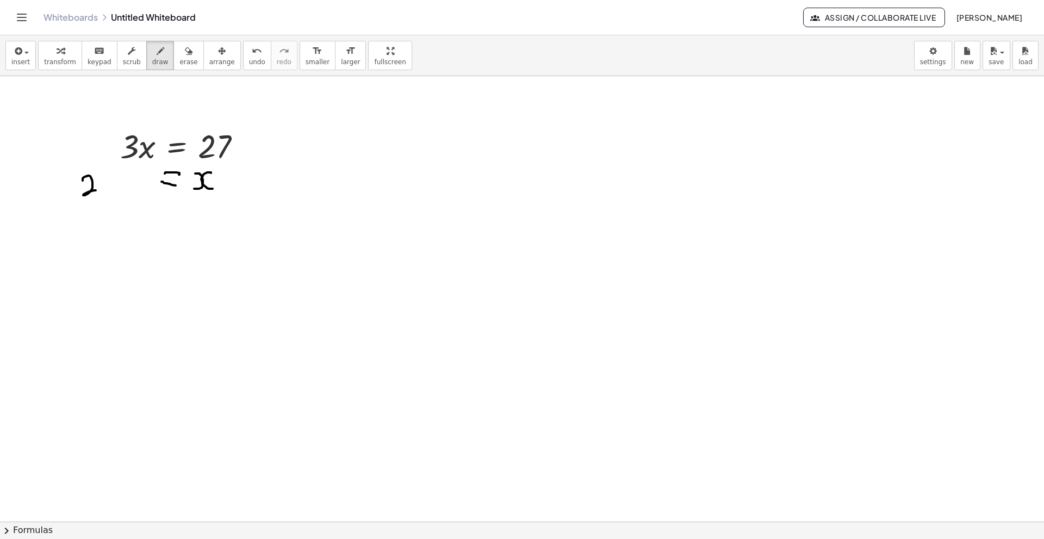
drag, startPoint x: 102, startPoint y: 171, endPoint x: 108, endPoint y: 189, distance: 18.7
drag, startPoint x: 129, startPoint y: 183, endPoint x: 116, endPoint y: 181, distance: 13.1
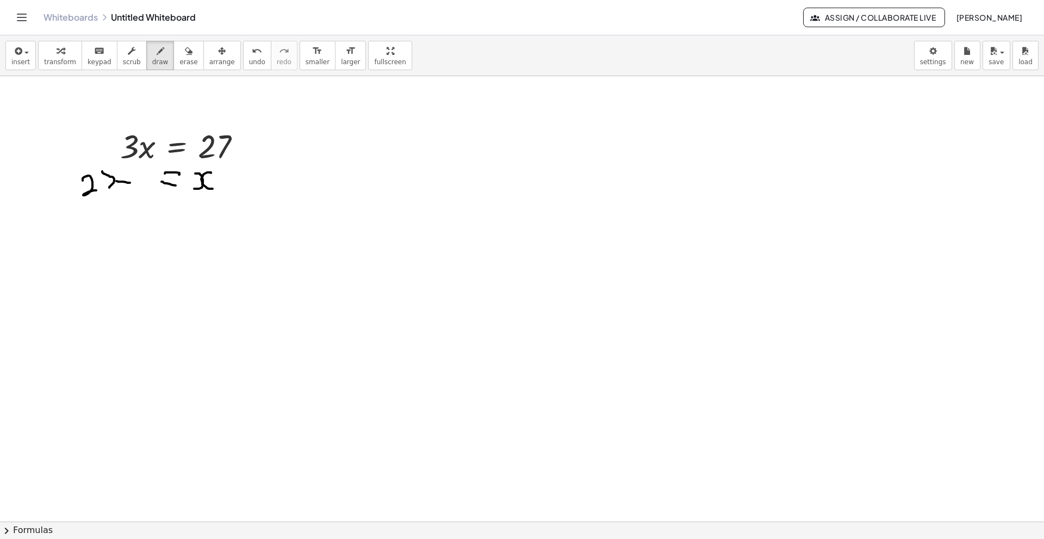
drag, startPoint x: 123, startPoint y: 172, endPoint x: 123, endPoint y: 183, distance: 10.3
drag, startPoint x: 141, startPoint y: 174, endPoint x: 144, endPoint y: 193, distance: 19.8
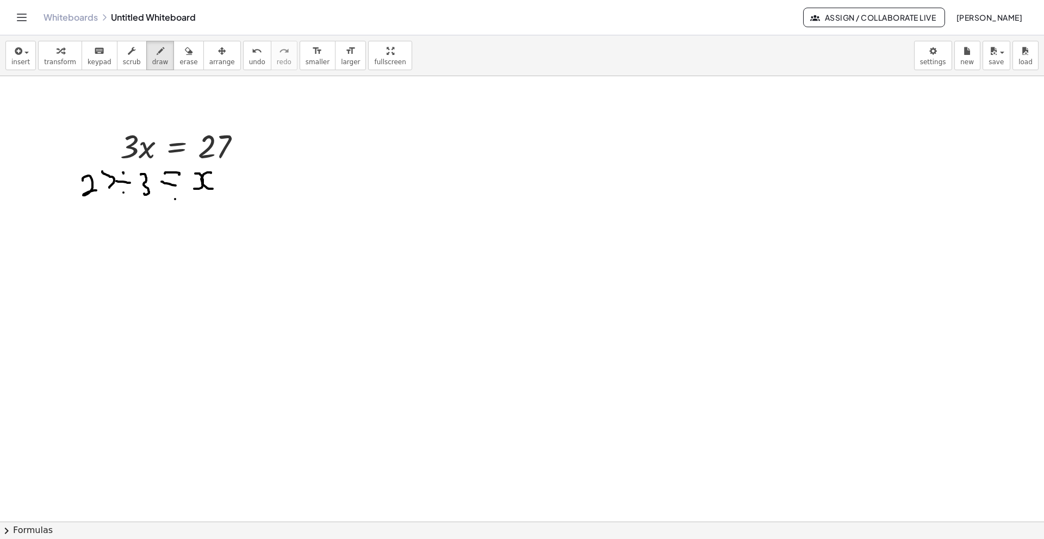
drag, startPoint x: 175, startPoint y: 199, endPoint x: 166, endPoint y: 199, distance: 9.3
drag, startPoint x: 173, startPoint y: 208, endPoint x: 160, endPoint y: 207, distance: 13.6
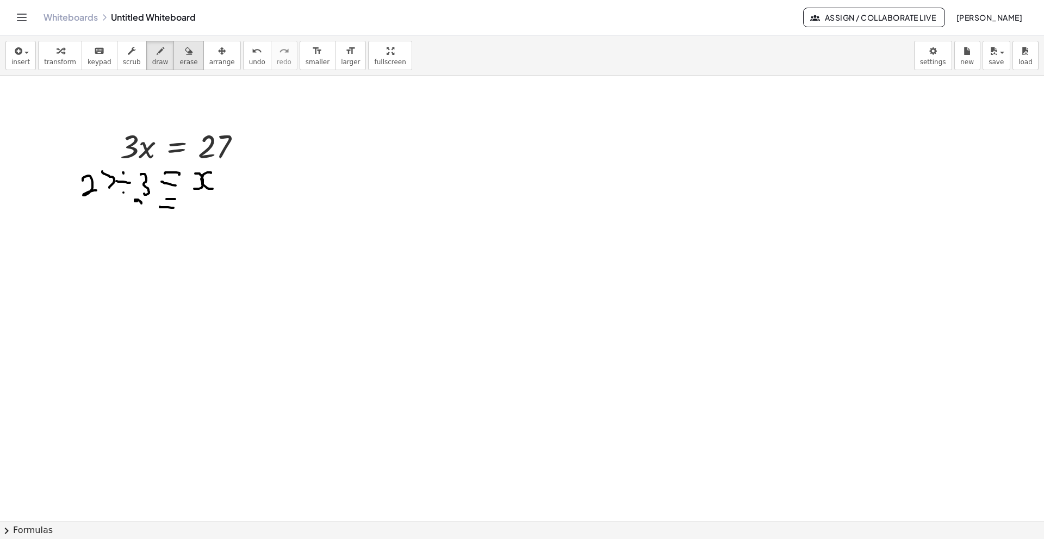
drag, startPoint x: 172, startPoint y: 58, endPoint x: 201, endPoint y: 138, distance: 85.4
click at [179, 58] on span "erase" at bounding box center [188, 62] width 18 height 8
drag, startPoint x: 222, startPoint y: 191, endPoint x: 74, endPoint y: 184, distance: 148.6
click at [66, 15] on link "Whiteboards" at bounding box center [70, 17] width 54 height 11
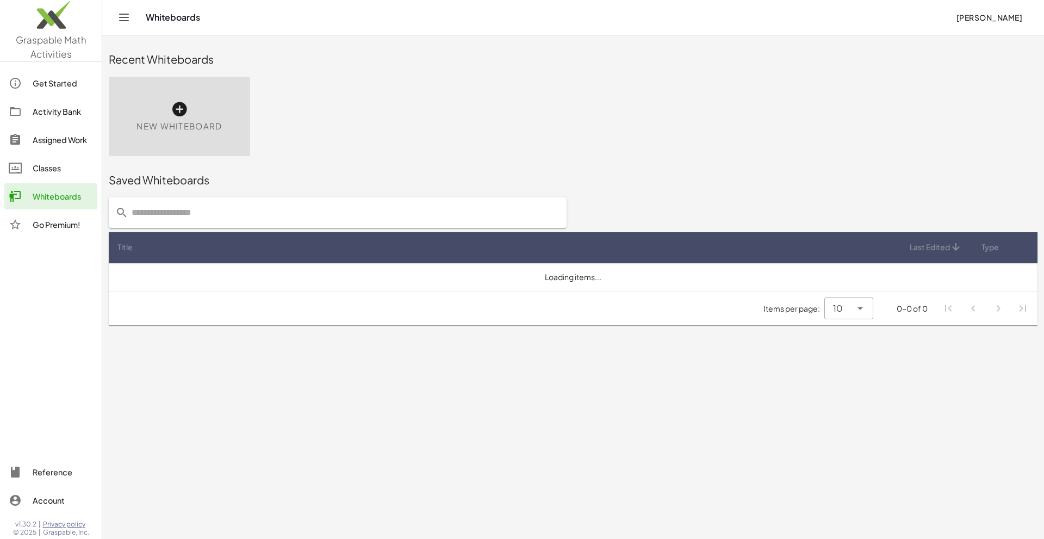
click at [39, 20] on img at bounding box center [51, 18] width 102 height 46
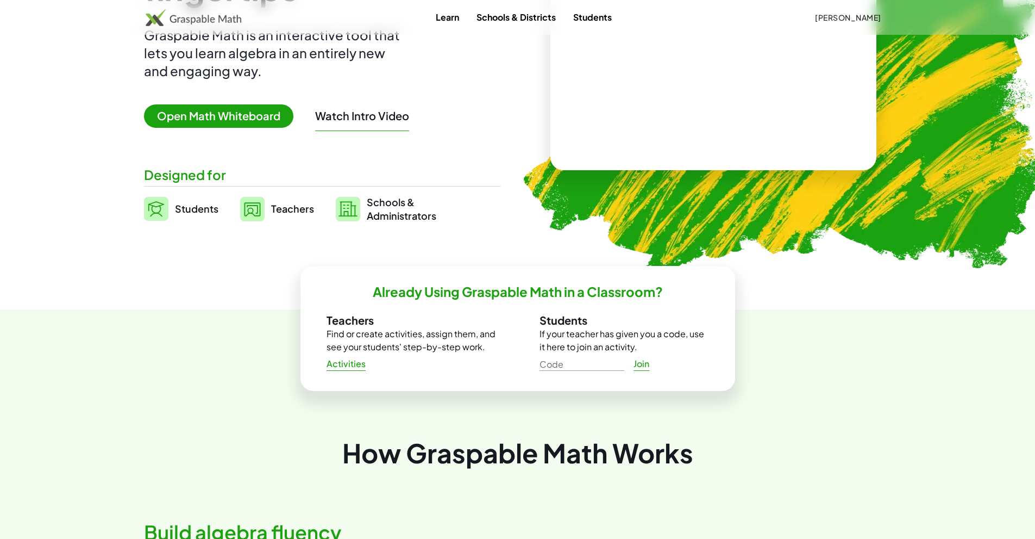
scroll to position [135, 0]
click at [214, 120] on span "Open Math Whiteboard" at bounding box center [218, 115] width 149 height 23
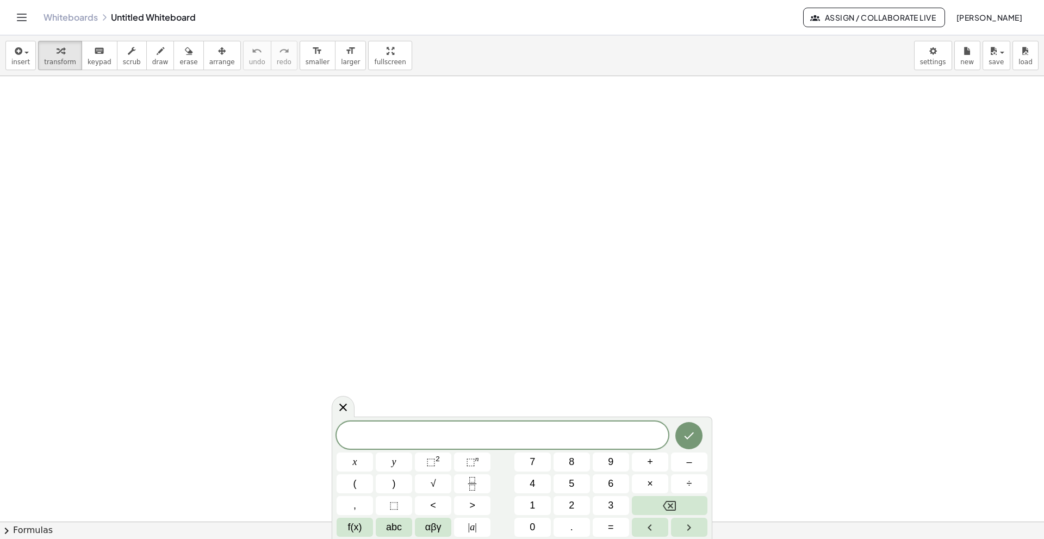
click at [145, 24] on div "Whiteboards Untitled Whiteboard Assign / Collaborate Live [PERSON_NAME]" at bounding box center [521, 17] width 1017 height 35
click at [26, 14] on icon "Toggle navigation" at bounding box center [21, 17] width 9 height 7
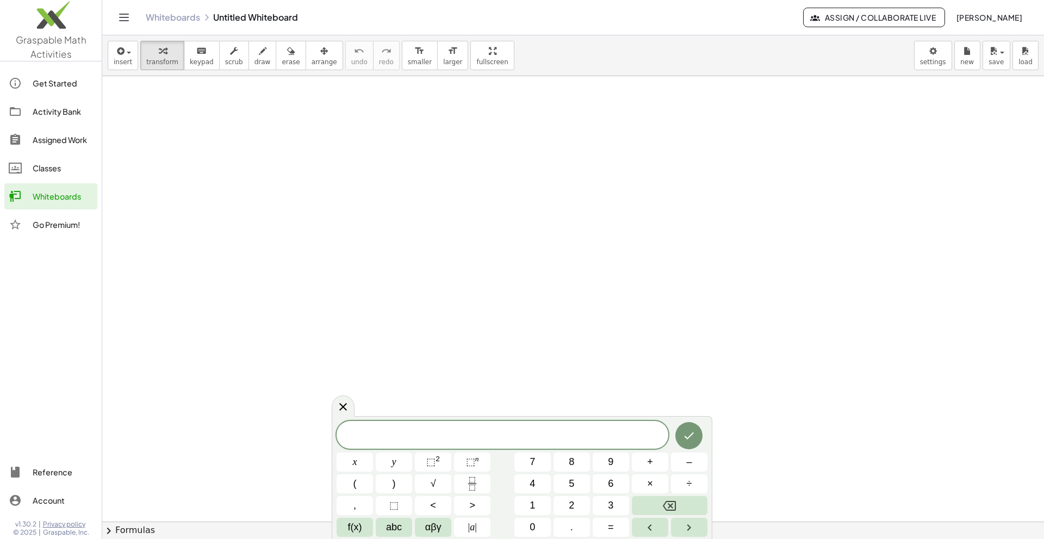
click at [53, 34] on img at bounding box center [51, 18] width 102 height 46
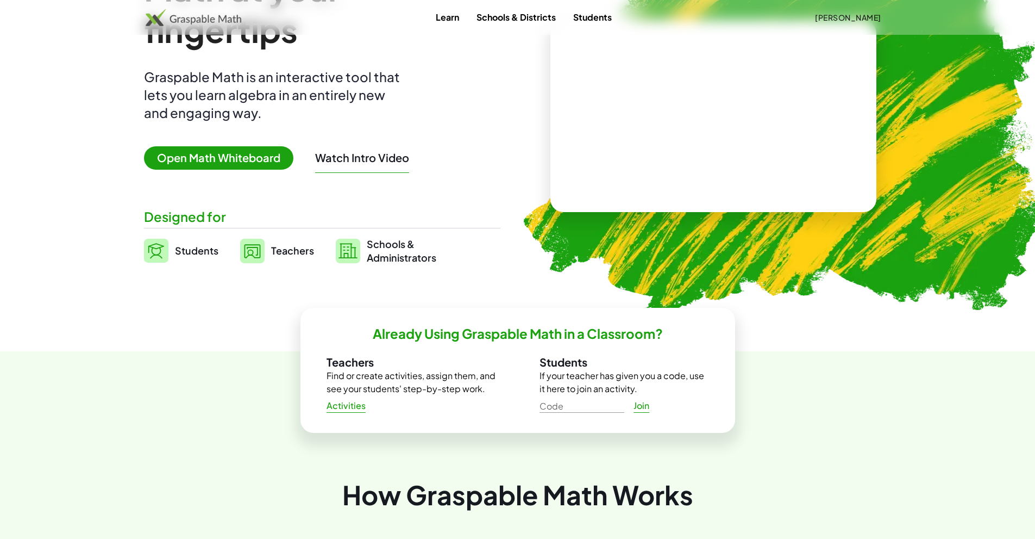
scroll to position [93, 0]
click at [188, 164] on span "Open Math Whiteboard" at bounding box center [218, 157] width 149 height 23
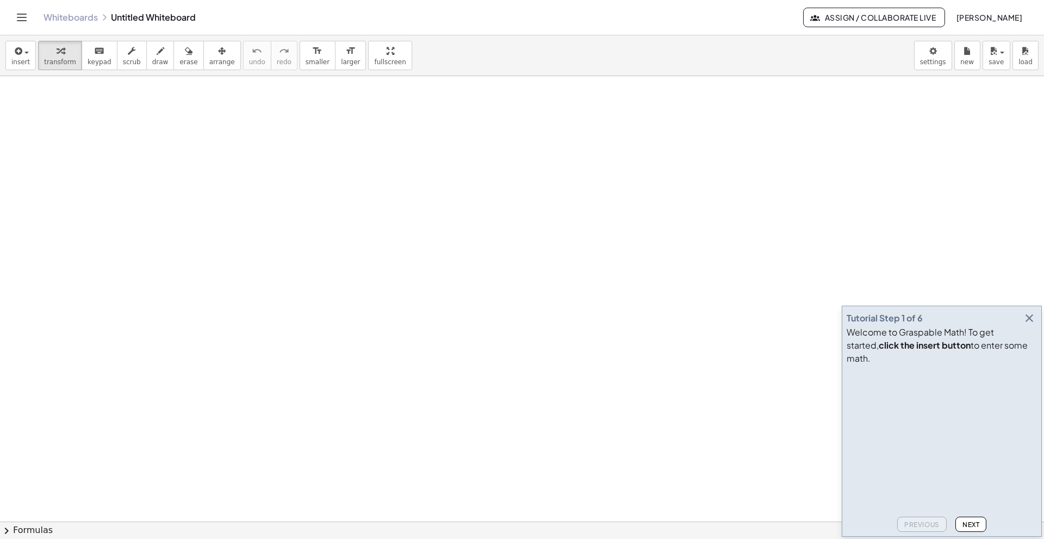
click at [1015, 326] on div "Tutorial Step 1 of 6" at bounding box center [941, 317] width 190 height 15
click at [10, 55] on button "insert" at bounding box center [20, 55] width 30 height 29
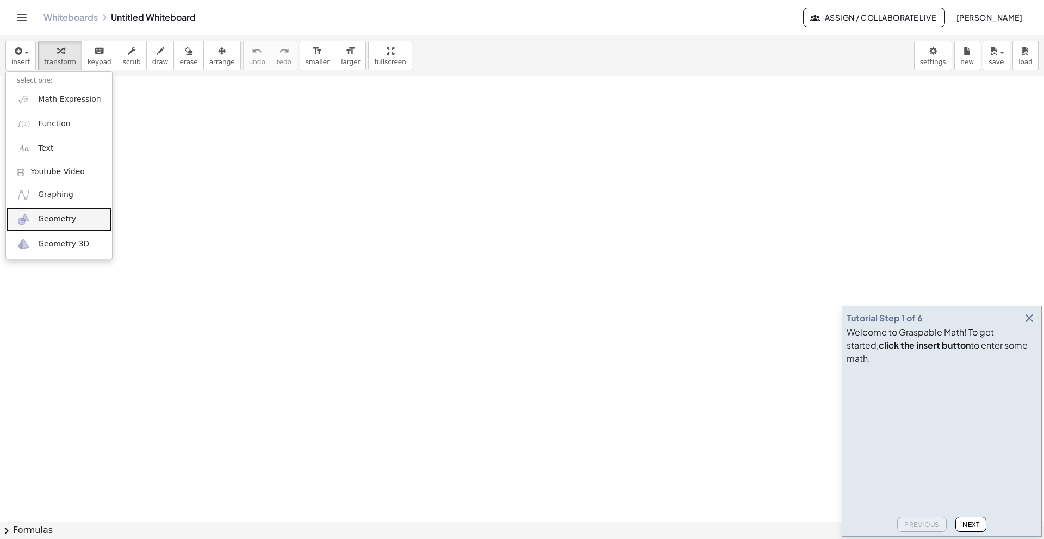
click at [52, 219] on span "Geometry" at bounding box center [57, 219] width 38 height 11
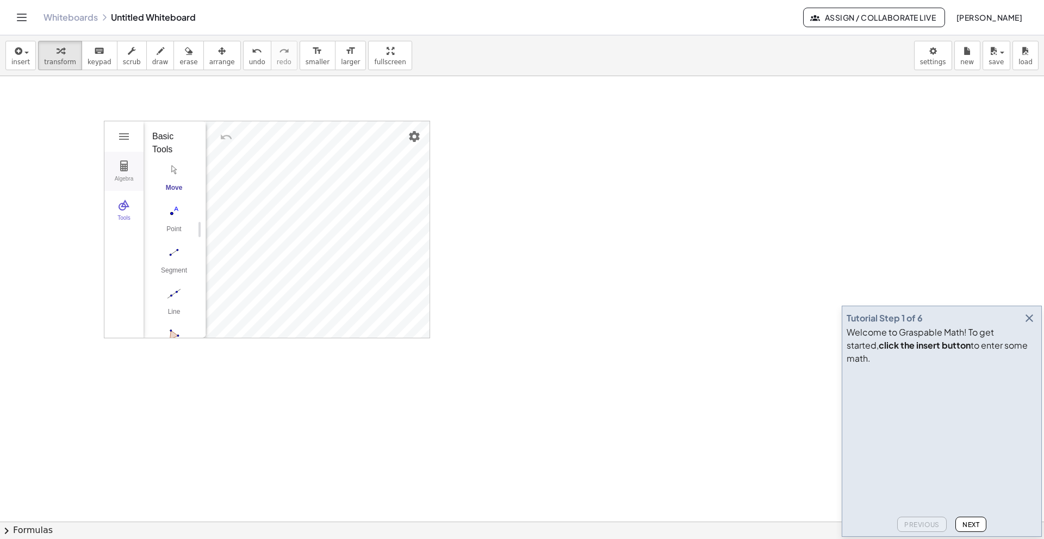
click at [130, 176] on div "Algebra" at bounding box center [124, 183] width 35 height 15
click at [130, 189] on div "Algebra" at bounding box center [124, 183] width 35 height 15
click at [126, 207] on img "Geometry" at bounding box center [123, 204] width 13 height 13
click at [169, 227] on img "Polygon. Select all vertices, then first vertex again" at bounding box center [173, 228] width 43 height 17
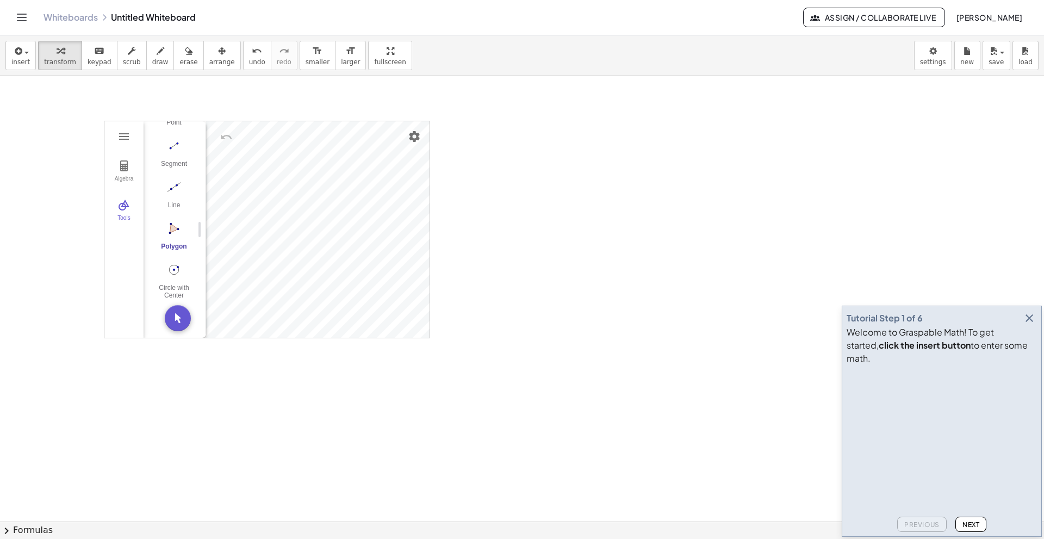
click at [313, 237] on div "Algebra Tools Input… GeoGebra Geometry Basic Tools Move Point Segment Line Poly…" at bounding box center [266, 229] width 325 height 216
click at [325, 227] on div "Algebra Tools Input… GeoGebra Geometry Basic Tools Move Point Segment Line Poly…" at bounding box center [266, 229] width 325 height 216
click at [176, 318] on img "Move. Drag or select object" at bounding box center [178, 318] width 26 height 26
click at [164, 273] on img "Polygon. Select all vertices, then first vertex again" at bounding box center [170, 266] width 43 height 17
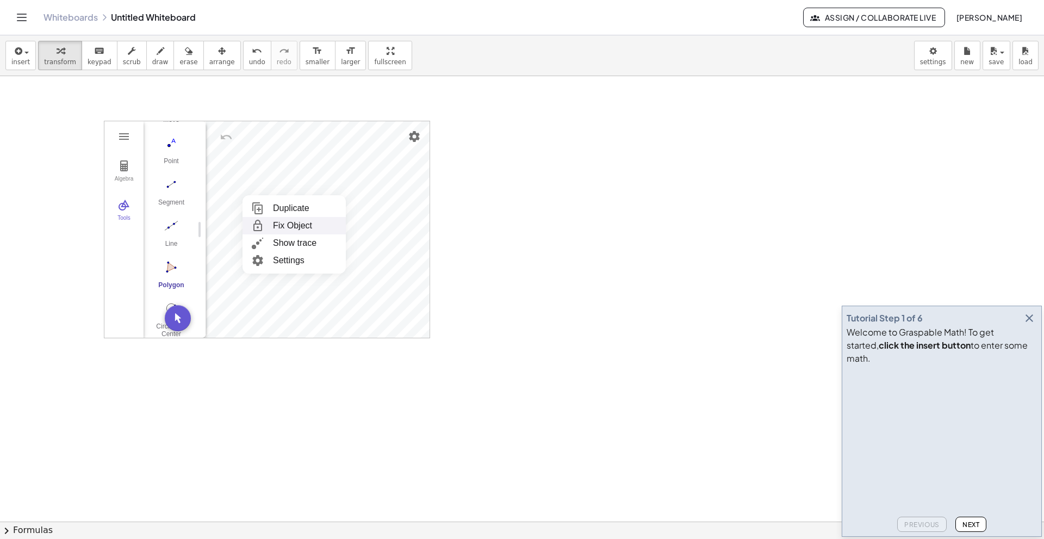
click at [276, 227] on div "Fix Object" at bounding box center [292, 225] width 39 height 17
click at [164, 238] on button "Line" at bounding box center [170, 235] width 43 height 39
click at [165, 192] on img "Segment. Select two points or positions" at bounding box center [170, 184] width 43 height 17
